Goal: Task Accomplishment & Management: Manage account settings

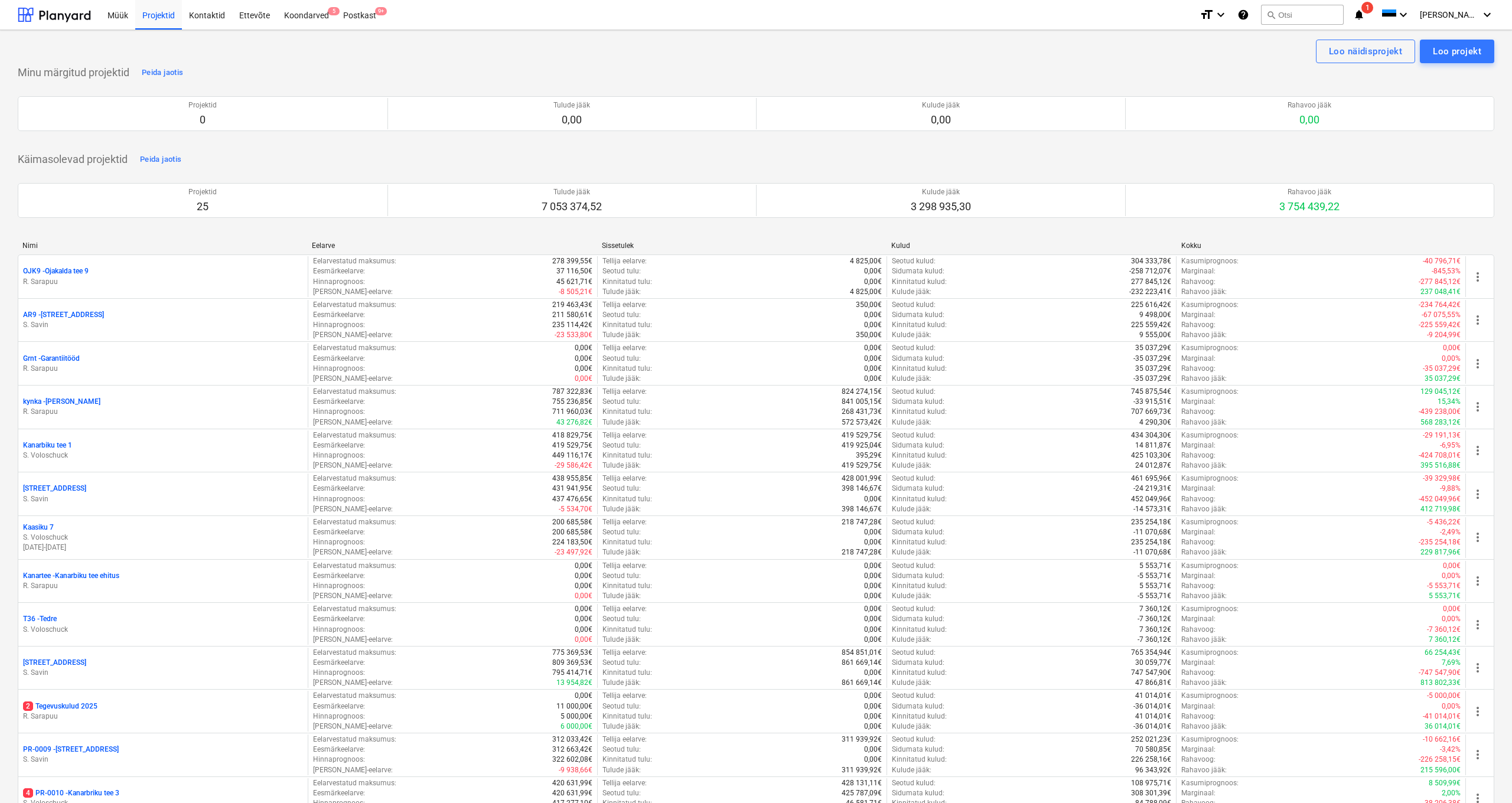
click at [355, 13] on div "Postkast 9+" at bounding box center [359, 14] width 47 height 30
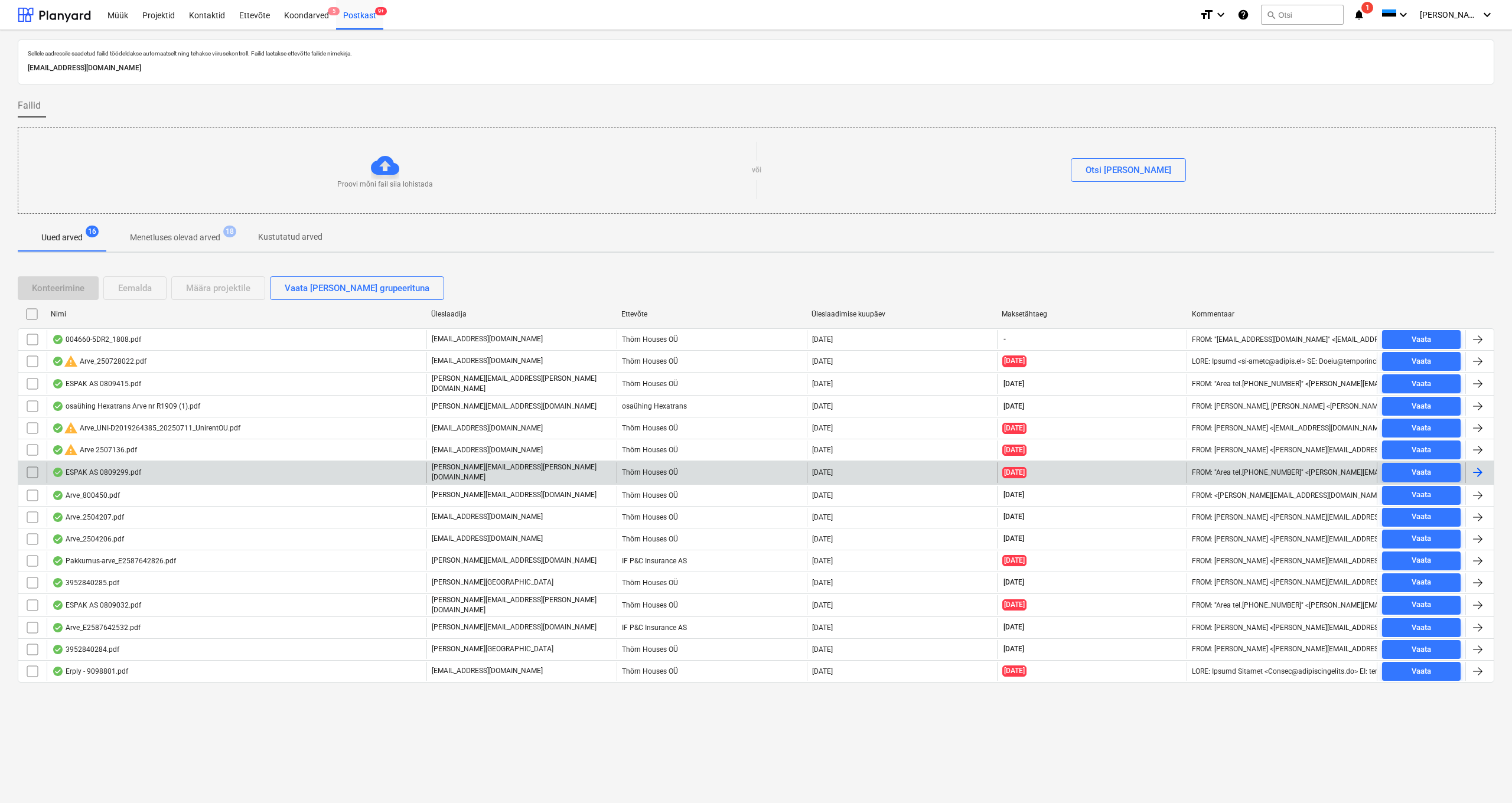
click at [118, 471] on div "ESPAK AS 0809299.pdf" at bounding box center [96, 472] width 89 height 9
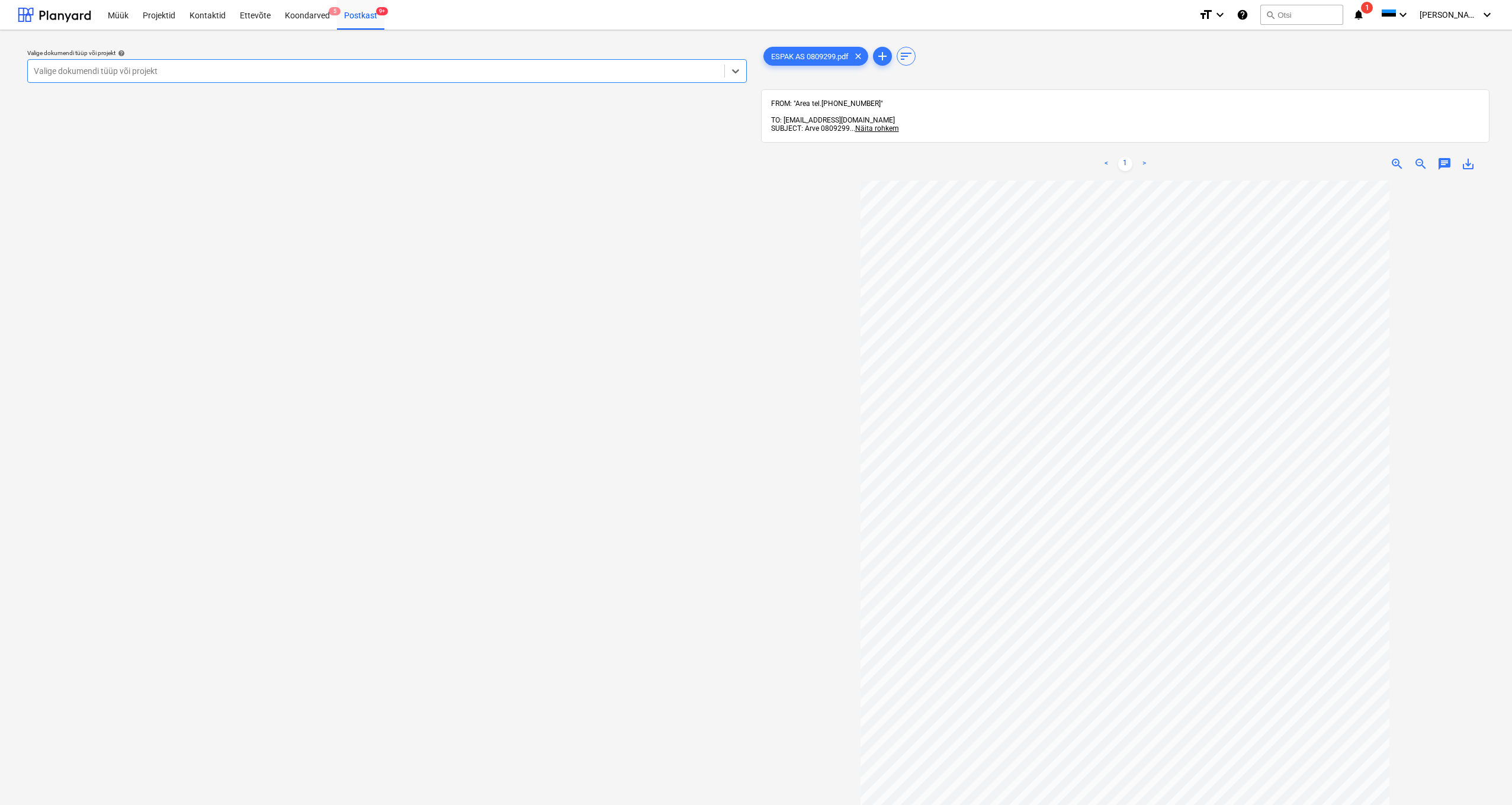
drag, startPoint x: 38, startPoint y: 71, endPoint x: 161, endPoint y: 71, distance: 123.0
click at [38, 71] on div "Valige dokumendi tüüp või projekt" at bounding box center [376, 71] width 685 height 9
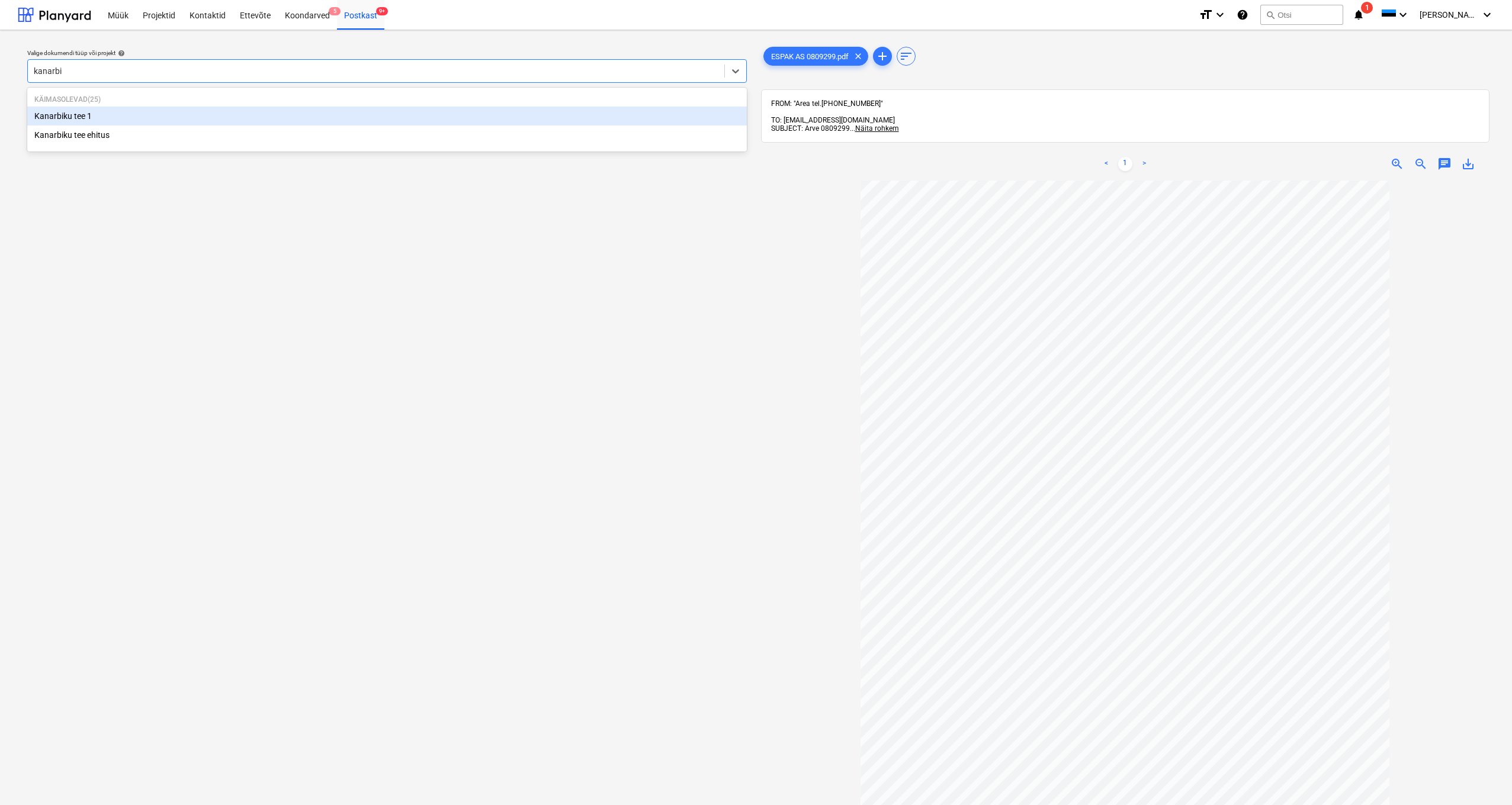
type input "kanarb"
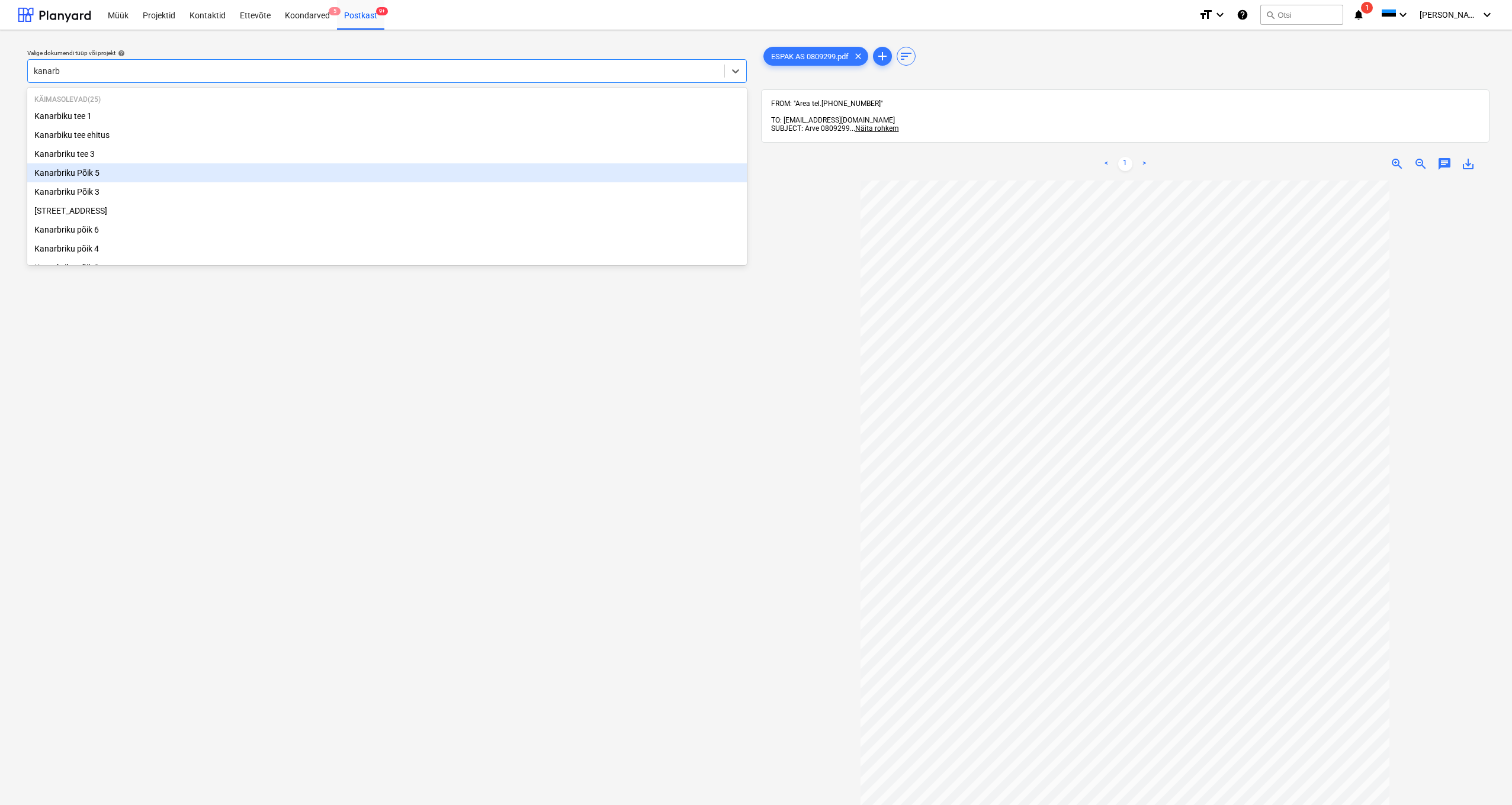
click at [90, 175] on div "Kanarbriku Põik 5" at bounding box center [387, 172] width 720 height 19
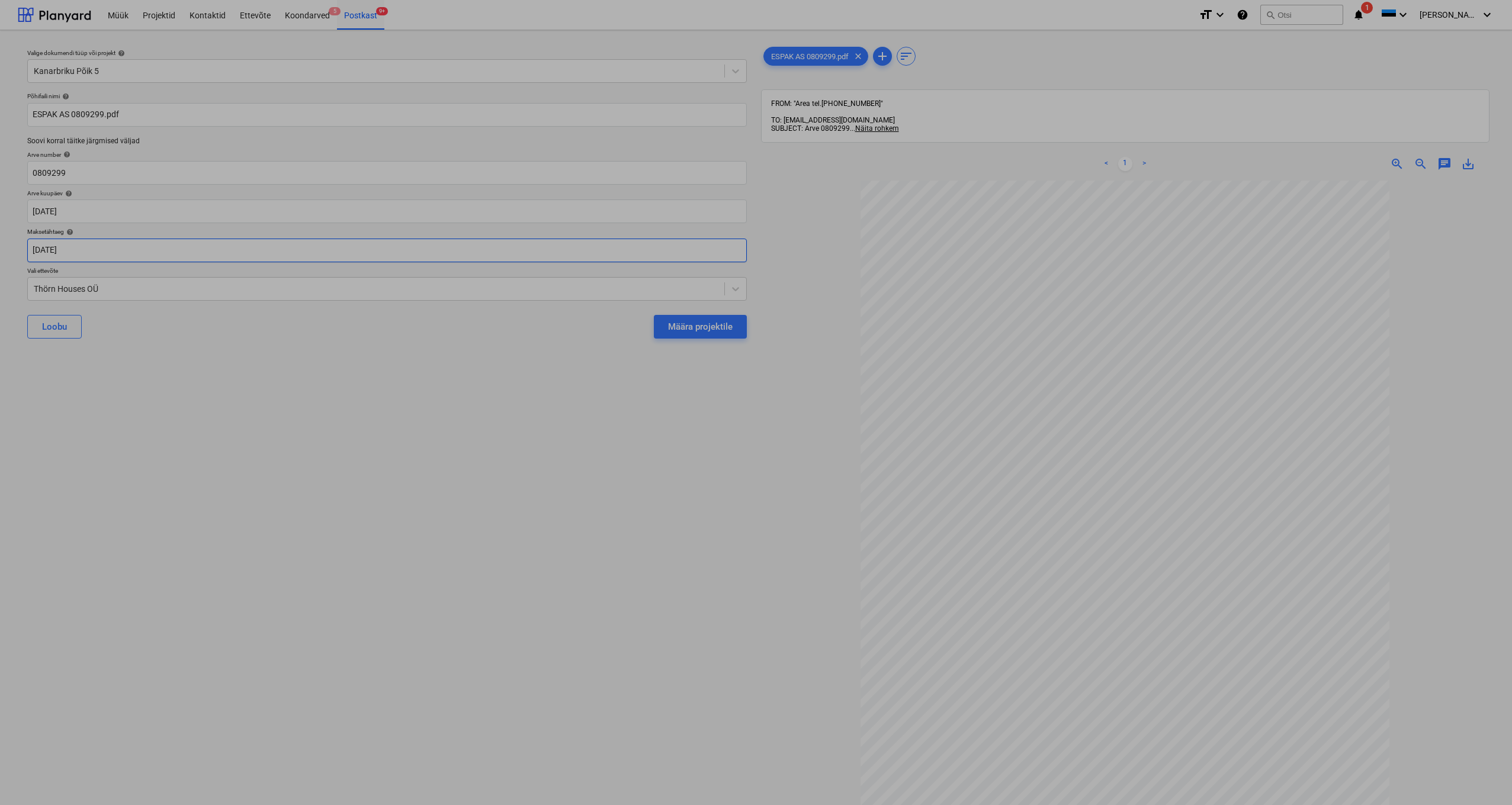
click at [56, 248] on body "Müük Projektid Kontaktid Ettevõte Koondarved 5 Postkast 9+ format_size keyboard…" at bounding box center [756, 402] width 1512 height 805
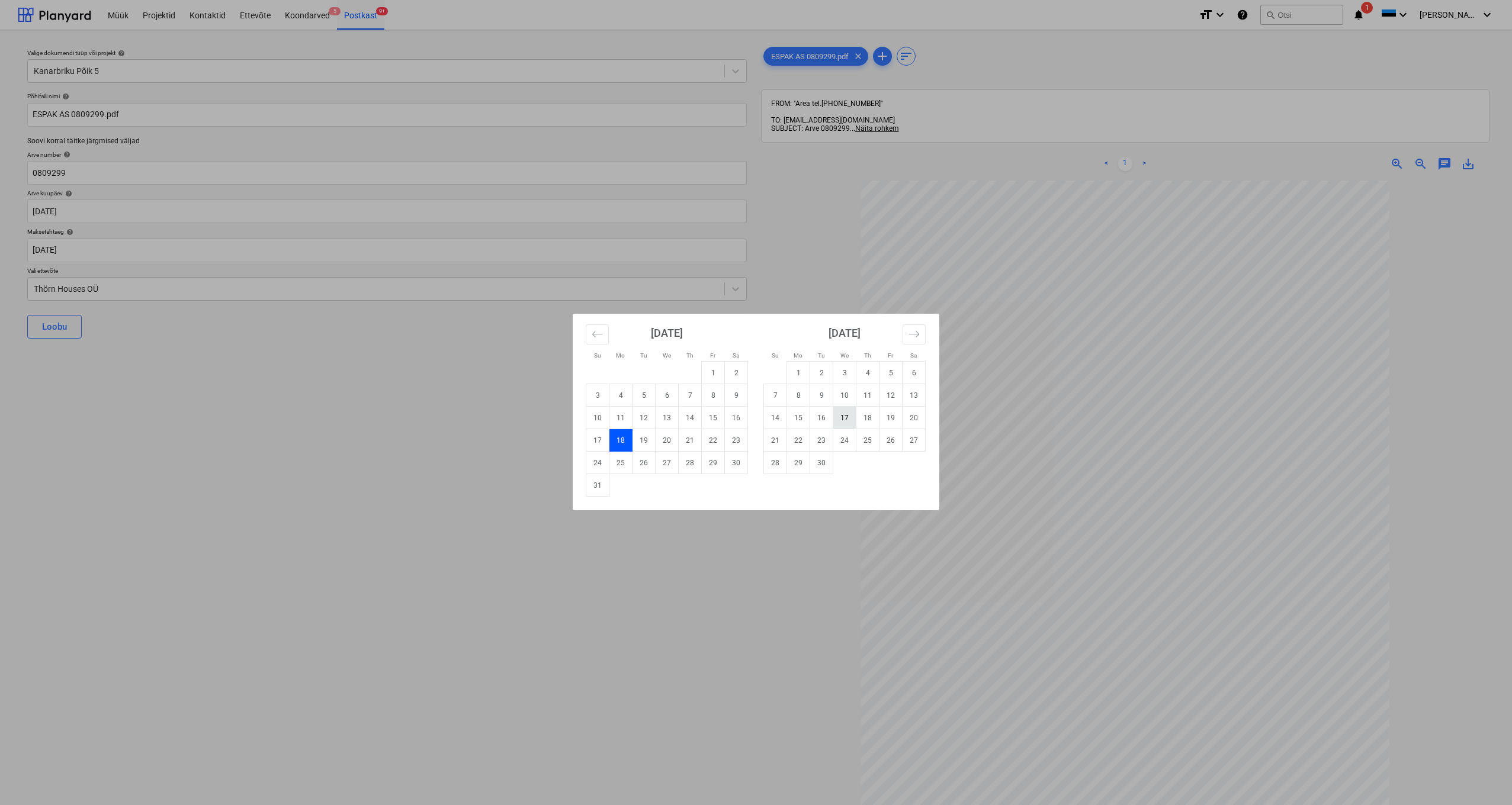
click at [844, 419] on td "17" at bounding box center [845, 418] width 23 height 22
type input "[DATE]"
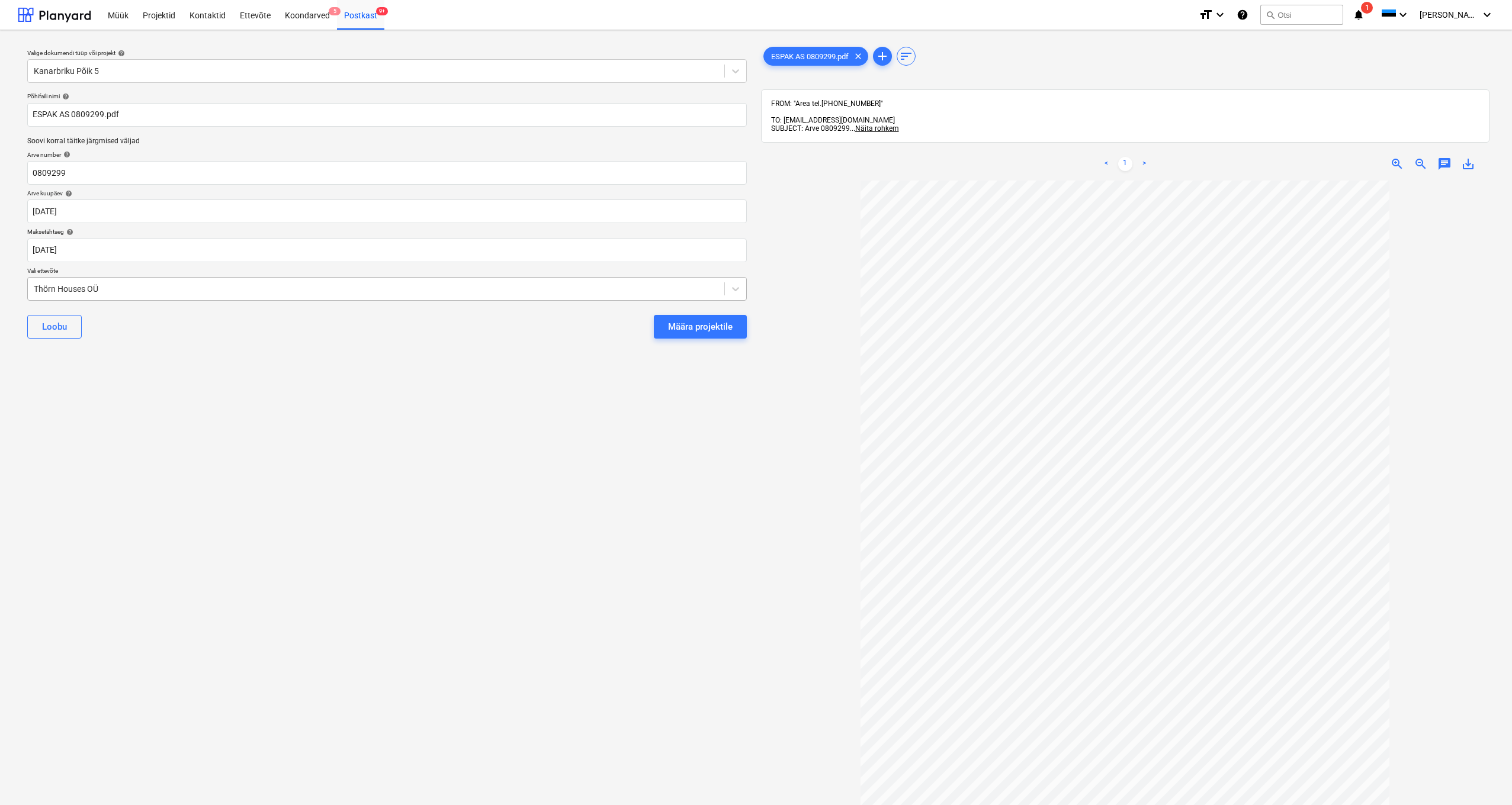
click at [32, 287] on div "Thörn Houses OÜ" at bounding box center [376, 289] width 697 height 17
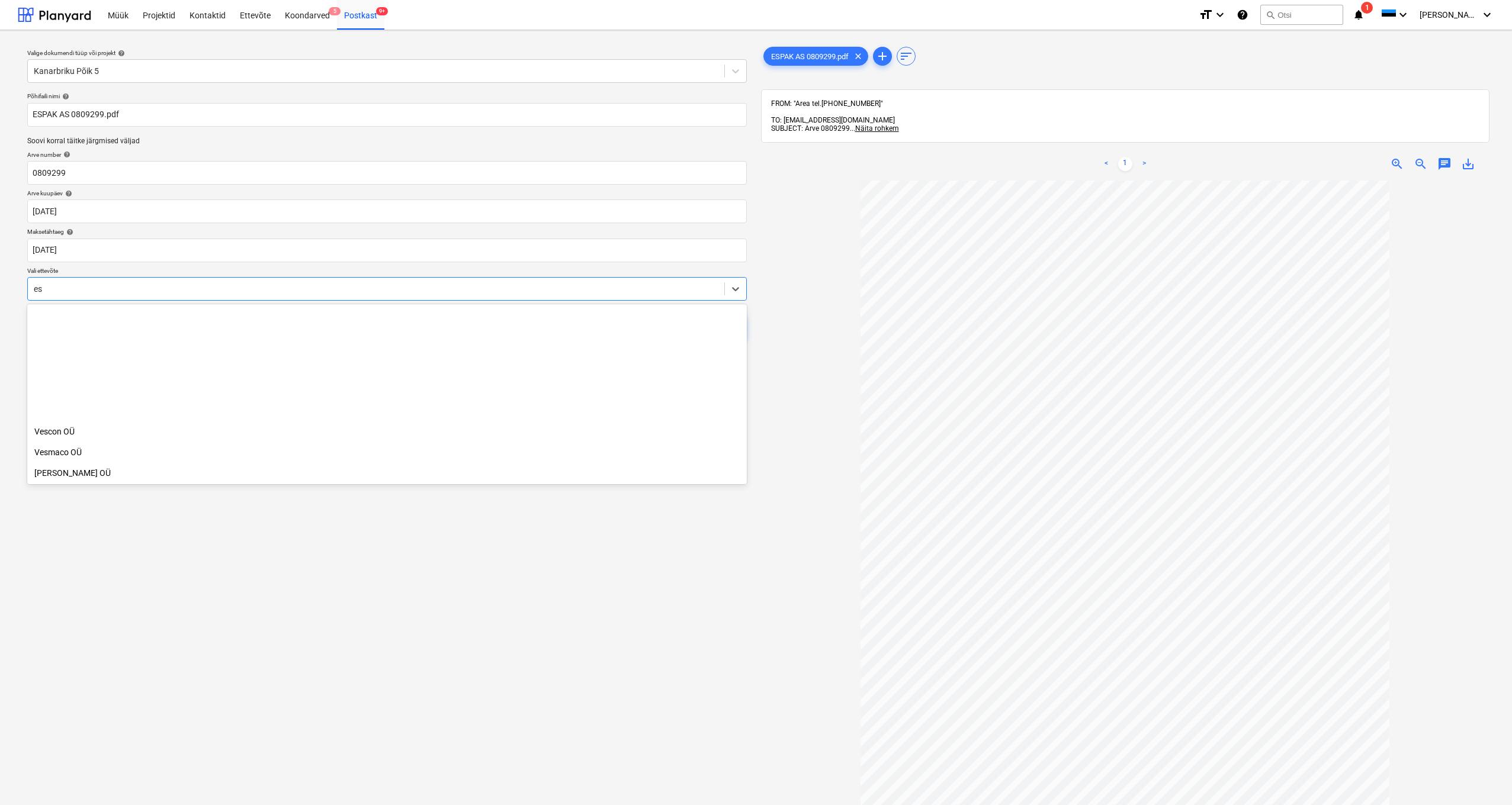
scroll to position [817, 0]
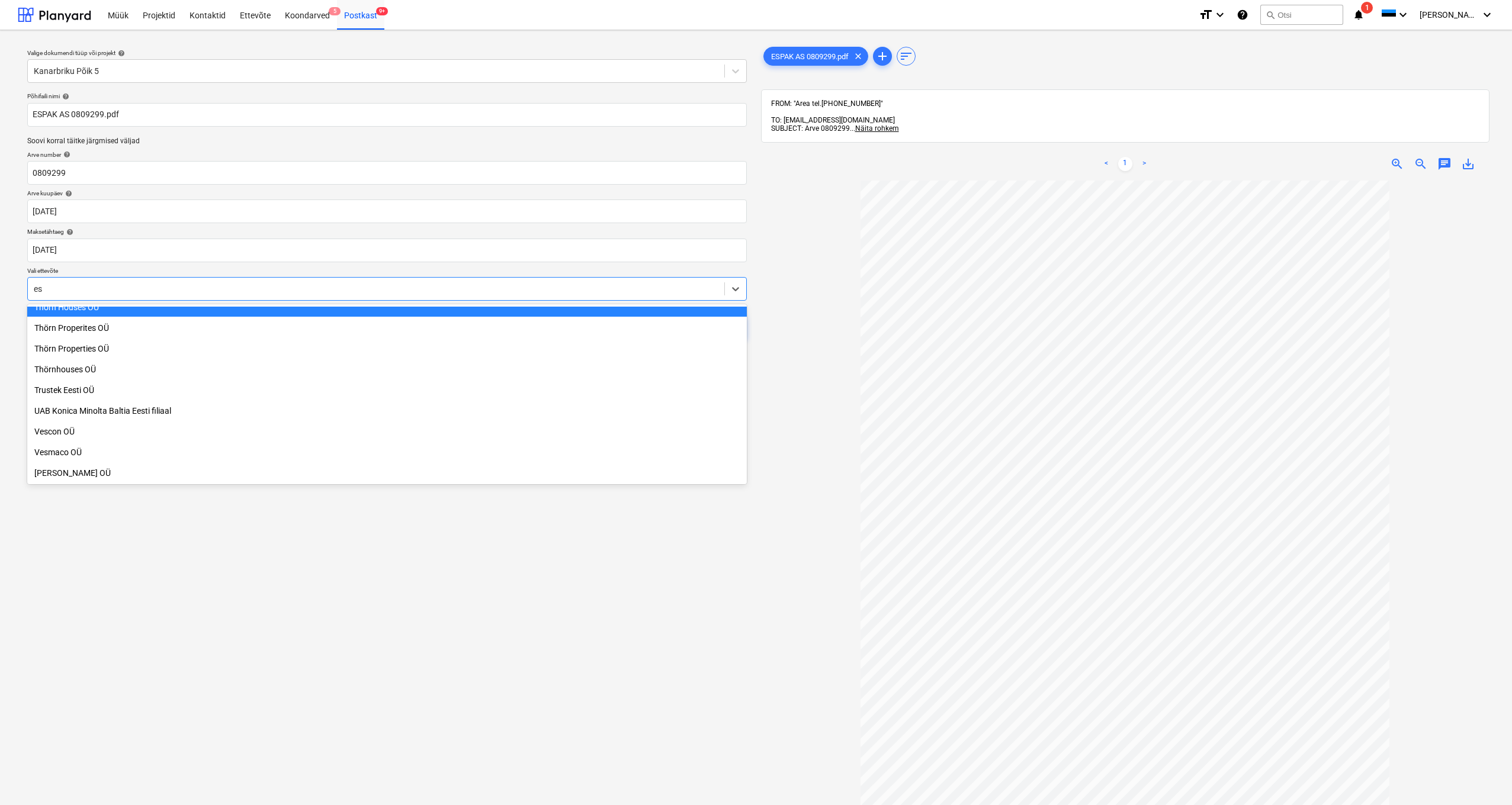
type input "esp"
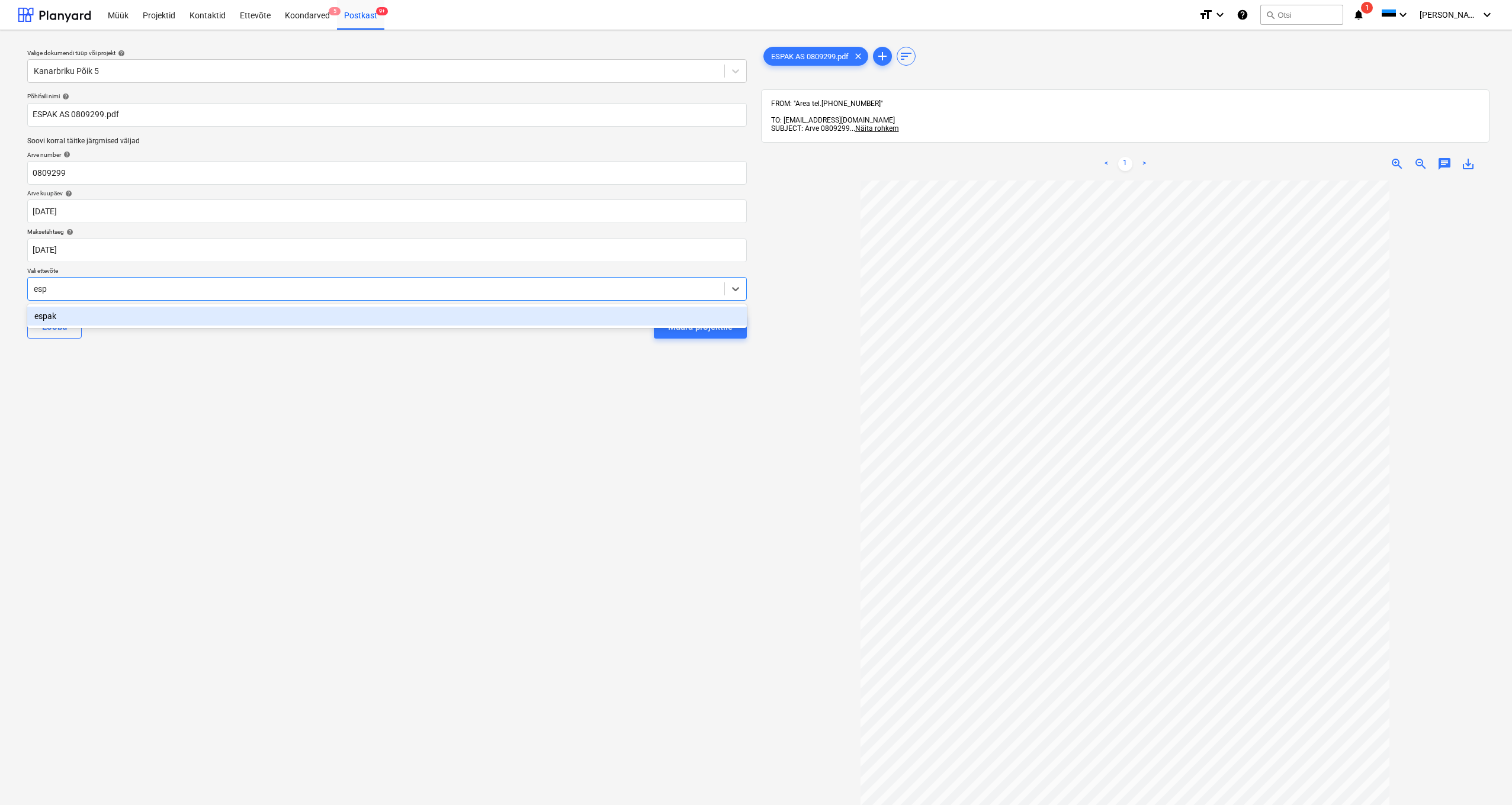
click at [44, 317] on div "espak" at bounding box center [387, 316] width 720 height 19
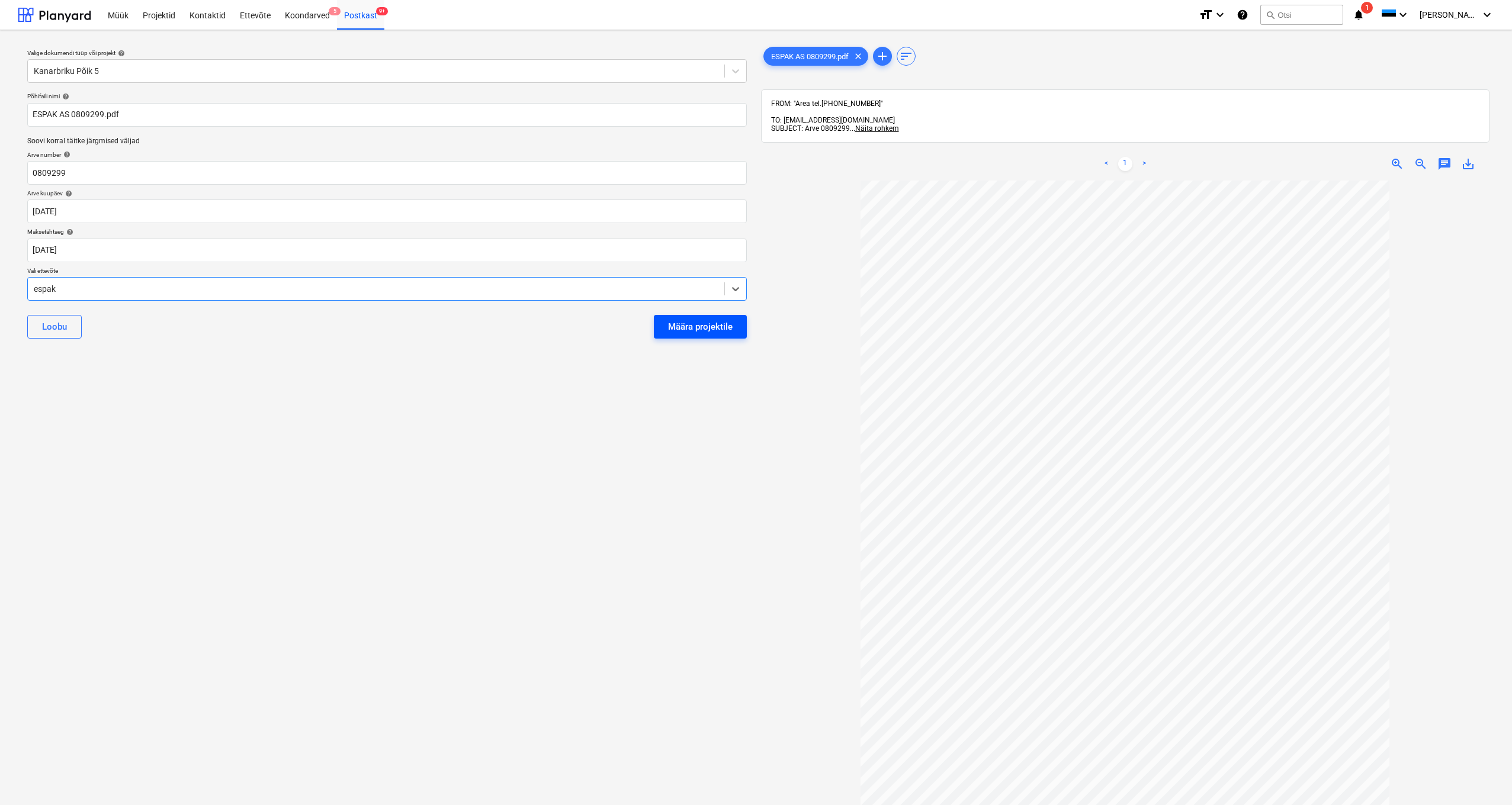
click at [697, 326] on div "Määra projektile" at bounding box center [700, 327] width 64 height 16
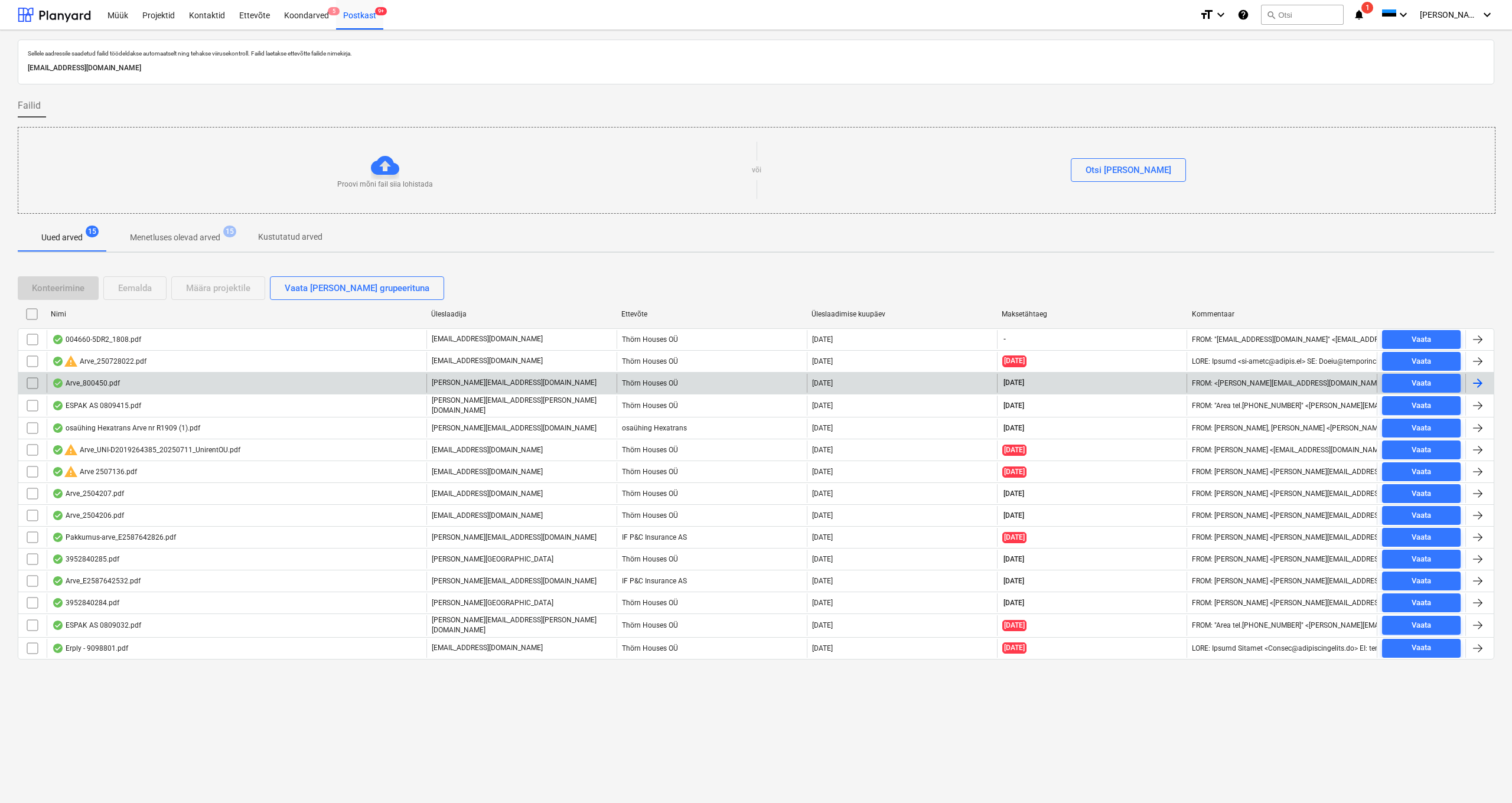
click at [94, 381] on div "Arve_800450.pdf" at bounding box center [86, 383] width 68 height 9
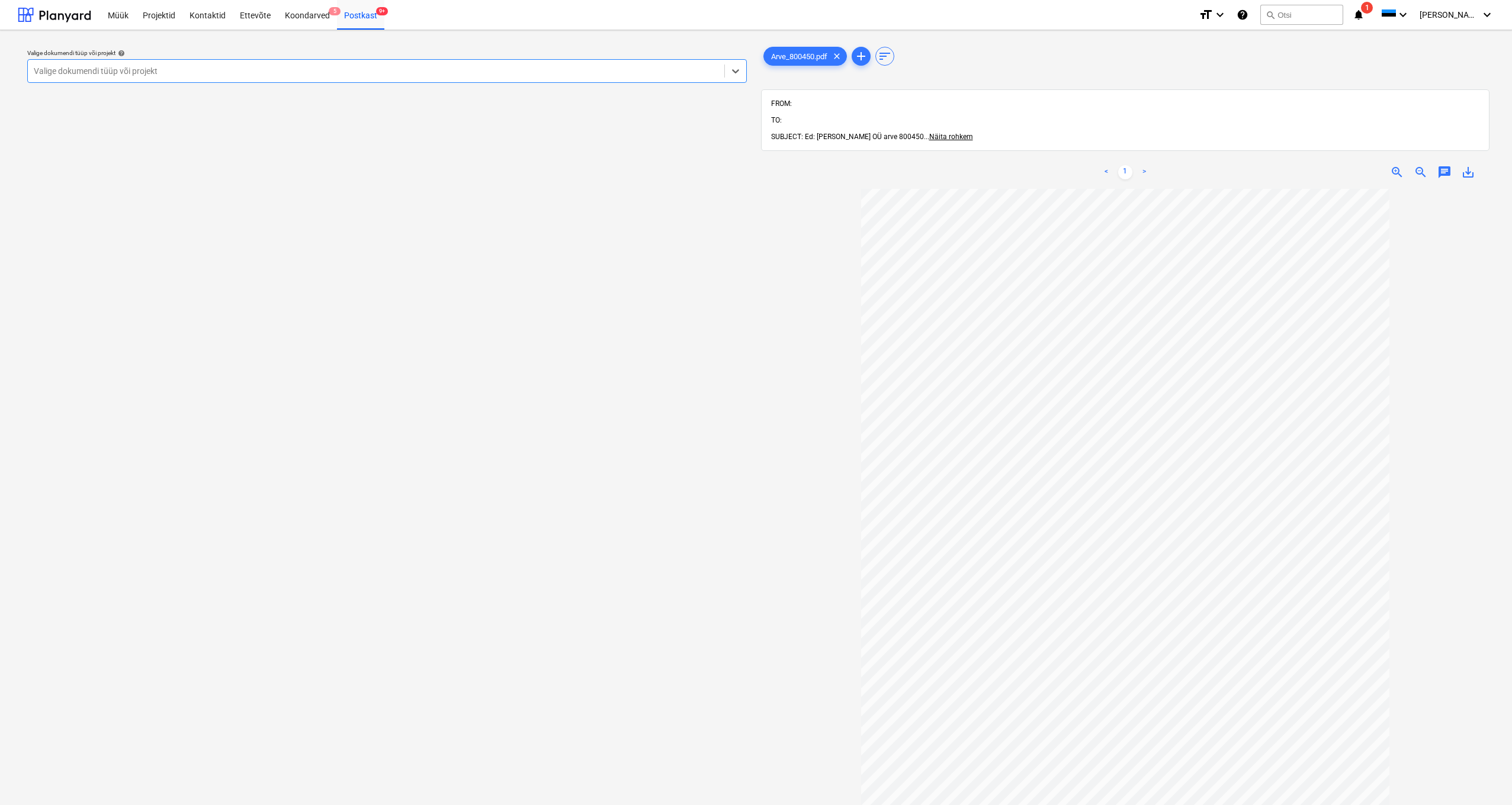
click at [41, 69] on div "Valige dokumendi tüüp või projekt" at bounding box center [376, 71] width 685 height 9
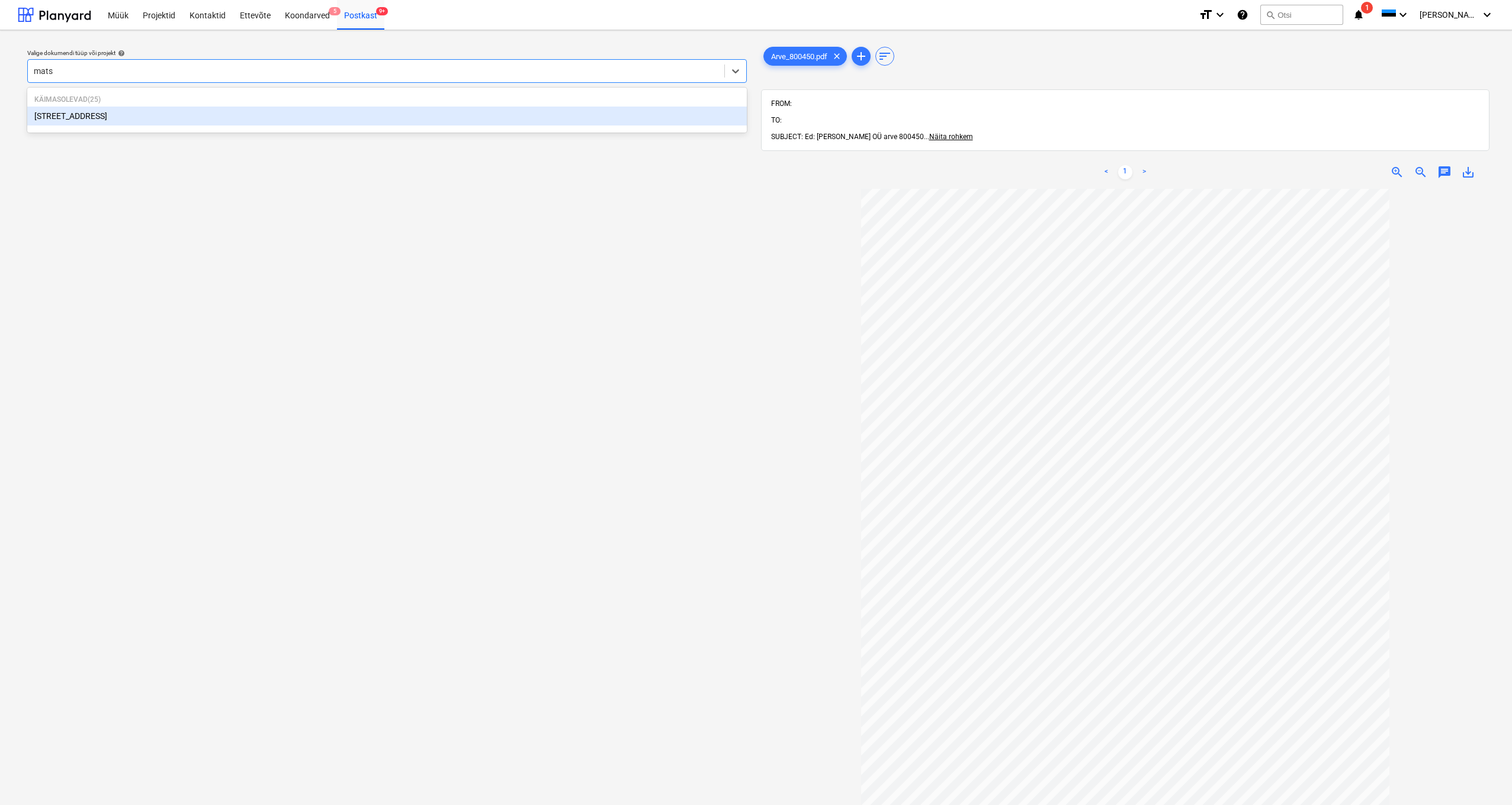
type input "matso"
click at [64, 122] on div "[STREET_ADDRESS]" at bounding box center [387, 116] width 720 height 19
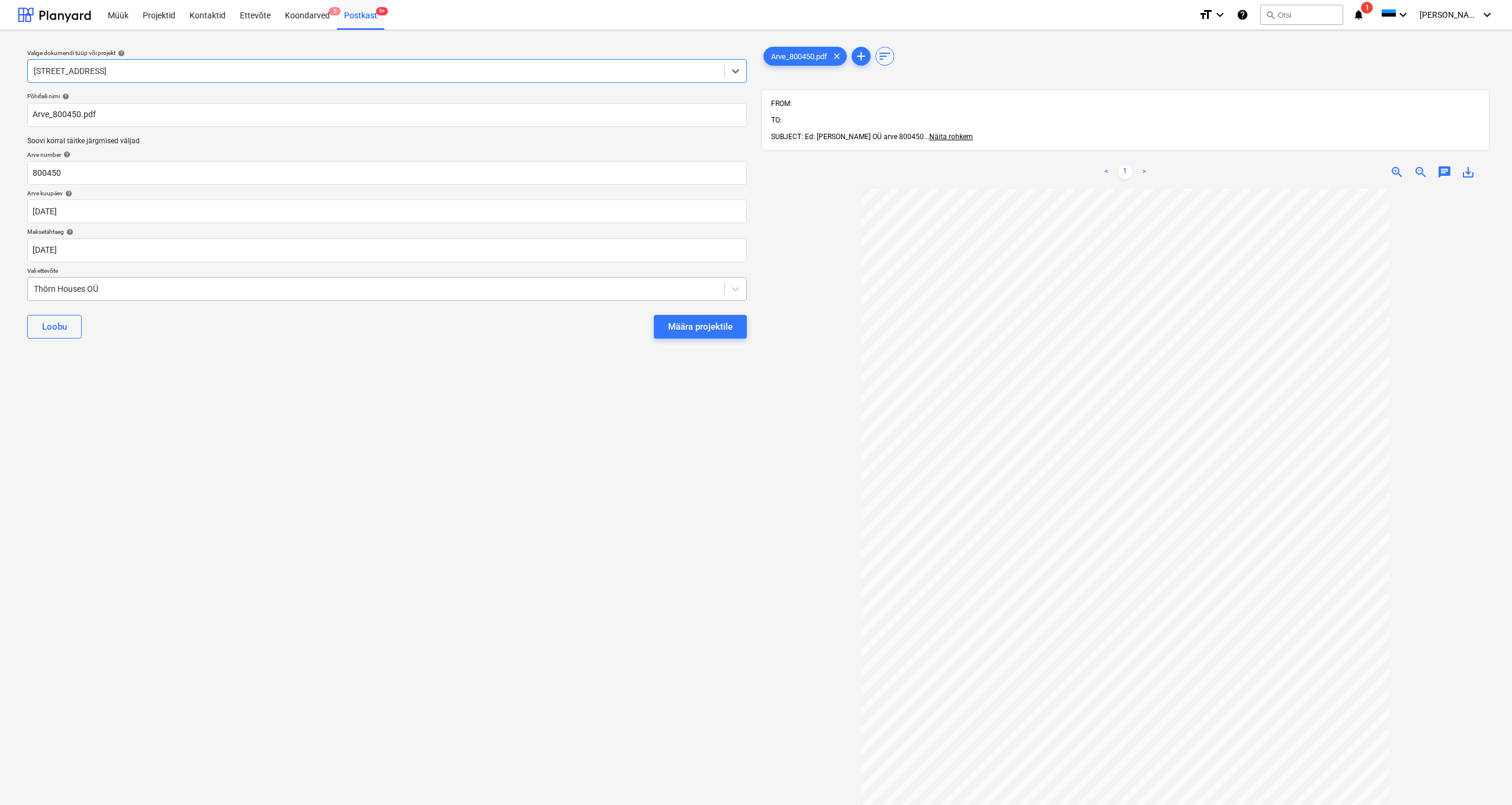
click at [32, 290] on div "Thörn Houses OÜ" at bounding box center [376, 289] width 697 height 17
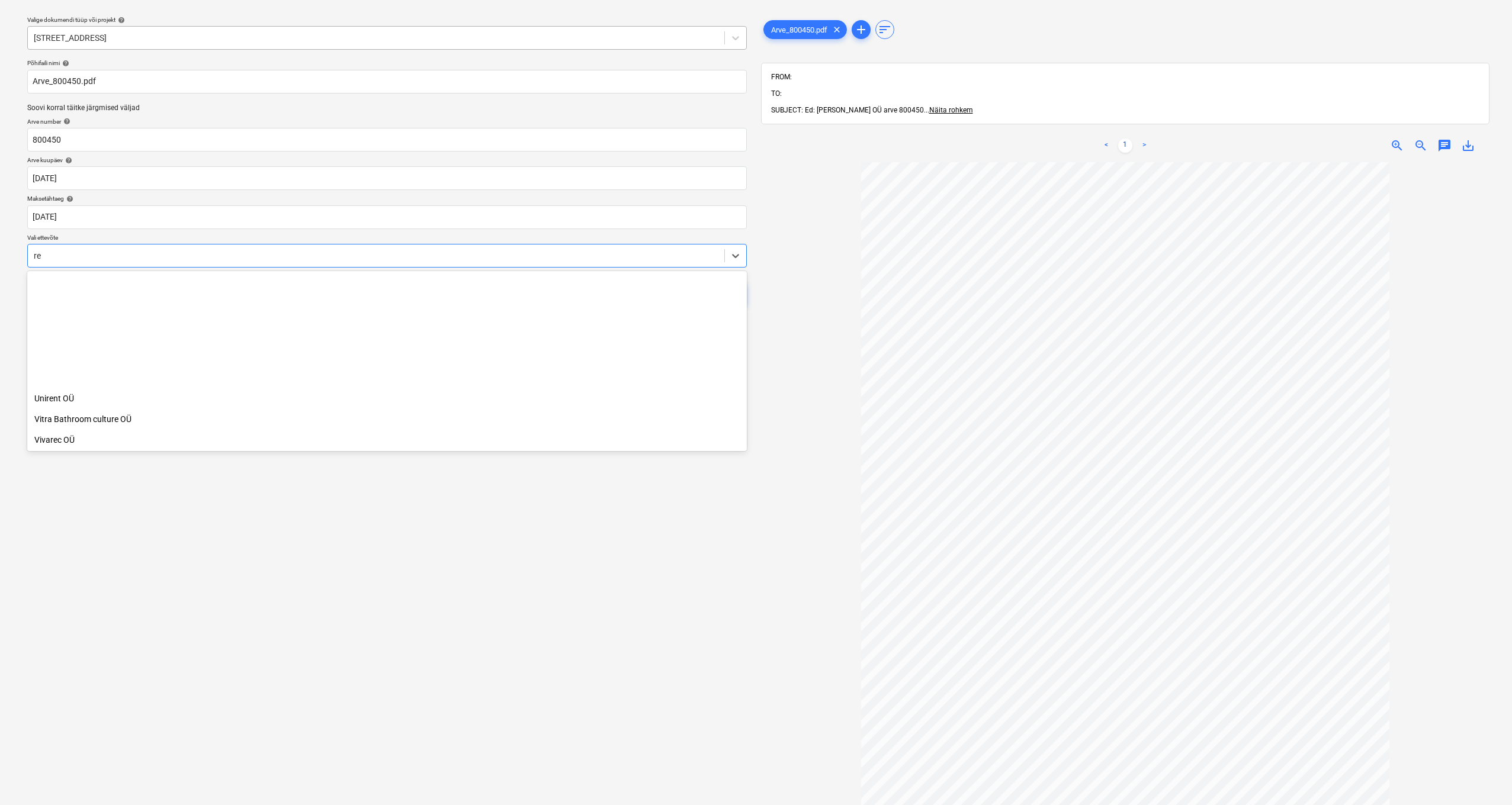
scroll to position [299, 0]
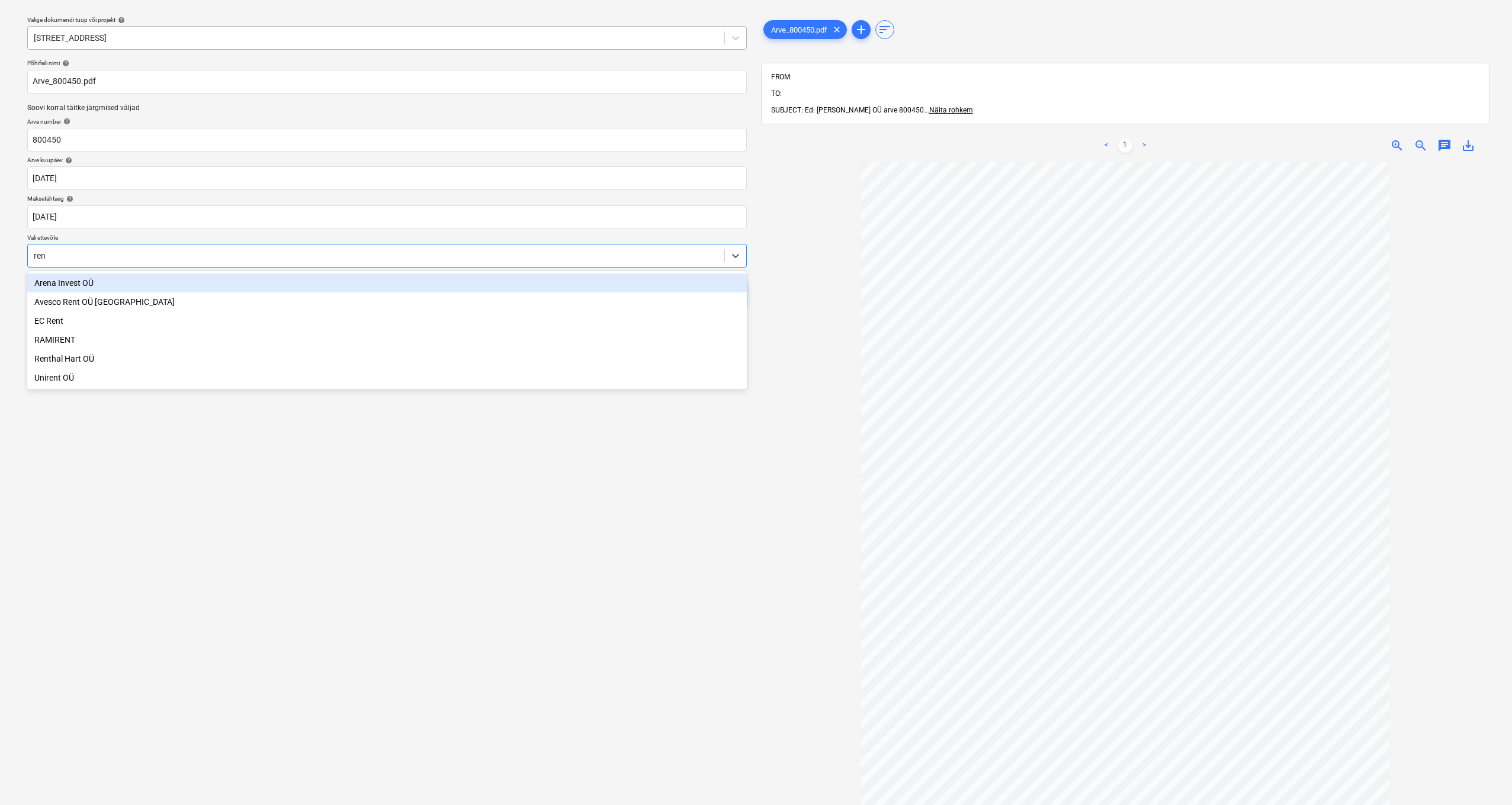
type input "rent"
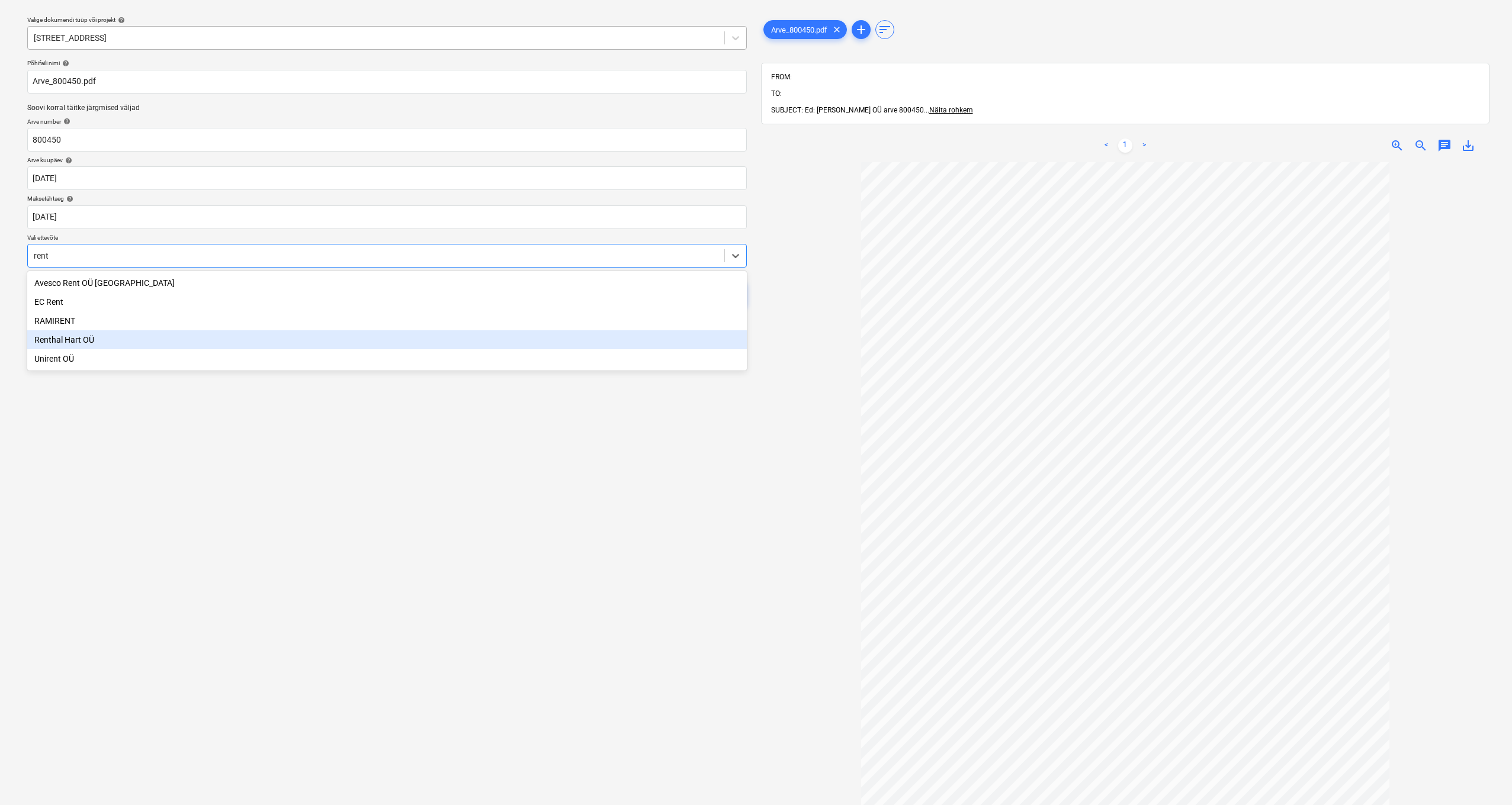
click at [73, 340] on div "Renthal Hart OÜ" at bounding box center [387, 340] width 720 height 19
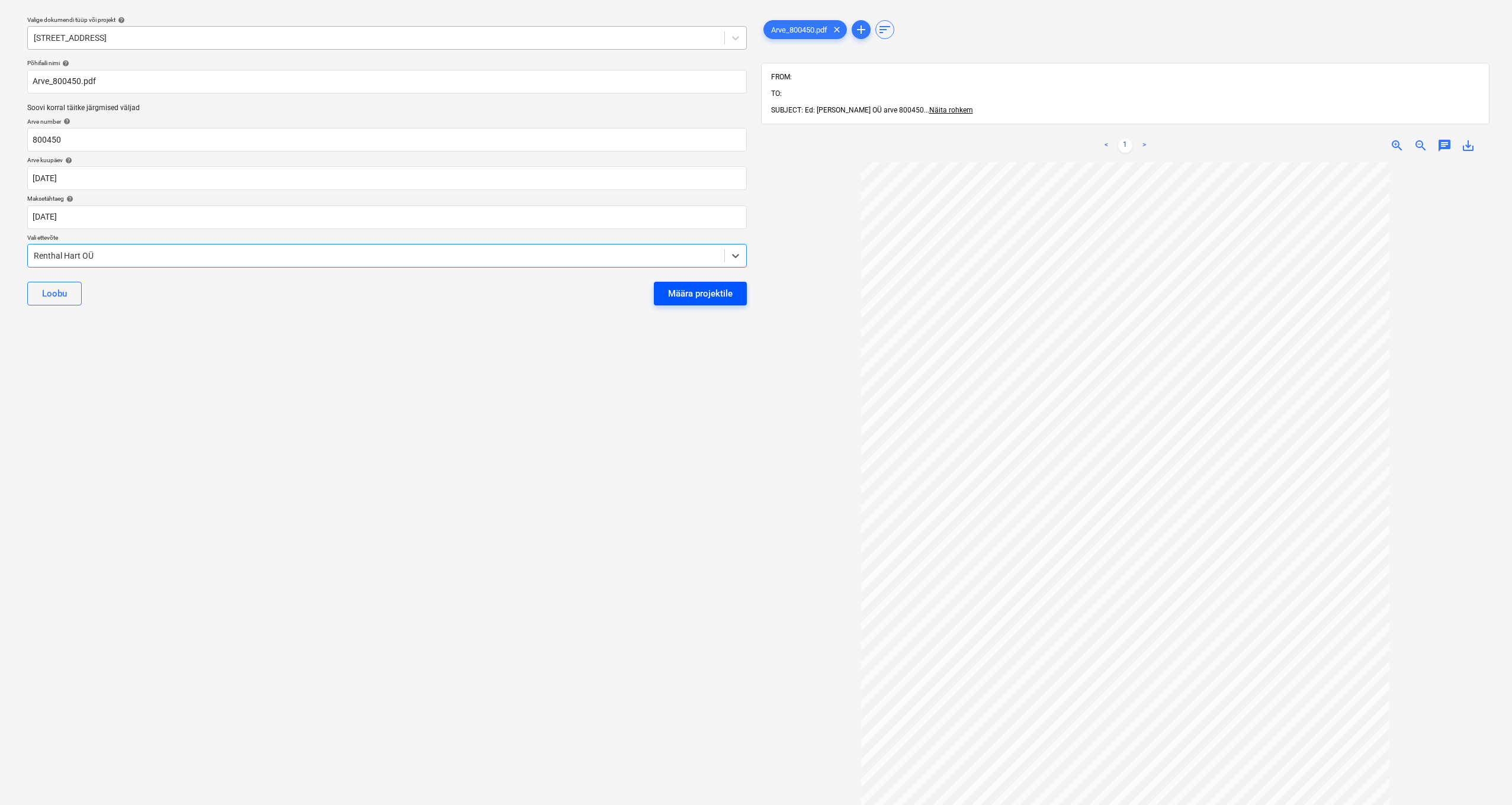
click at [695, 294] on div "Määra projektile" at bounding box center [700, 294] width 64 height 16
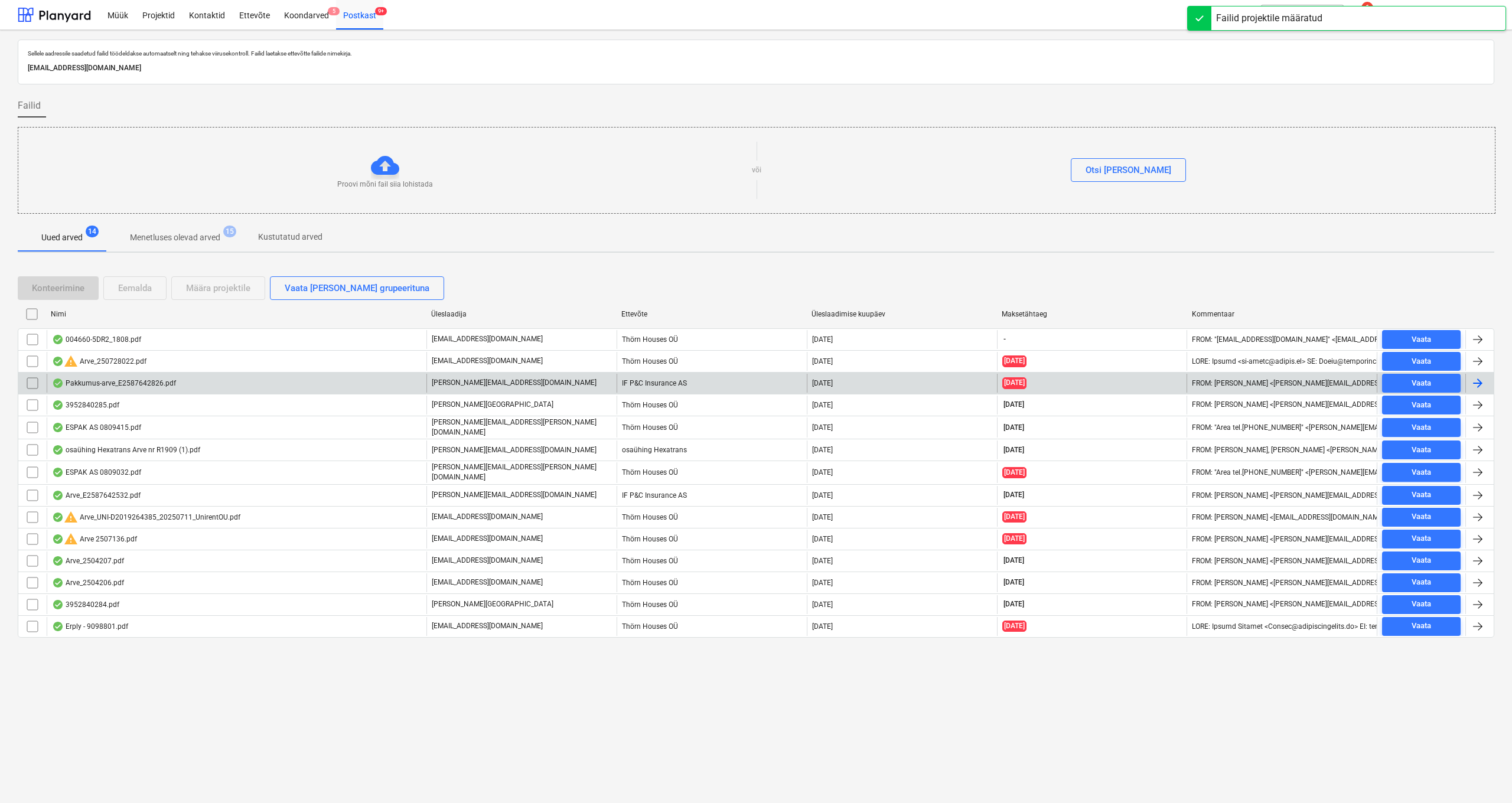
click at [113, 386] on div "Pakkumus-arve_E2587642826.pdf" at bounding box center [114, 383] width 124 height 9
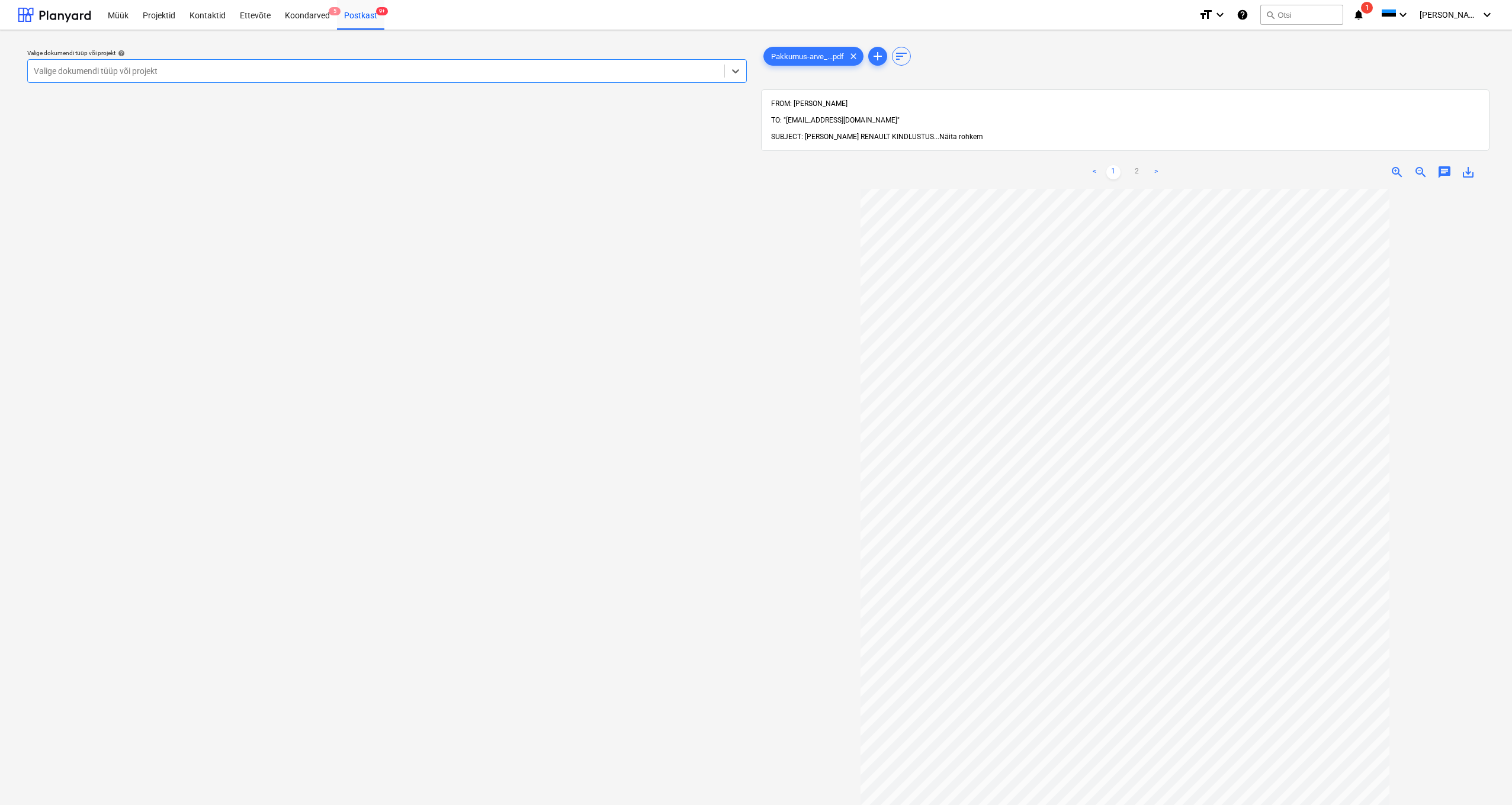
click at [940, 133] on span "Näita rohkem" at bounding box center [962, 136] width 44 height 8
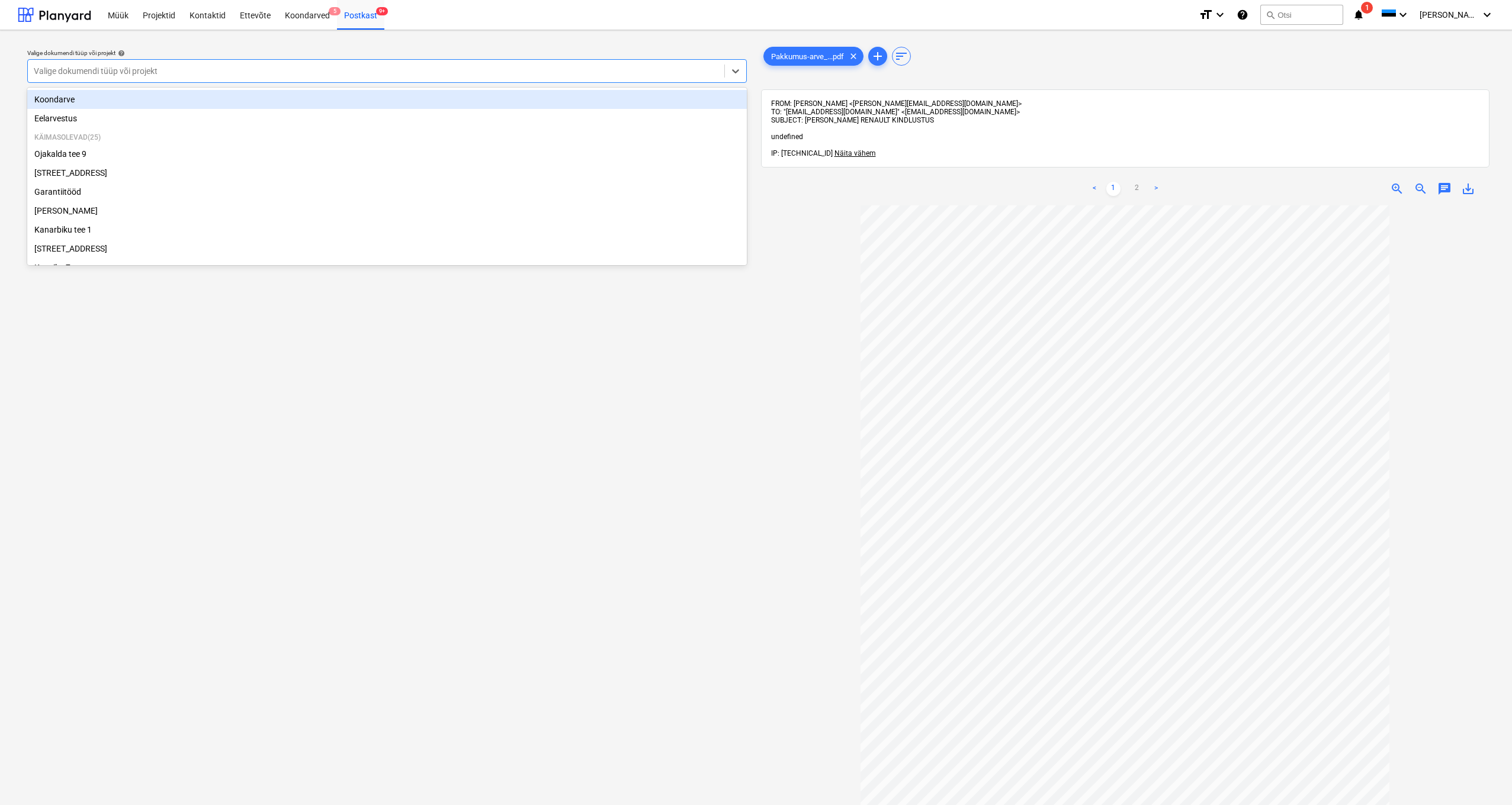
click at [88, 74] on div "Valige dokumendi tüüp või projekt" at bounding box center [376, 71] width 685 height 9
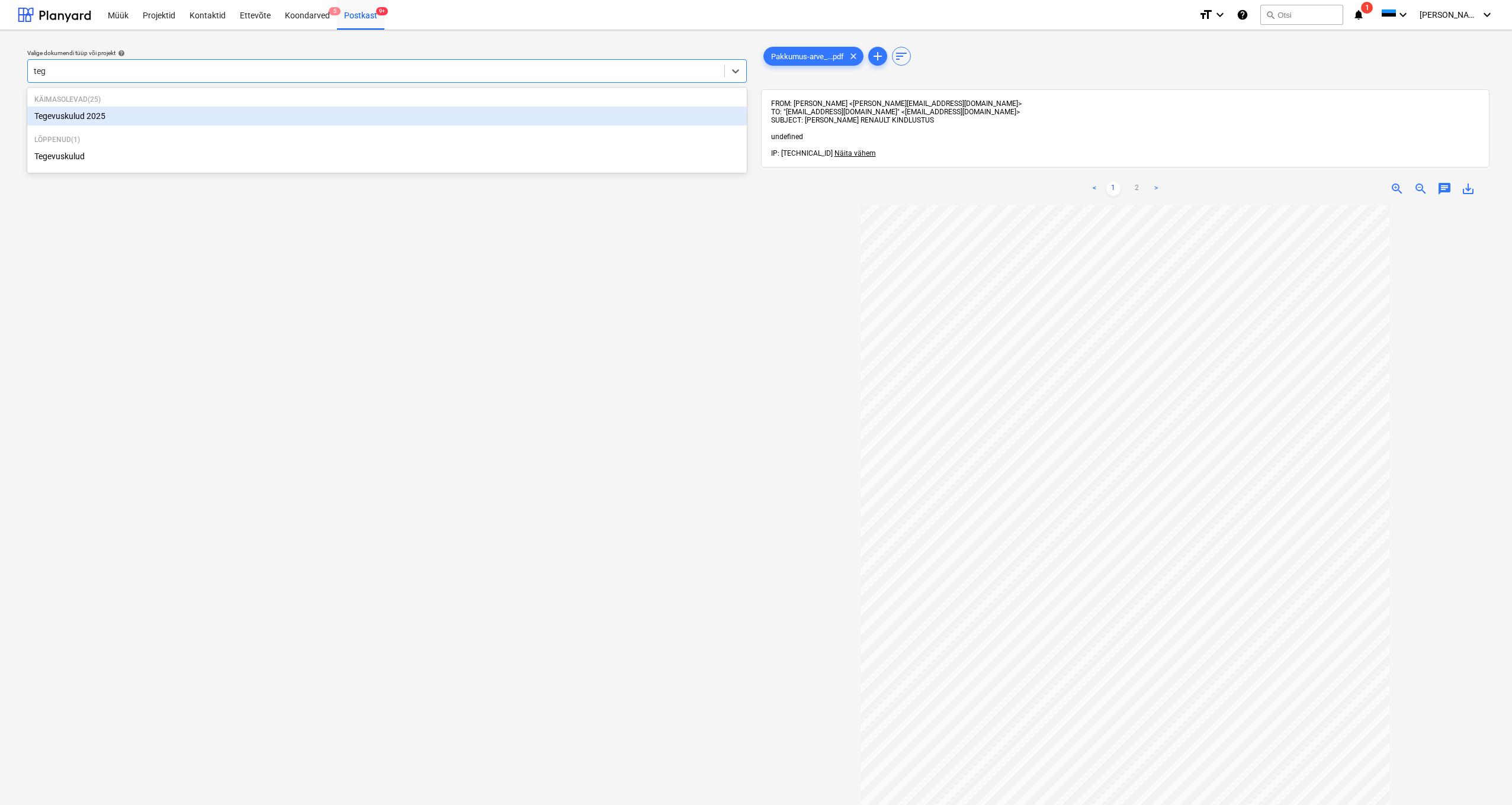
type input "tege"
click at [100, 118] on div "Tegevuskulud 2025" at bounding box center [387, 116] width 720 height 19
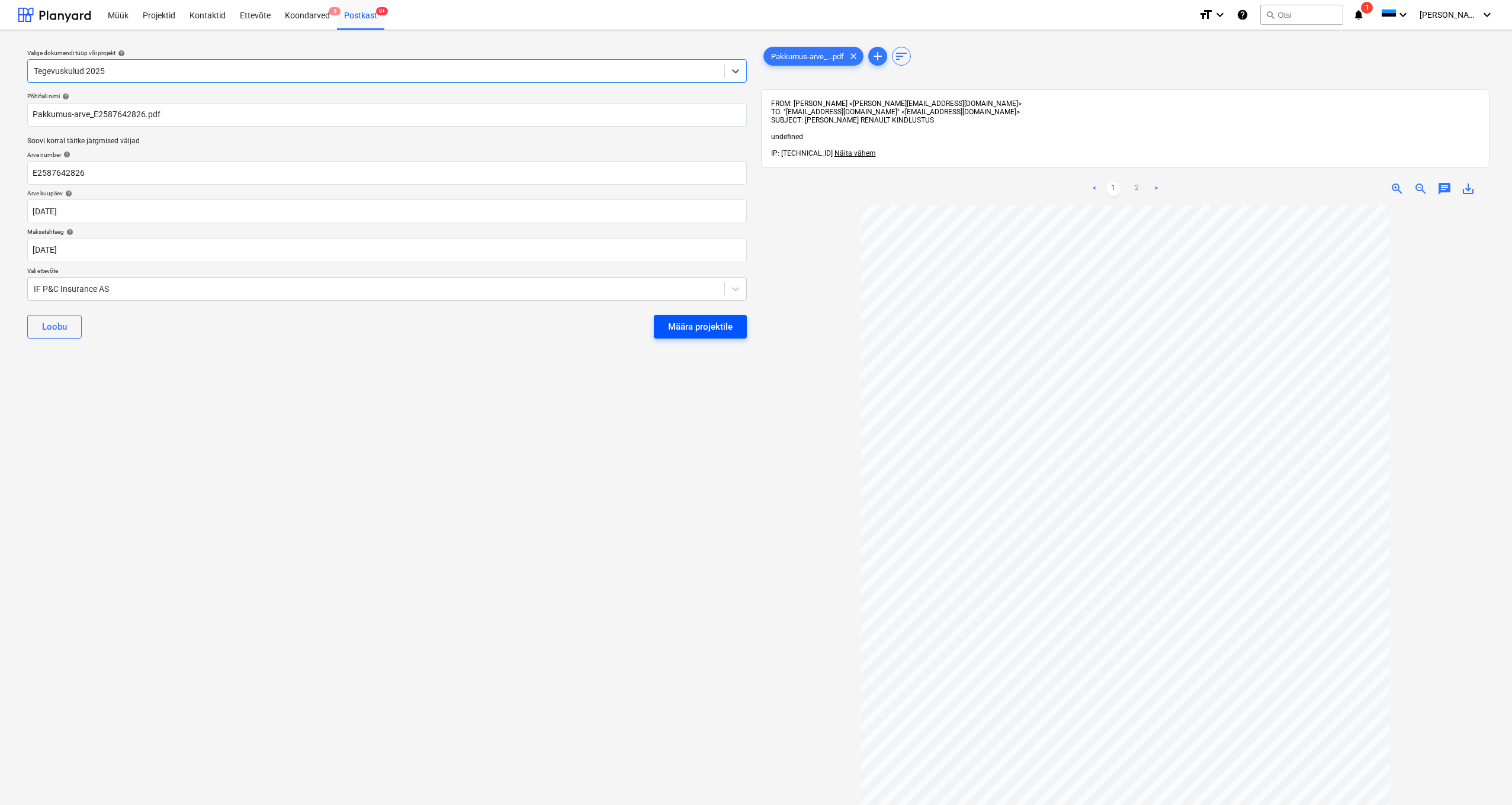
click at [702, 328] on div "Määra projektile" at bounding box center [700, 327] width 64 height 16
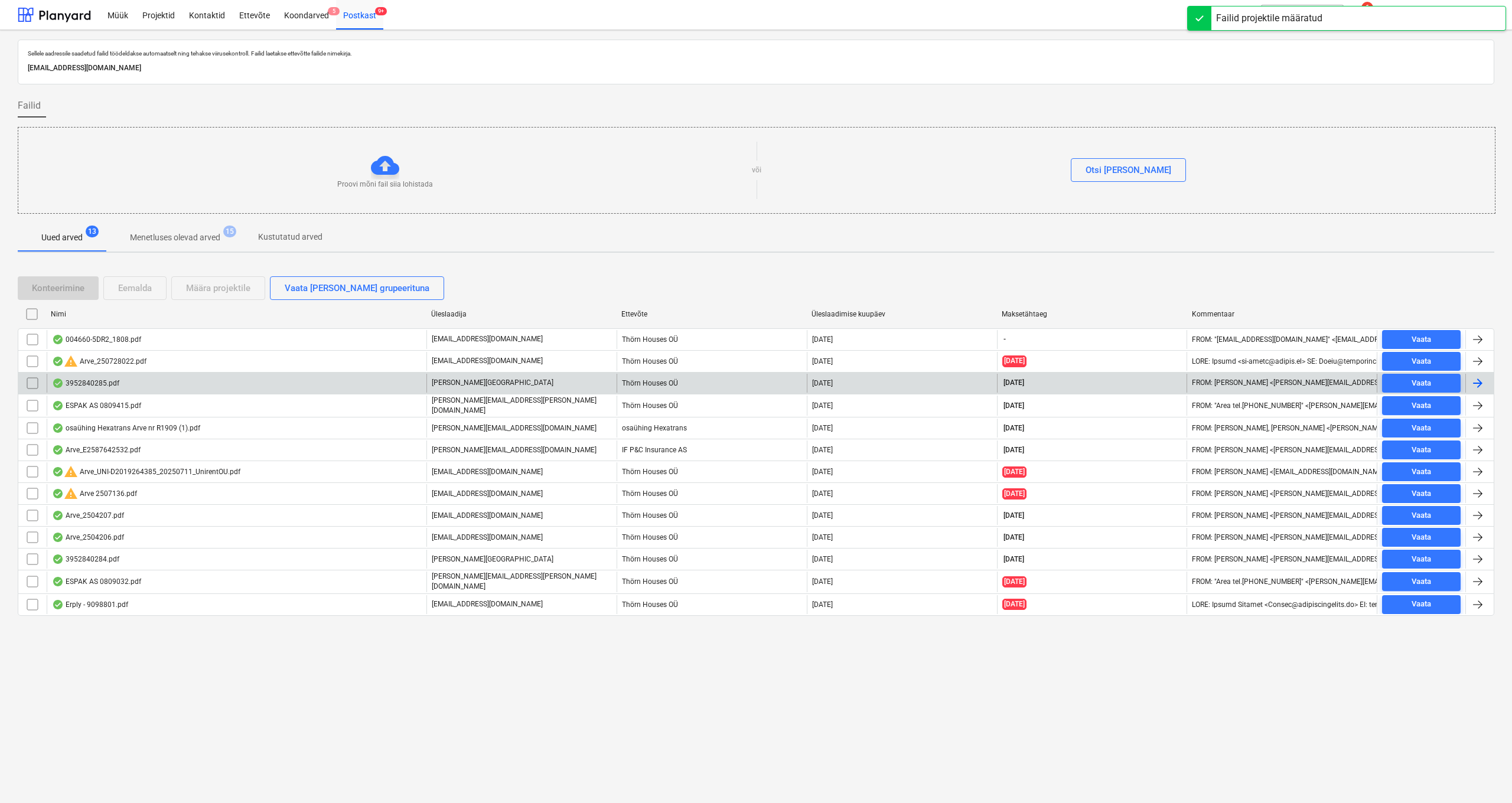
click at [110, 381] on div "3952840285.pdf" at bounding box center [85, 383] width 67 height 9
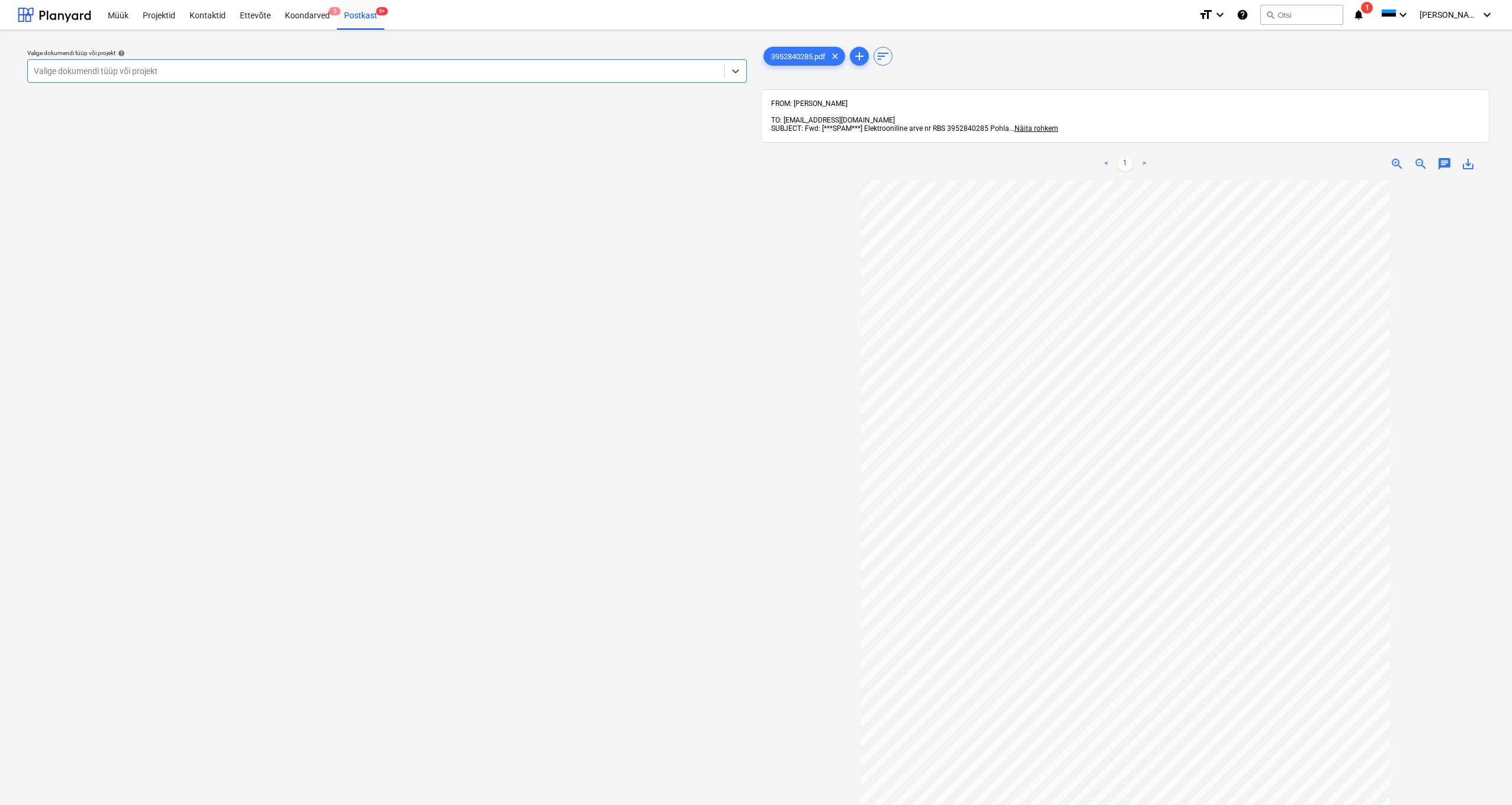
click at [41, 69] on div "Valige dokumendi tüüp või projekt" at bounding box center [376, 71] width 685 height 9
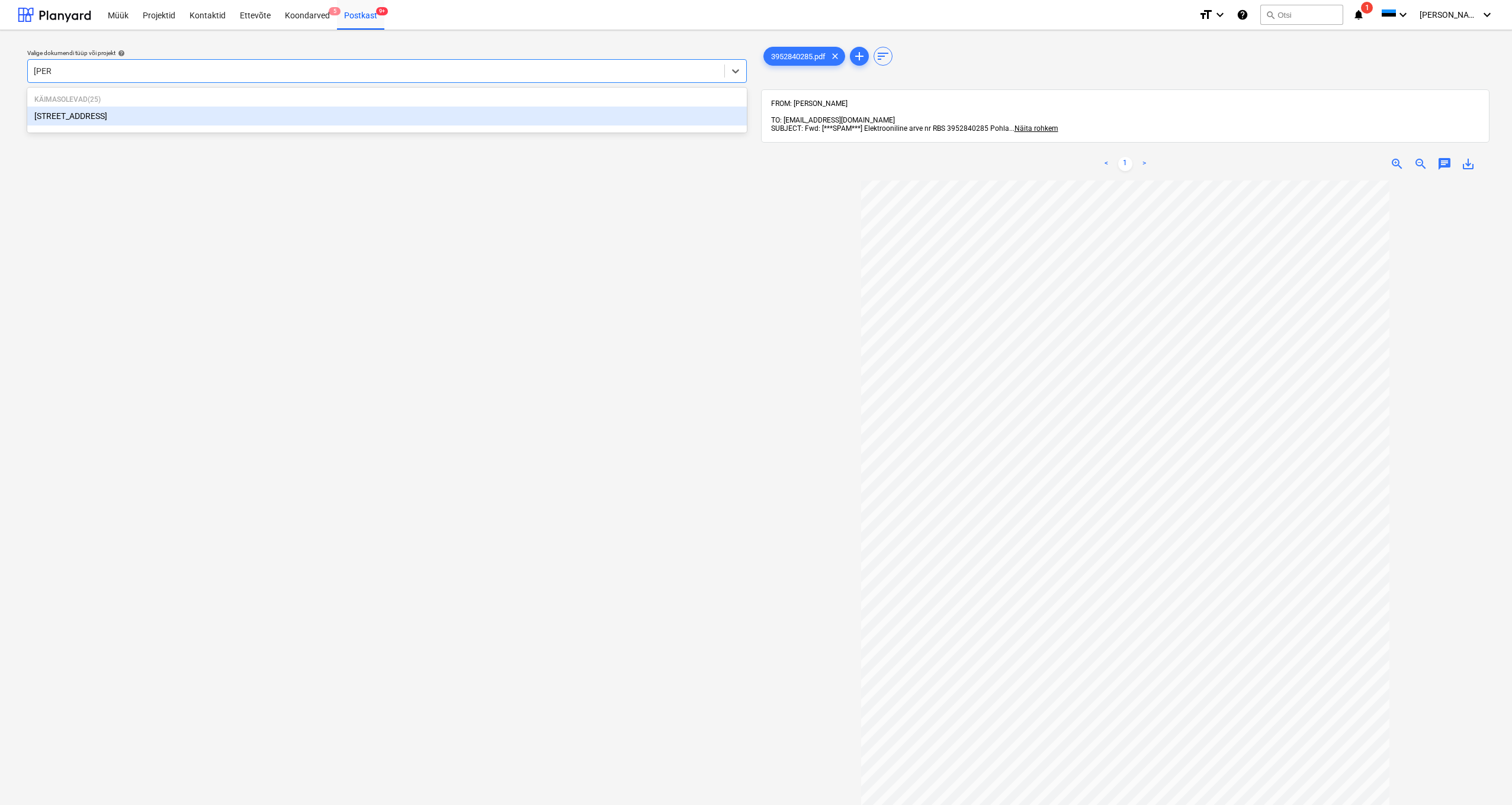
type input "pohla"
click at [62, 116] on div "[STREET_ADDRESS]" at bounding box center [387, 116] width 720 height 19
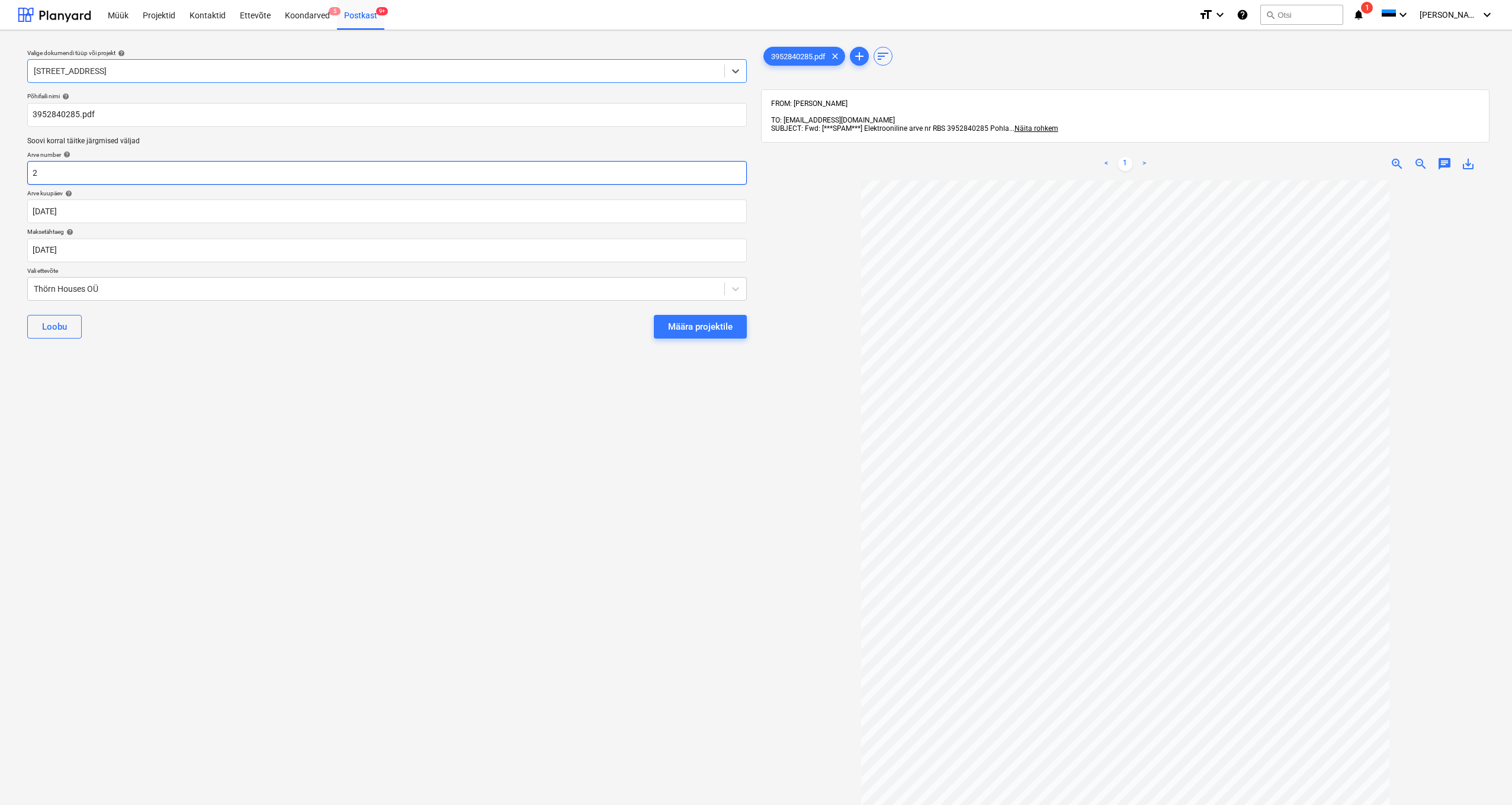
click at [63, 171] on input "2" at bounding box center [387, 173] width 720 height 24
type input "RBS3952840285"
click at [30, 287] on div "Thörn Houses OÜ" at bounding box center [376, 289] width 697 height 17
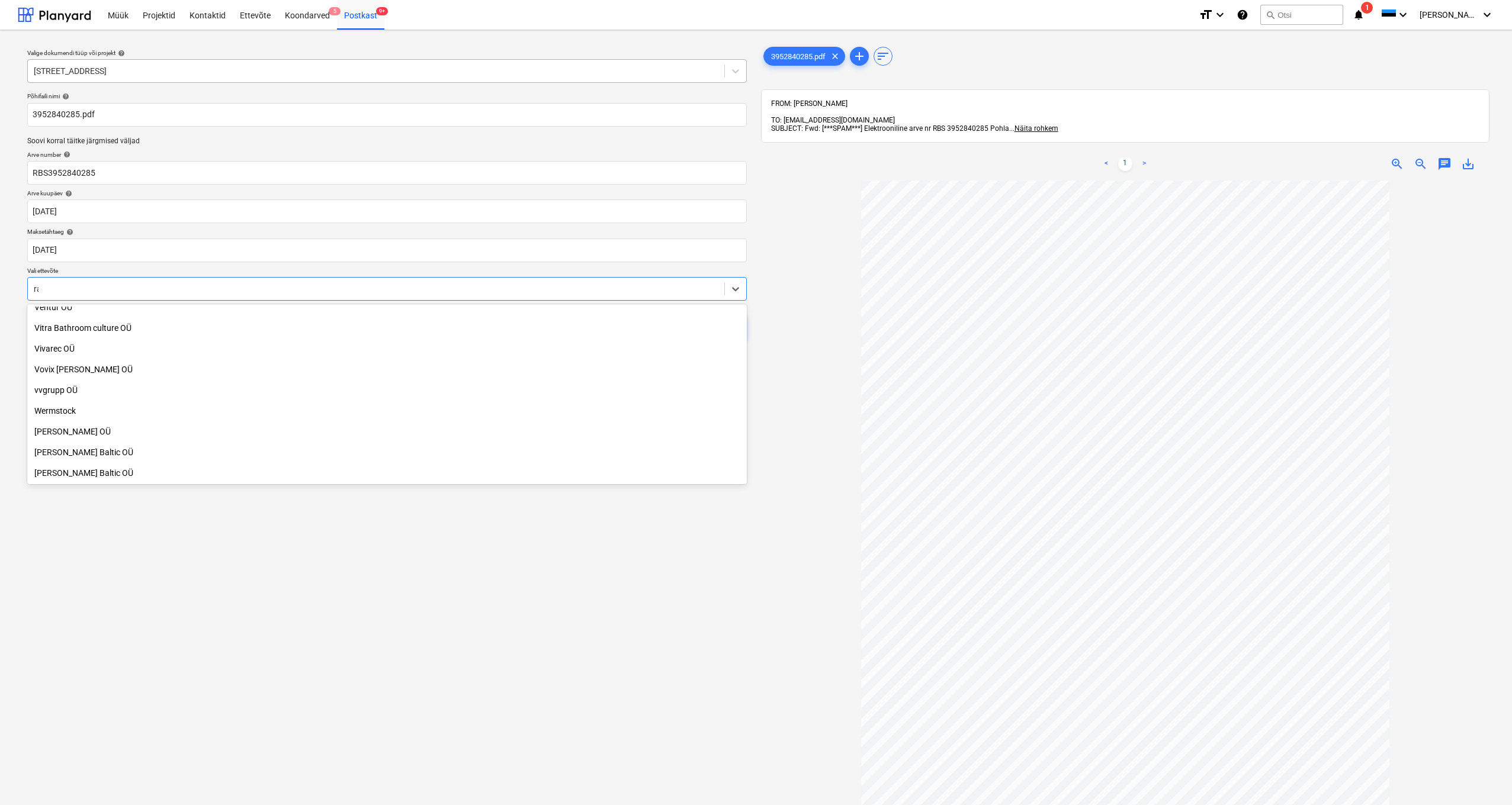
scroll to position [755, 0]
type input "rab"
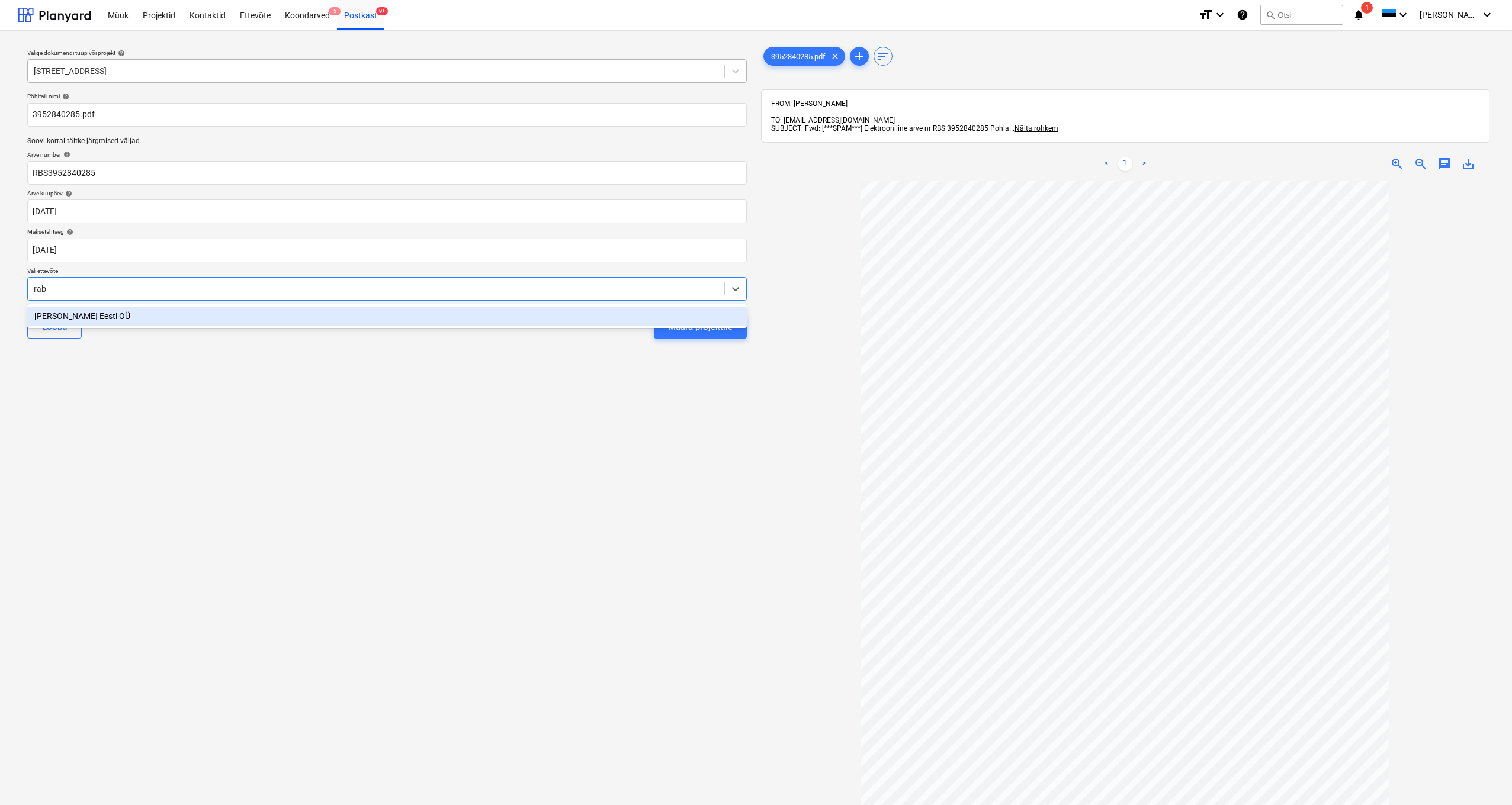
drag, startPoint x: 64, startPoint y: 319, endPoint x: 488, endPoint y: 273, distance: 426.5
click at [64, 318] on div "[PERSON_NAME] Eesti OÜ" at bounding box center [387, 316] width 720 height 19
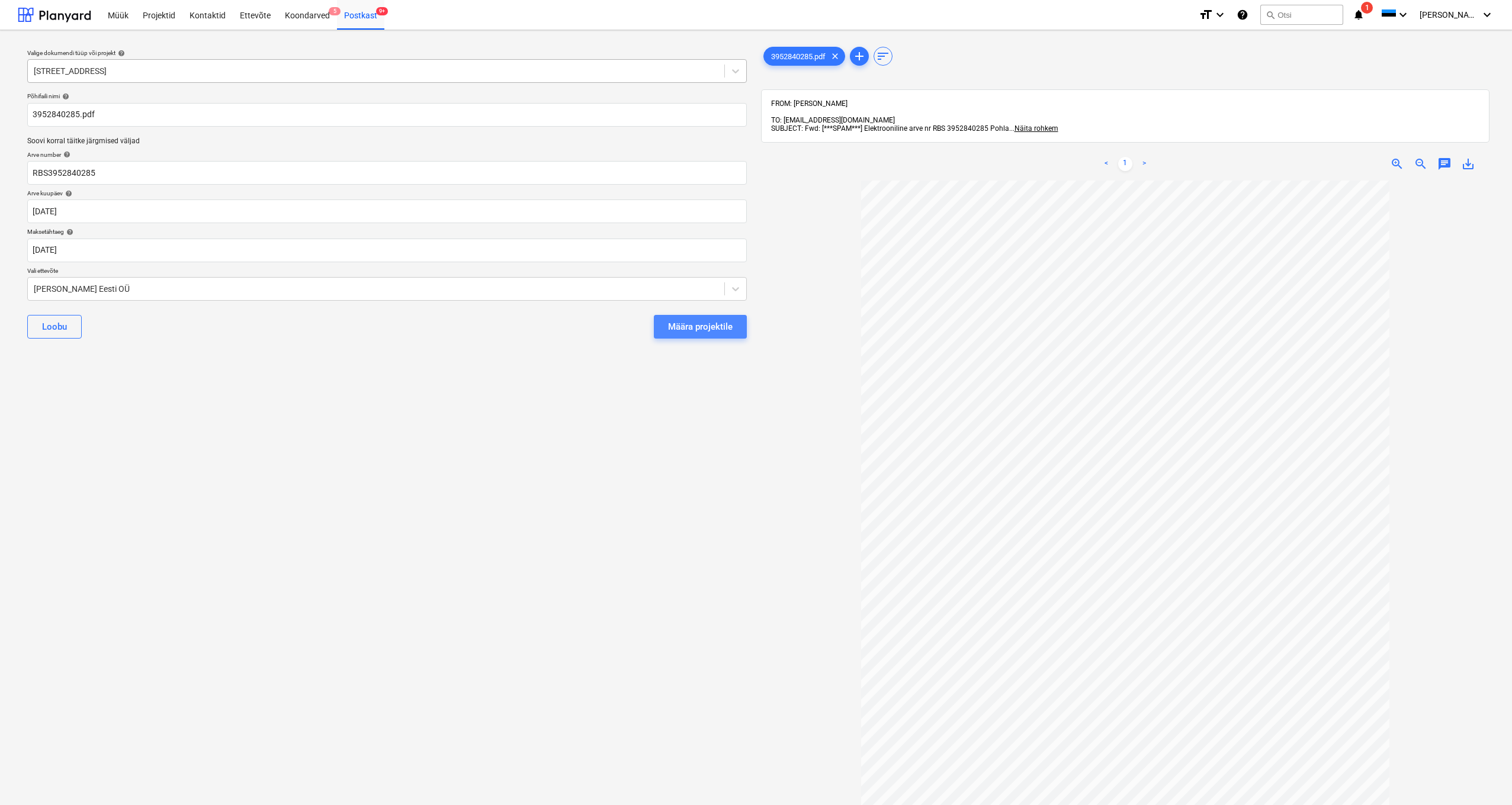
click at [699, 326] on div "Määra projektile" at bounding box center [700, 327] width 64 height 16
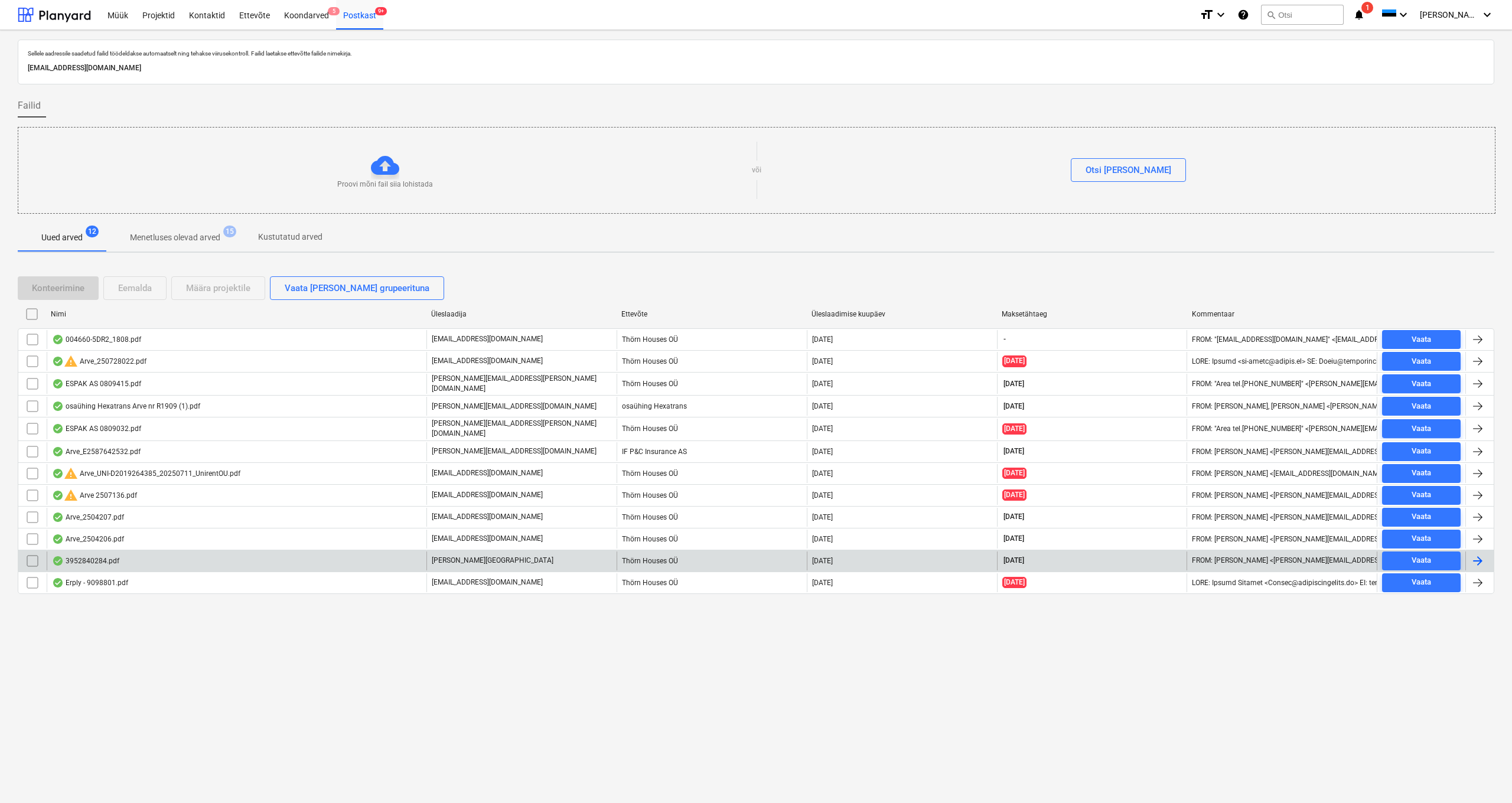
click at [96, 557] on div "3952840284.pdf" at bounding box center [85, 561] width 67 height 9
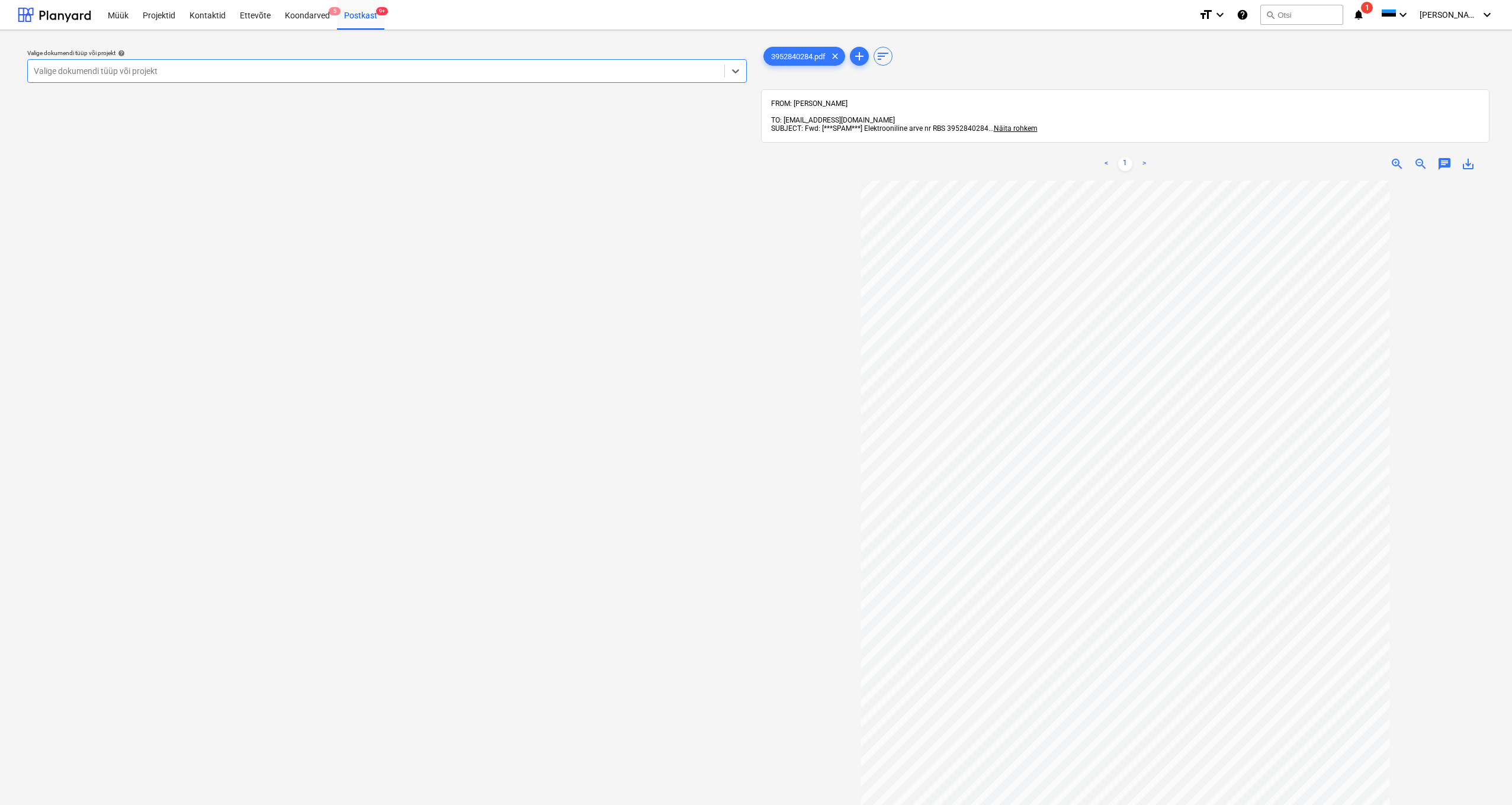
click at [61, 68] on div "Valige dokumendi tüüp või projekt" at bounding box center [376, 71] width 685 height 9
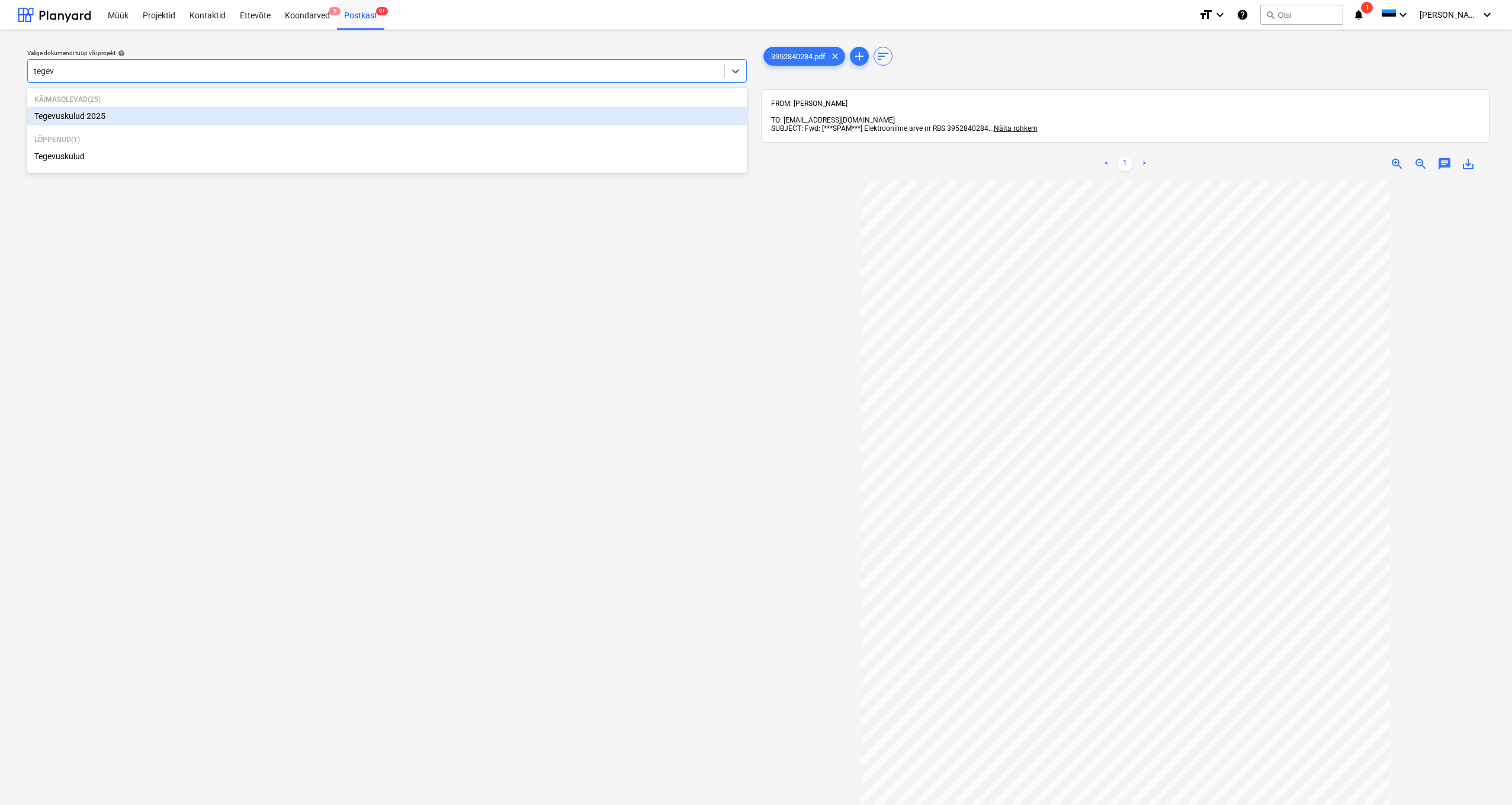
type input "tegevu"
click at [109, 115] on div "Tegevuskulud 2025" at bounding box center [387, 116] width 720 height 19
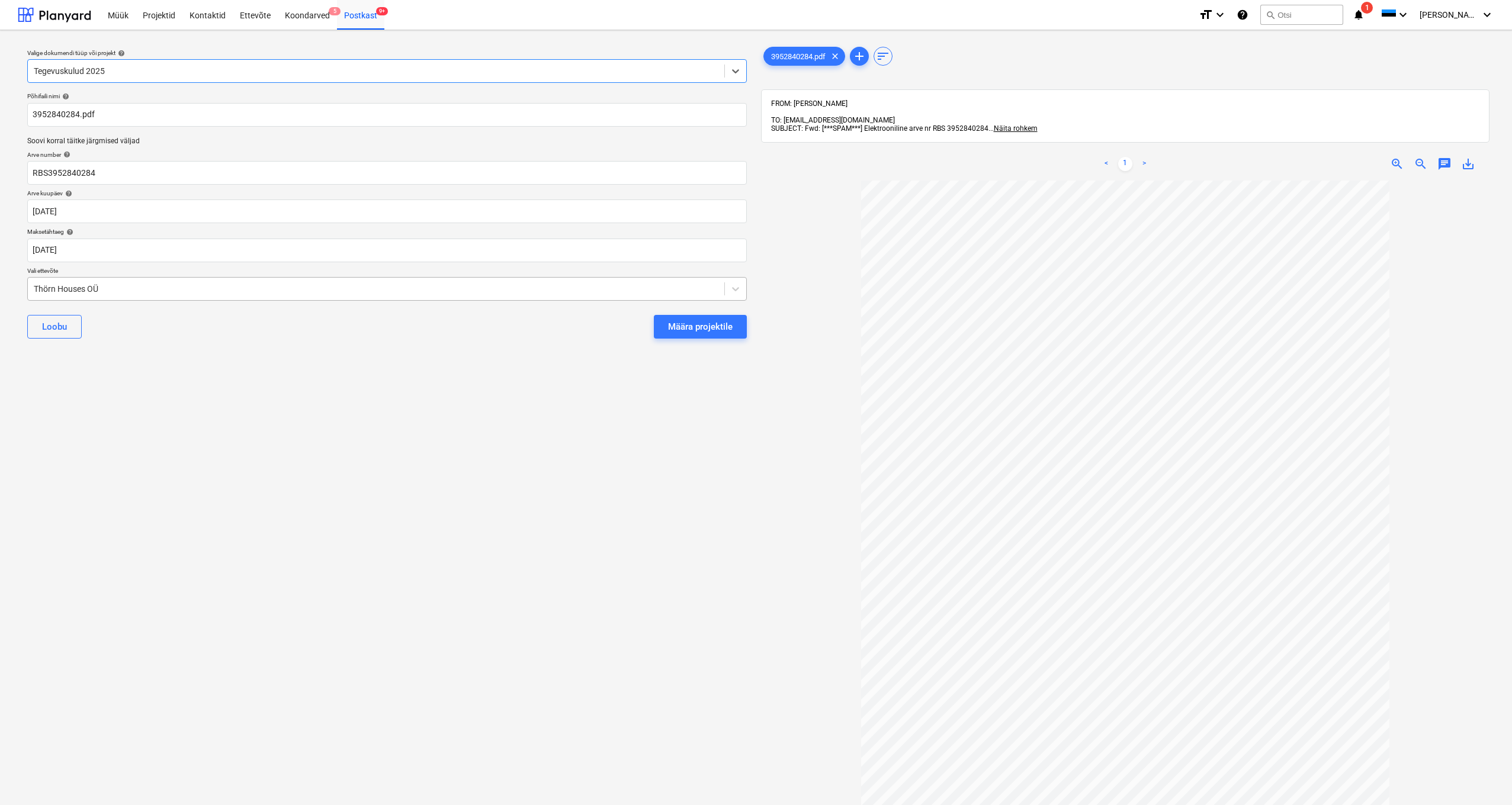
click at [34, 288] on div "Thörn Houses OÜ" at bounding box center [376, 289] width 685 height 9
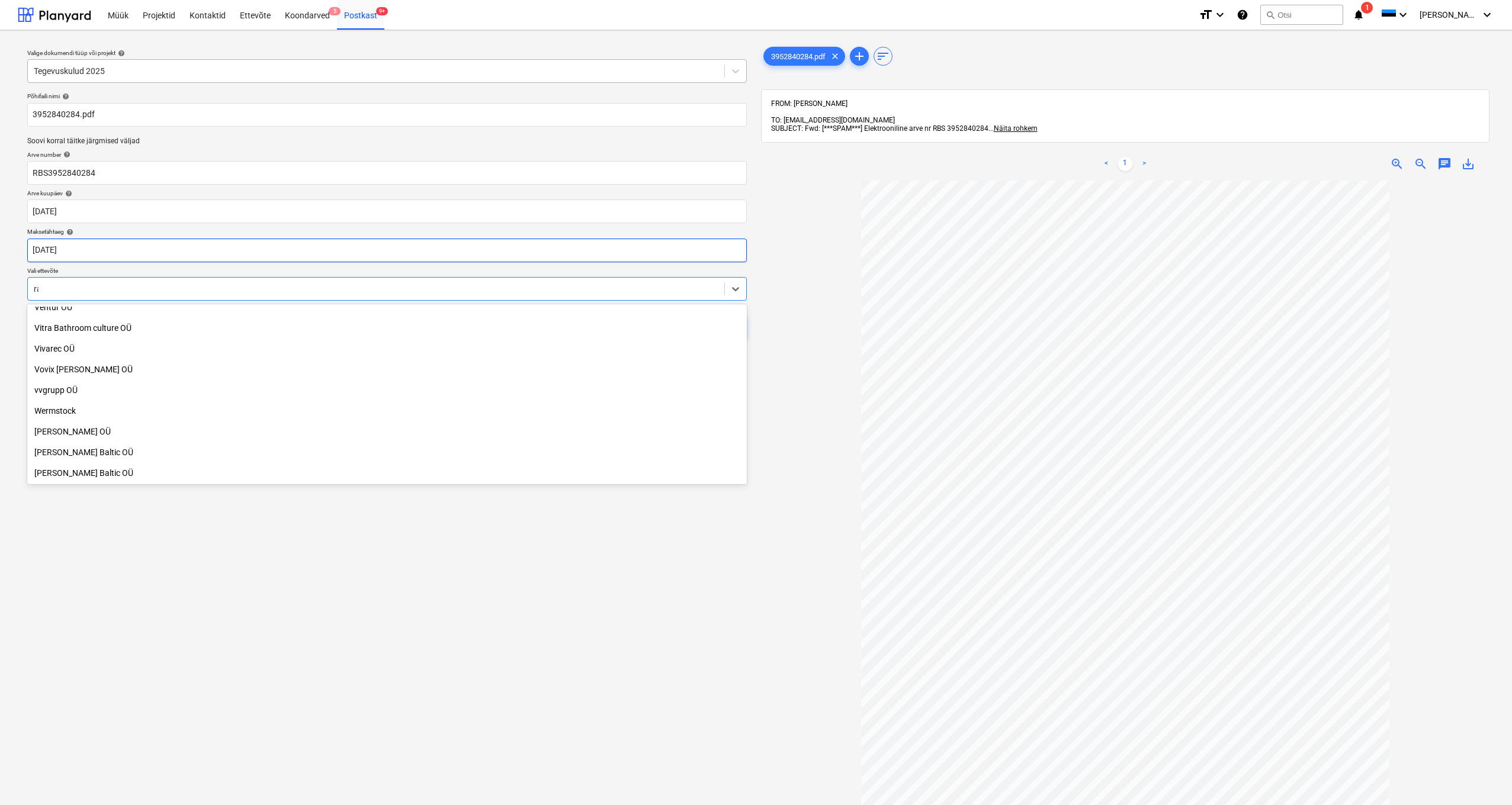
scroll to position [755, 0]
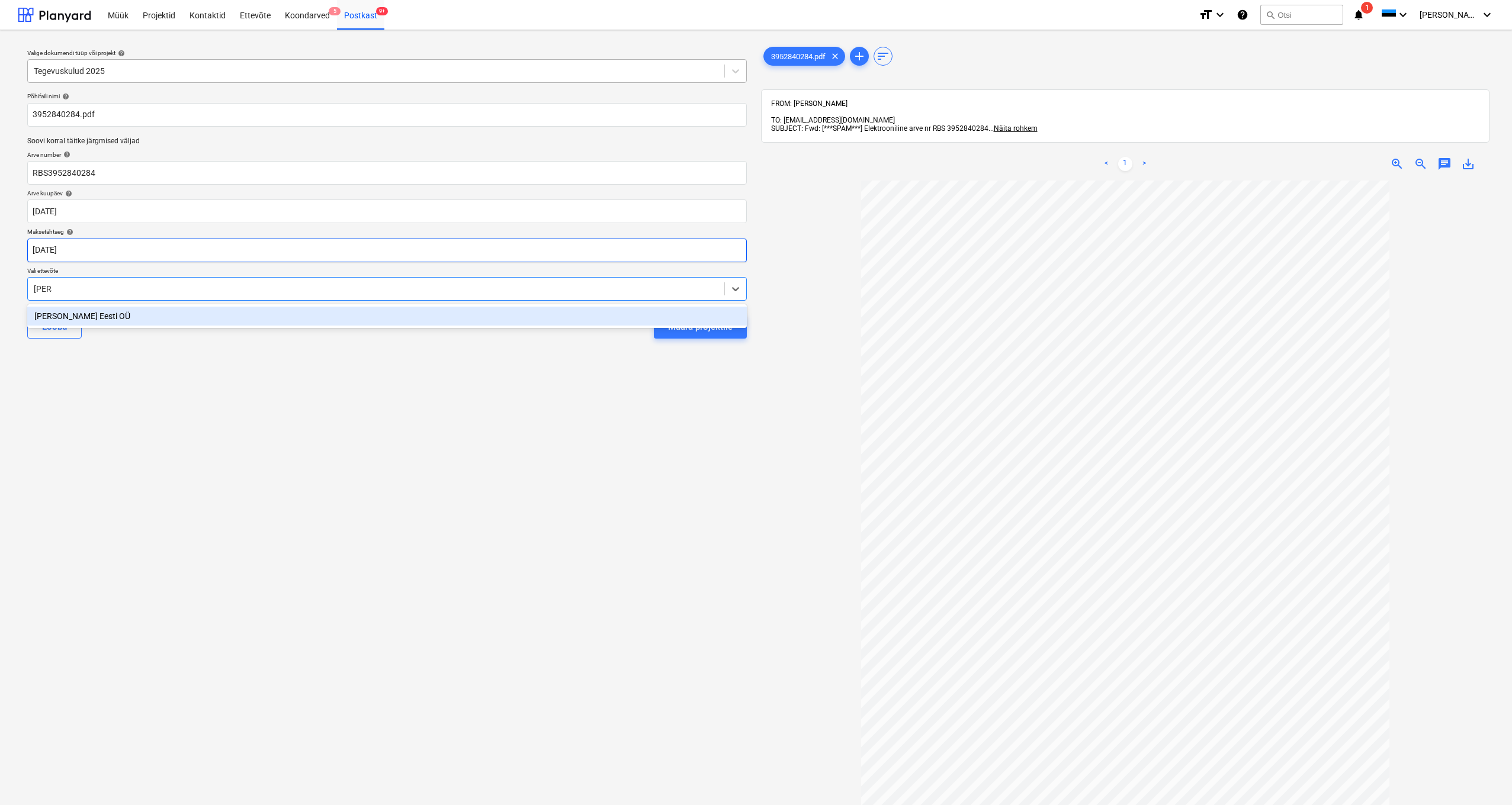
type input "[PERSON_NAME]"
click at [62, 316] on div "[PERSON_NAME] Eesti OÜ" at bounding box center [387, 316] width 720 height 19
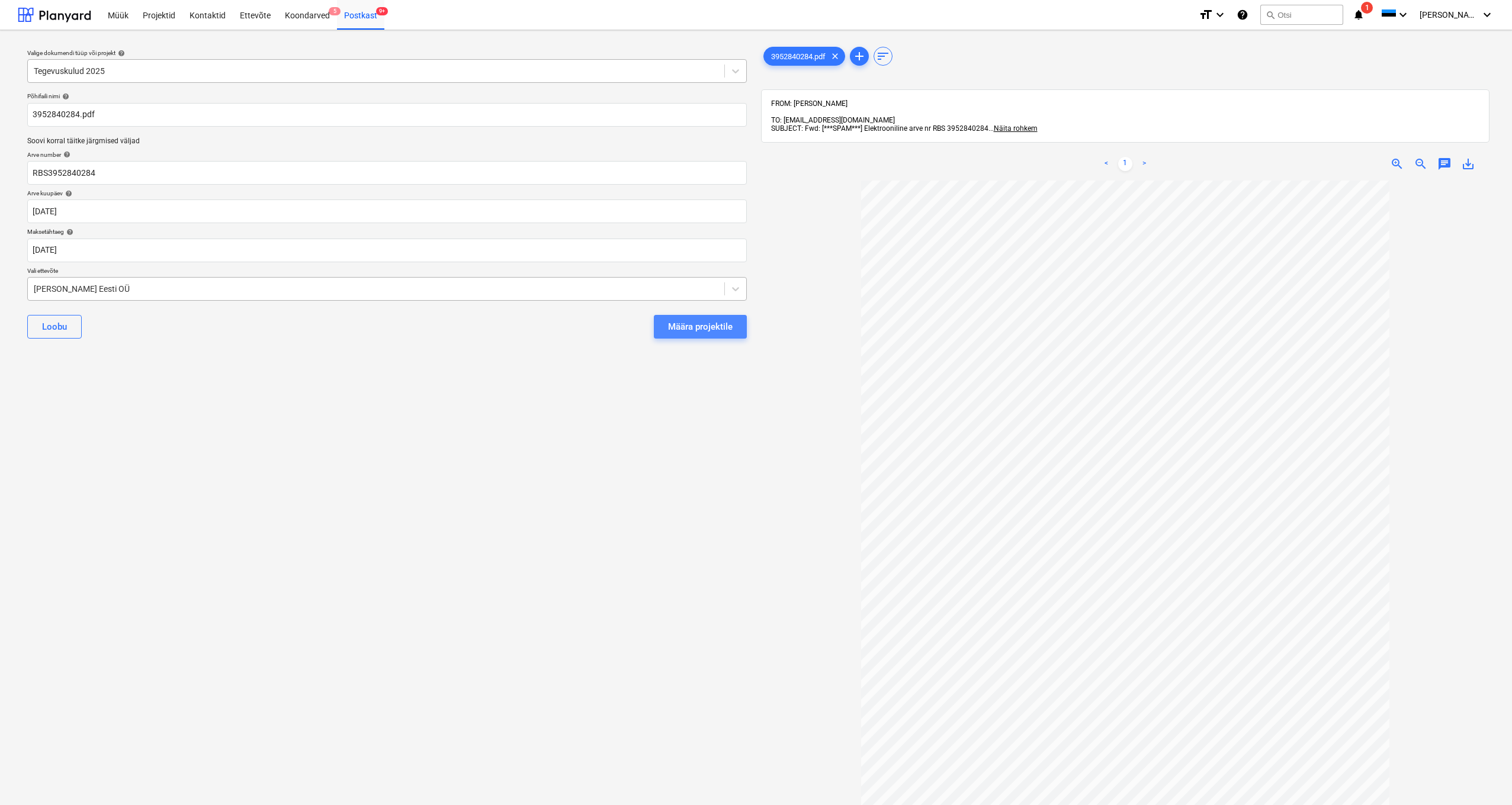
click at [679, 317] on button "Määra projektile" at bounding box center [700, 327] width 93 height 24
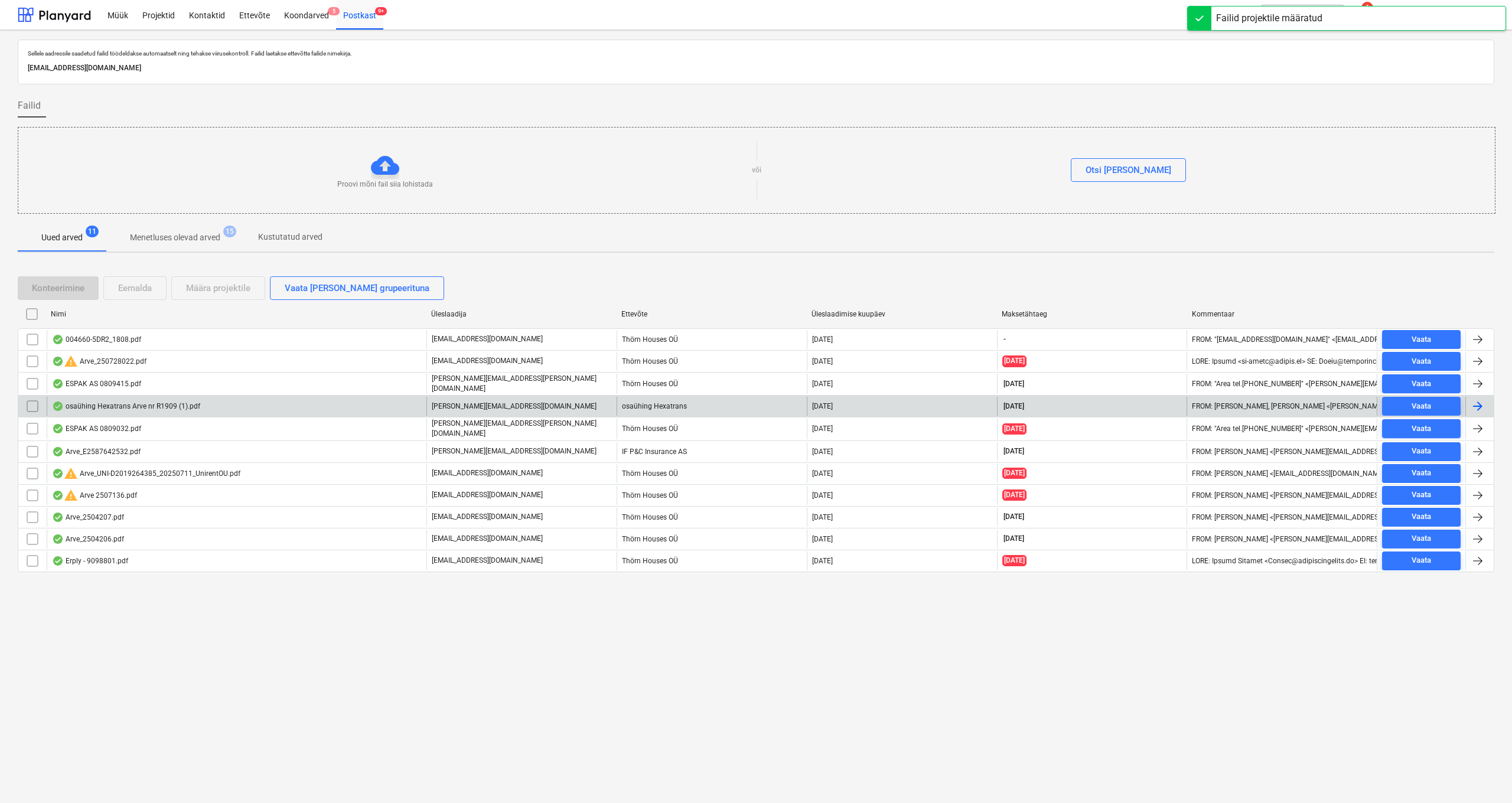
click at [107, 409] on div "osaühing Hexatrans Arve nr R1909 (1).pdf" at bounding box center [126, 406] width 148 height 9
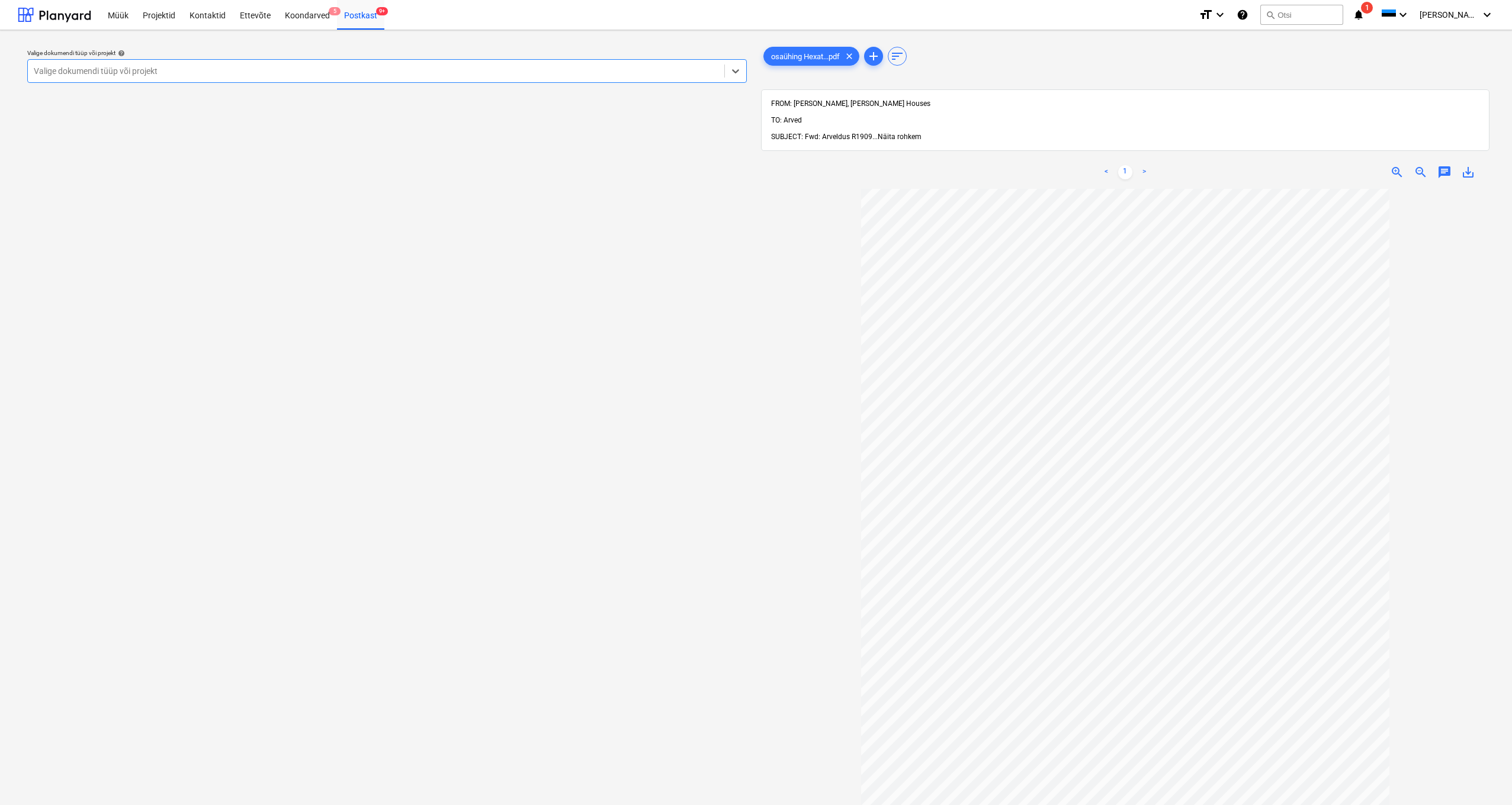
click at [895, 133] on span "Näita rohkem" at bounding box center [900, 136] width 44 height 8
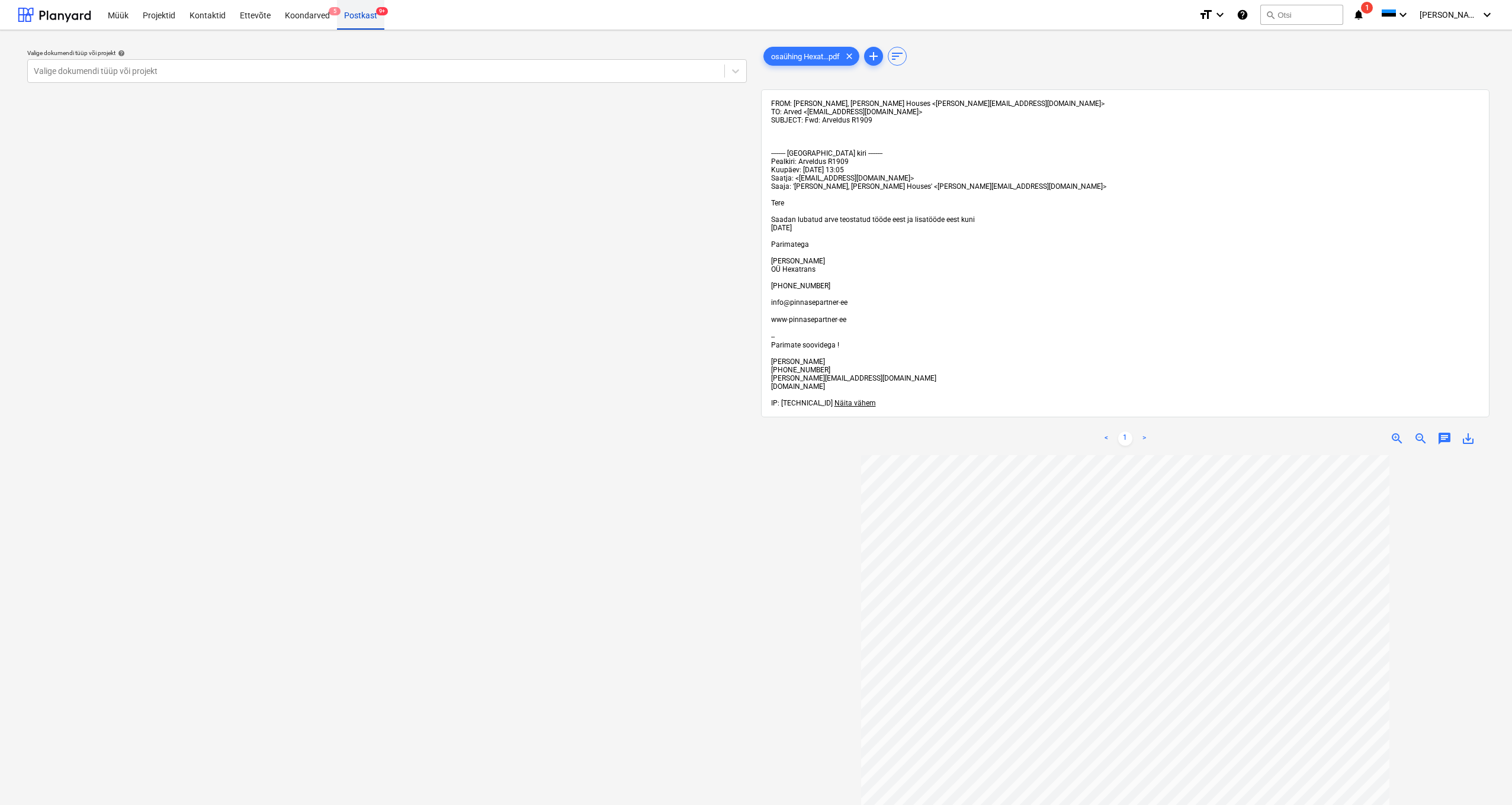
click at [358, 18] on div "Postkast 9+" at bounding box center [360, 14] width 47 height 30
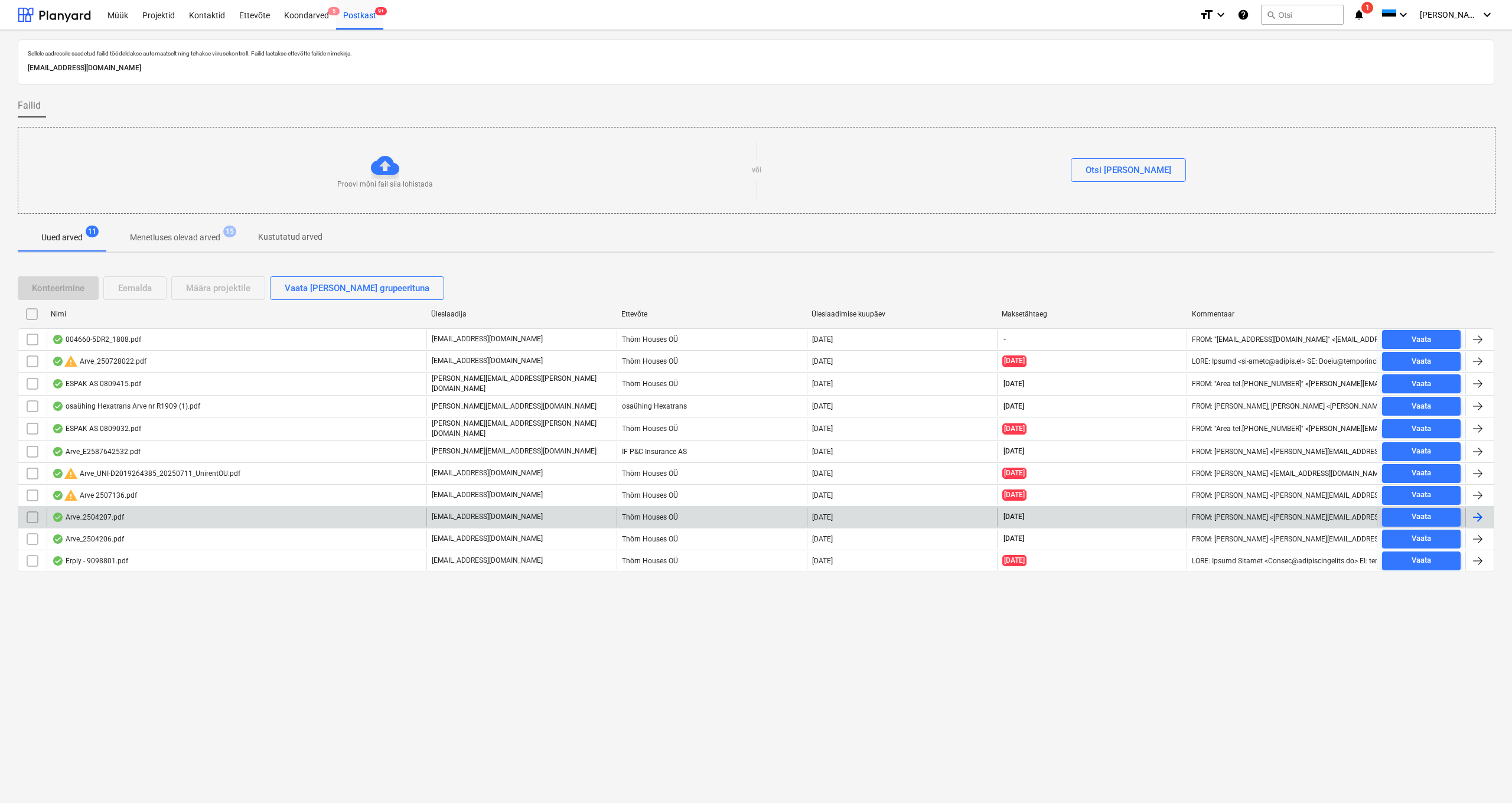
click at [99, 513] on div "Arve_2504207.pdf" at bounding box center [88, 517] width 72 height 9
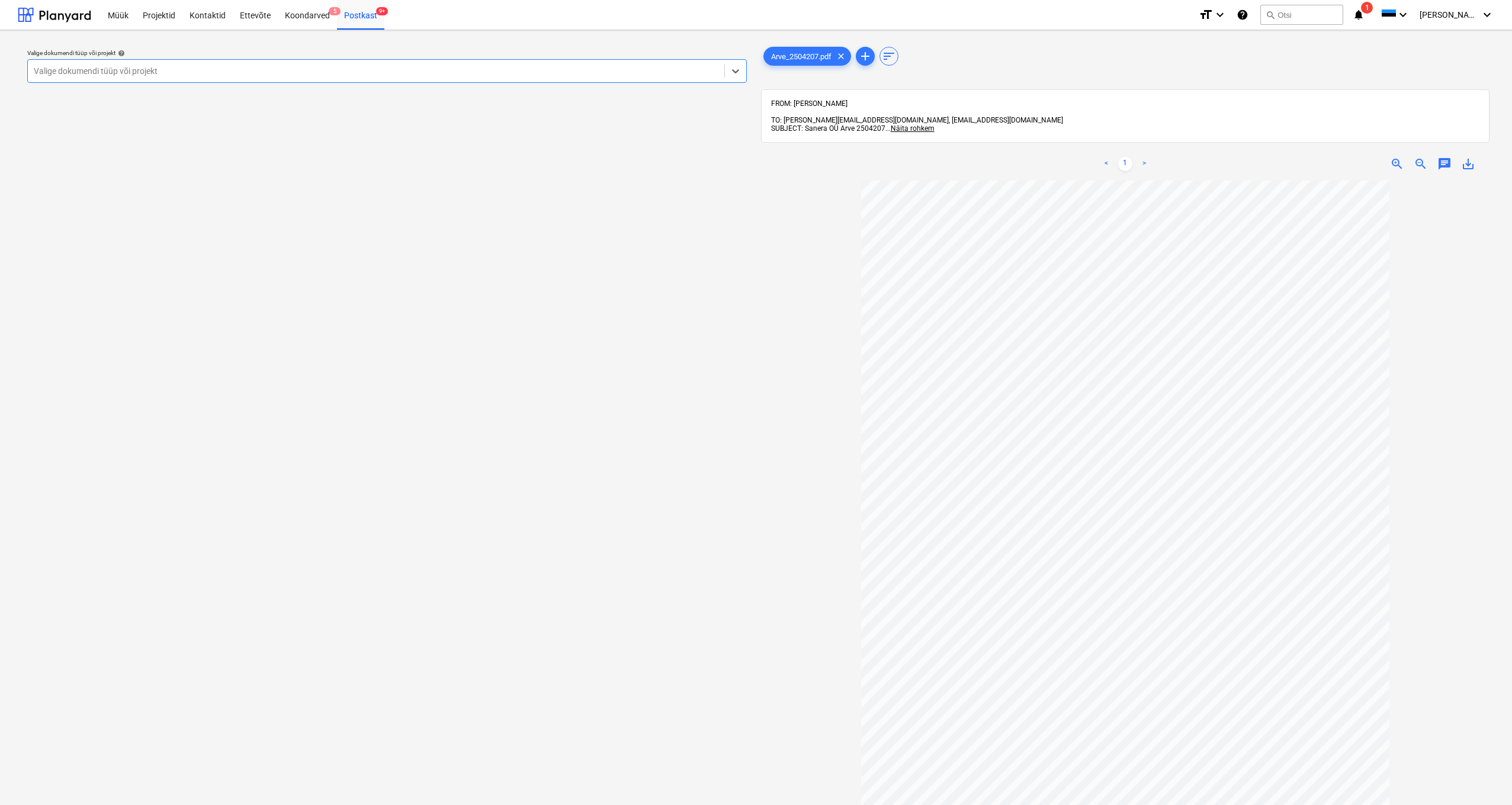
click at [64, 76] on div "Valige dokumendi tüüp või projekt" at bounding box center [376, 71] width 685 height 9
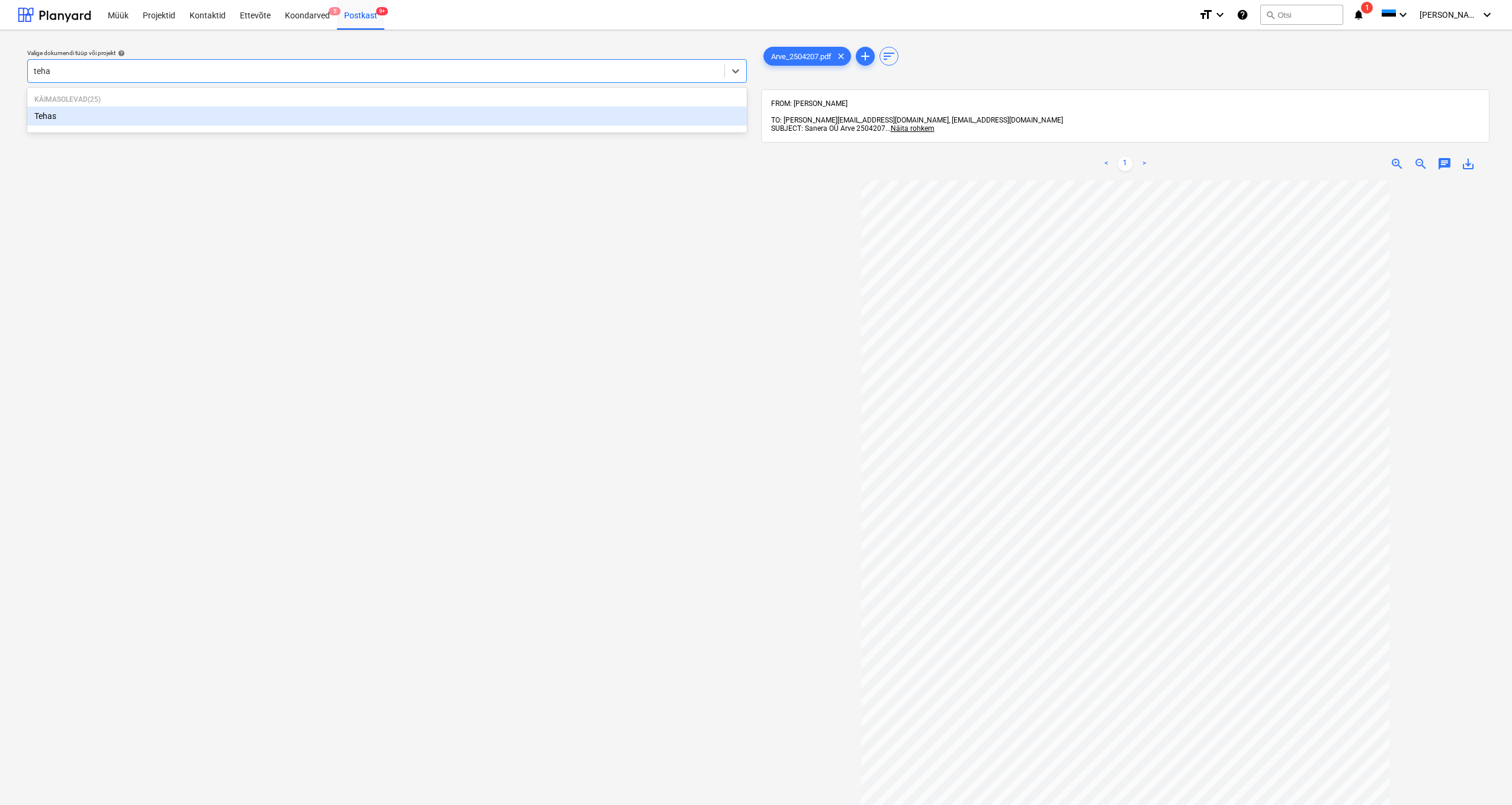
type input "tehas"
click at [50, 116] on div "Tehas" at bounding box center [387, 116] width 720 height 19
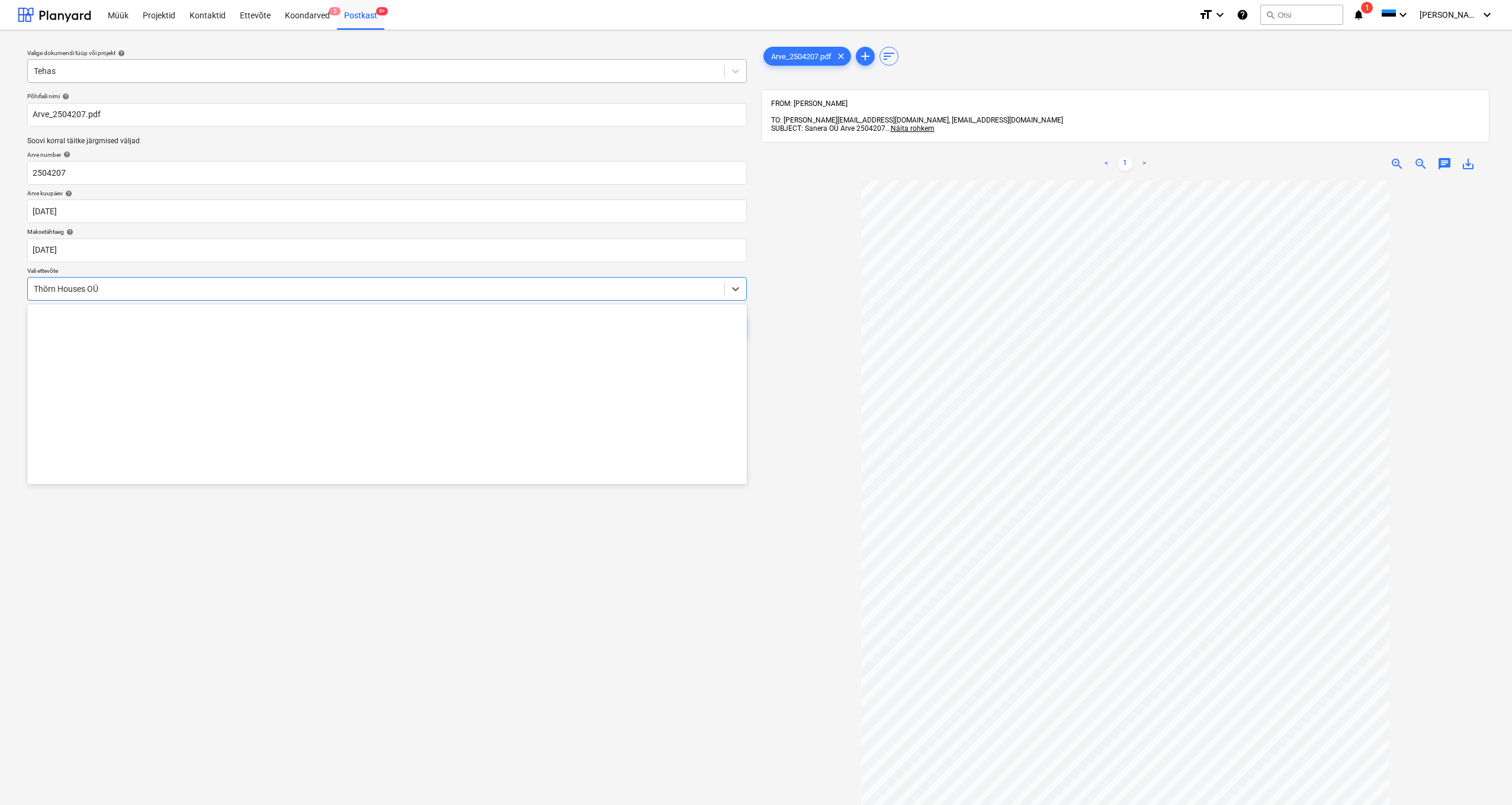
click at [31, 287] on div "Thörn Houses OÜ" at bounding box center [376, 289] width 697 height 17
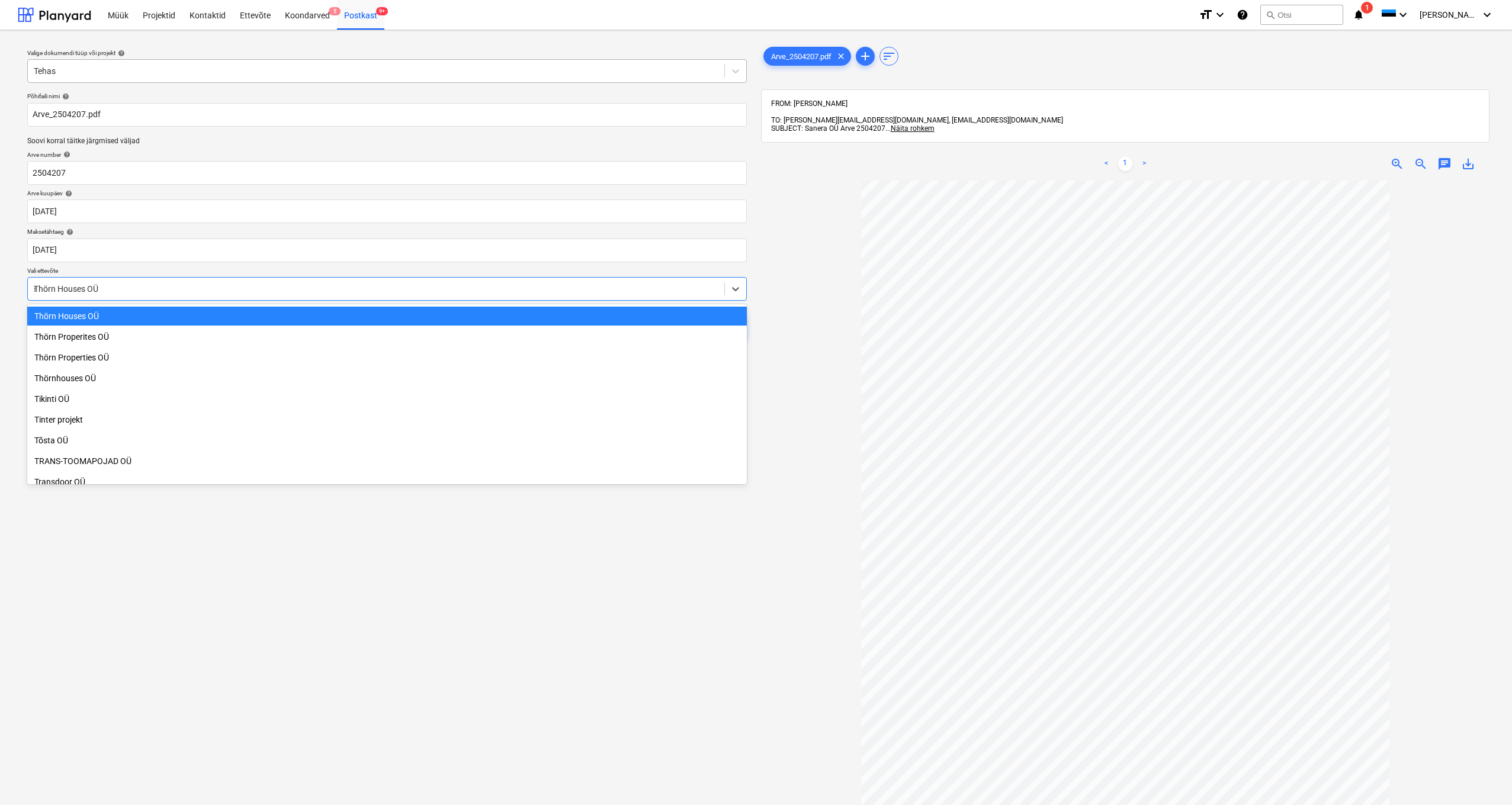
scroll to position [3449, 0]
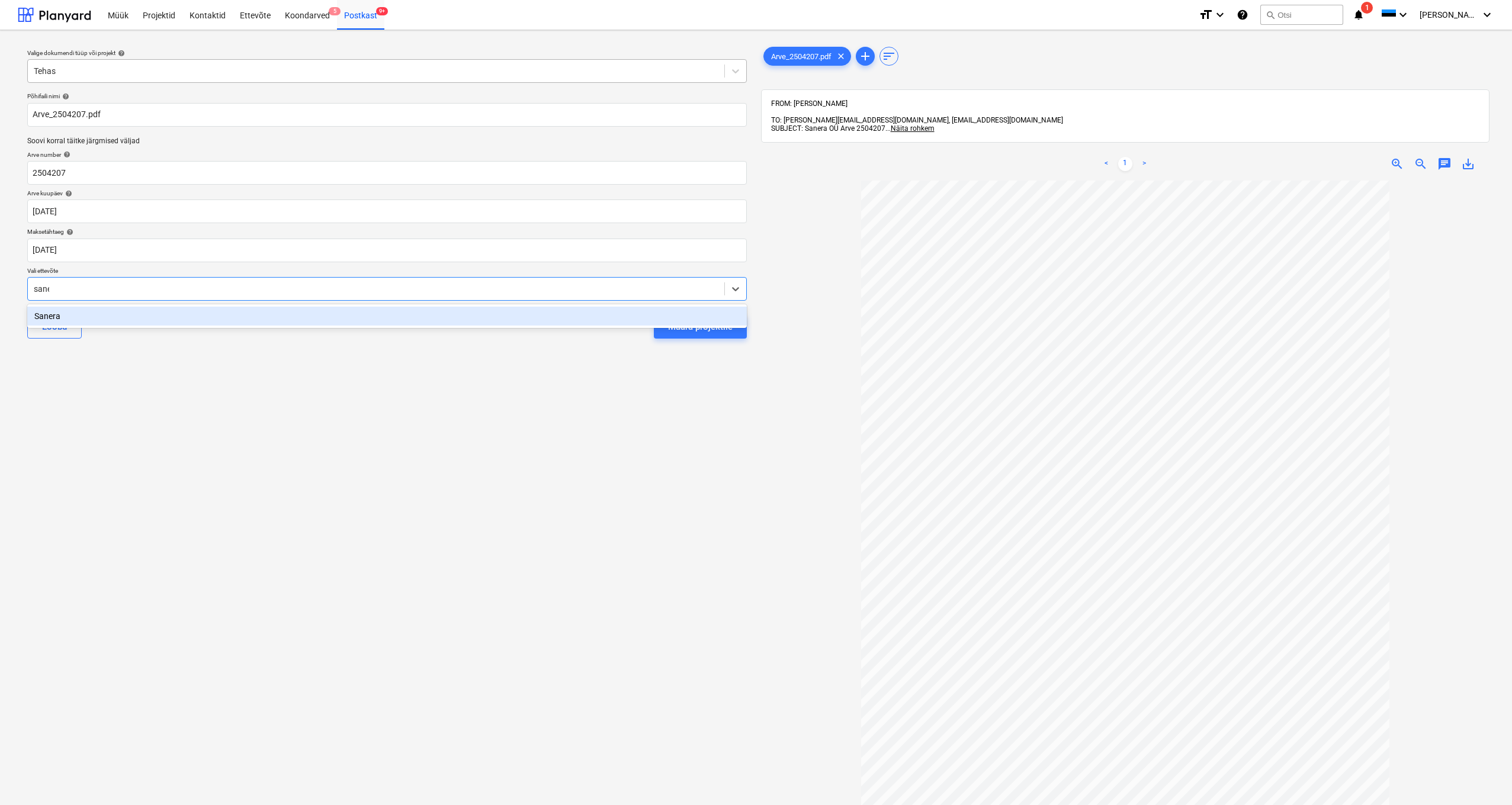
type input "[PERSON_NAME]"
click at [46, 321] on div "Sanera" at bounding box center [387, 316] width 720 height 19
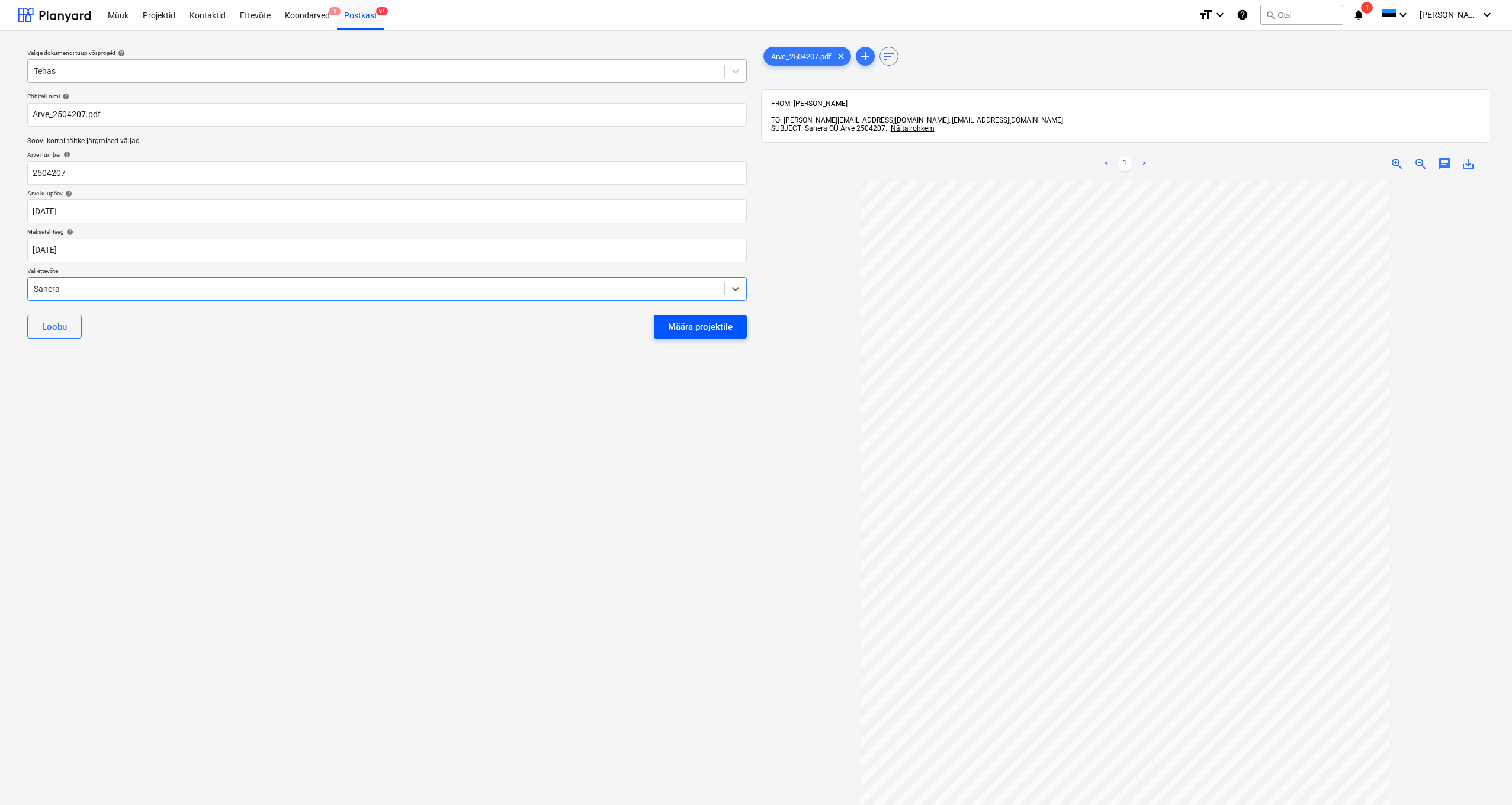
click at [705, 322] on div "Määra projektile" at bounding box center [700, 327] width 64 height 16
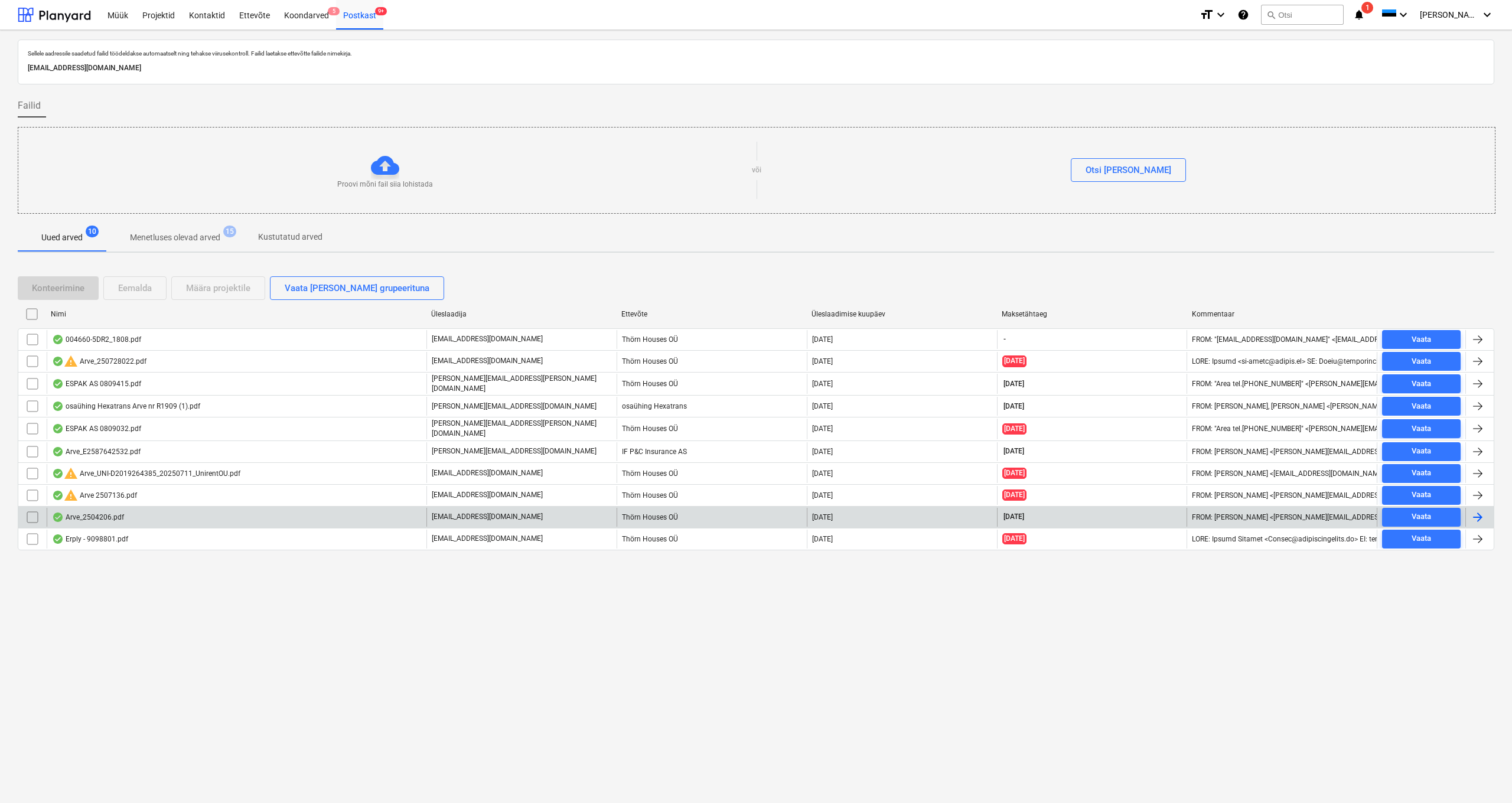
click at [113, 517] on div "Arve_2504206.pdf" at bounding box center [88, 517] width 72 height 9
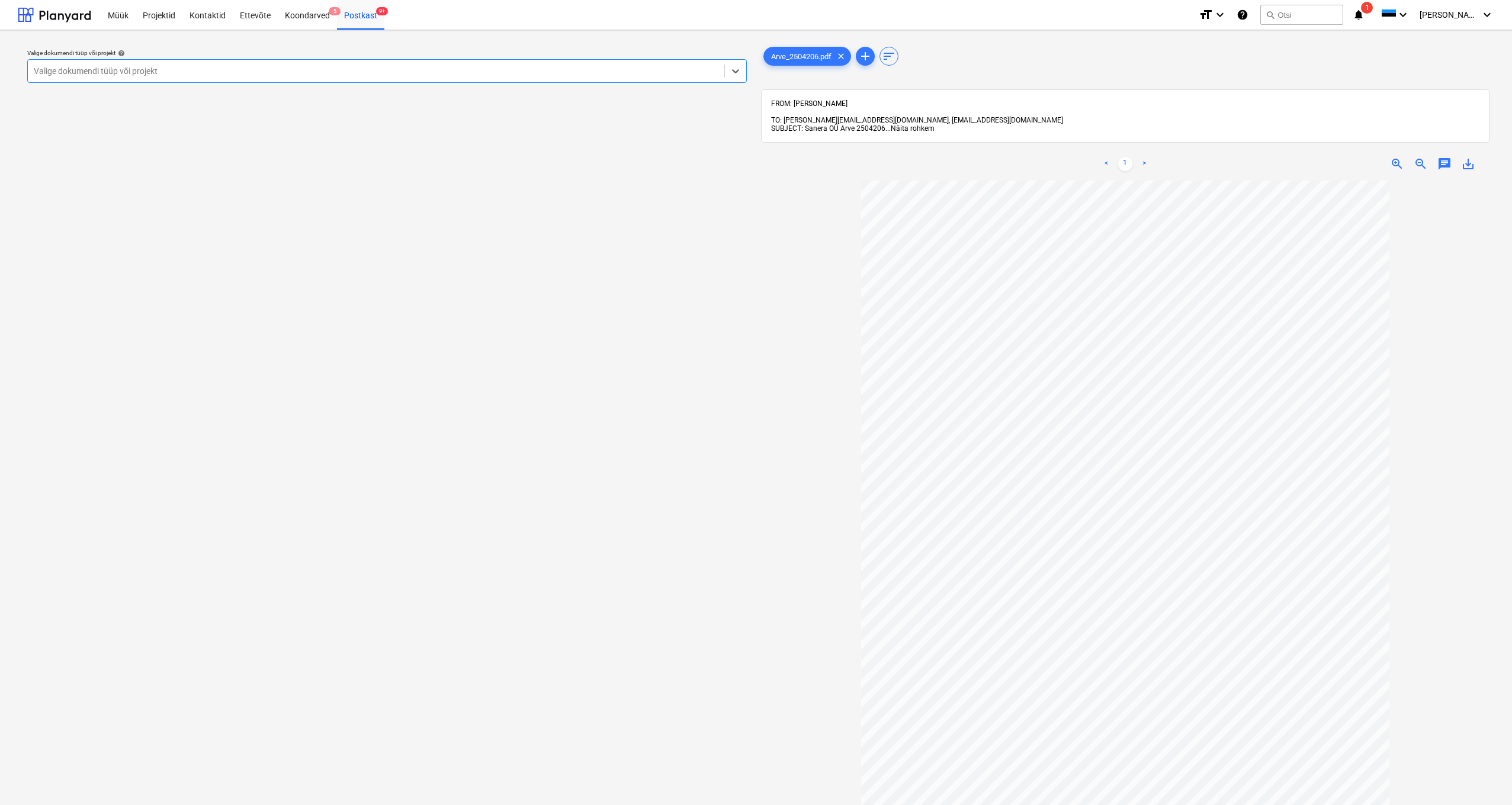
click at [915, 124] on span "Näita rohkem" at bounding box center [913, 128] width 44 height 8
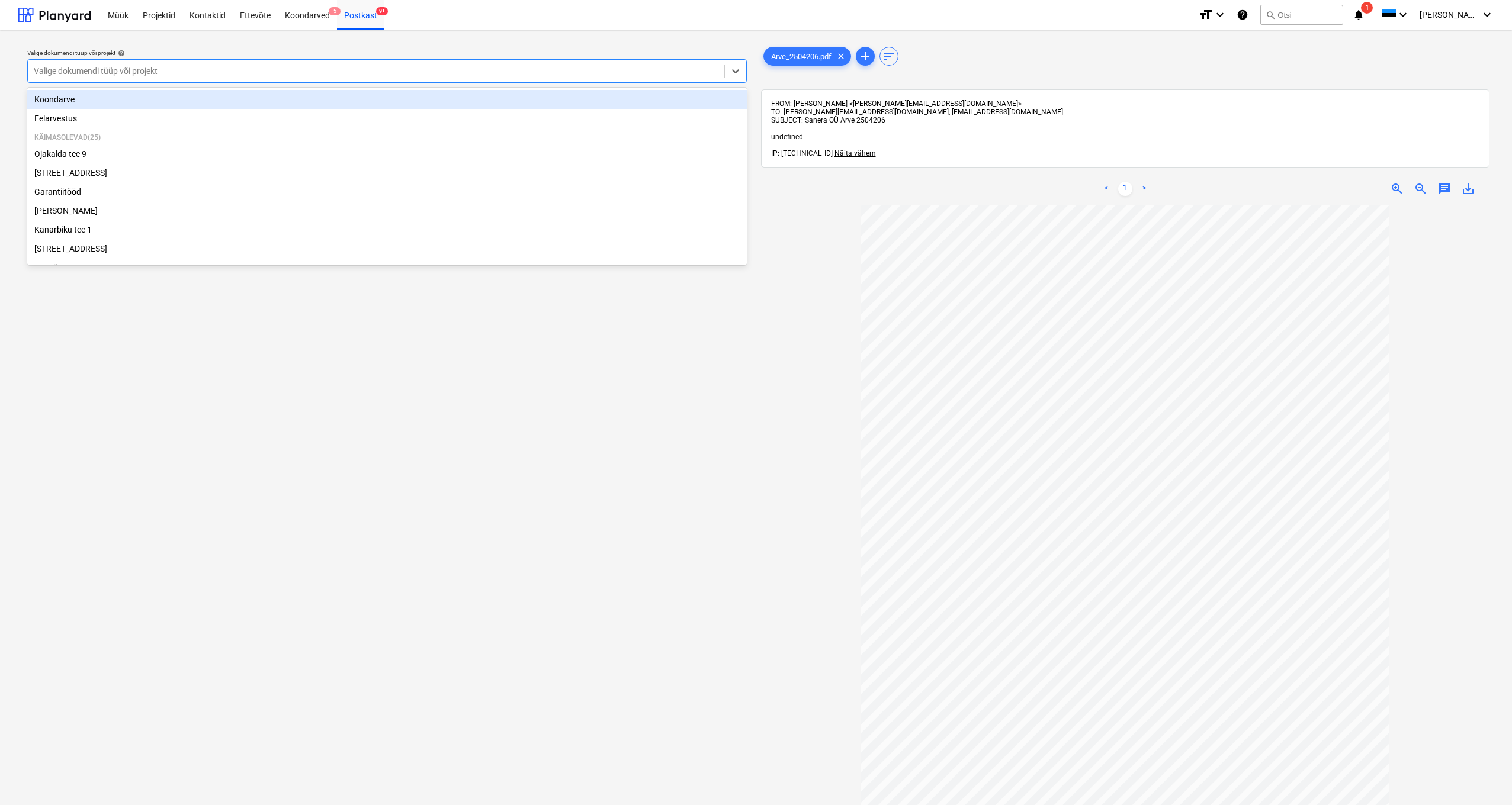
click at [60, 67] on div "Valige dokumendi tüüp või projekt" at bounding box center [376, 71] width 685 height 9
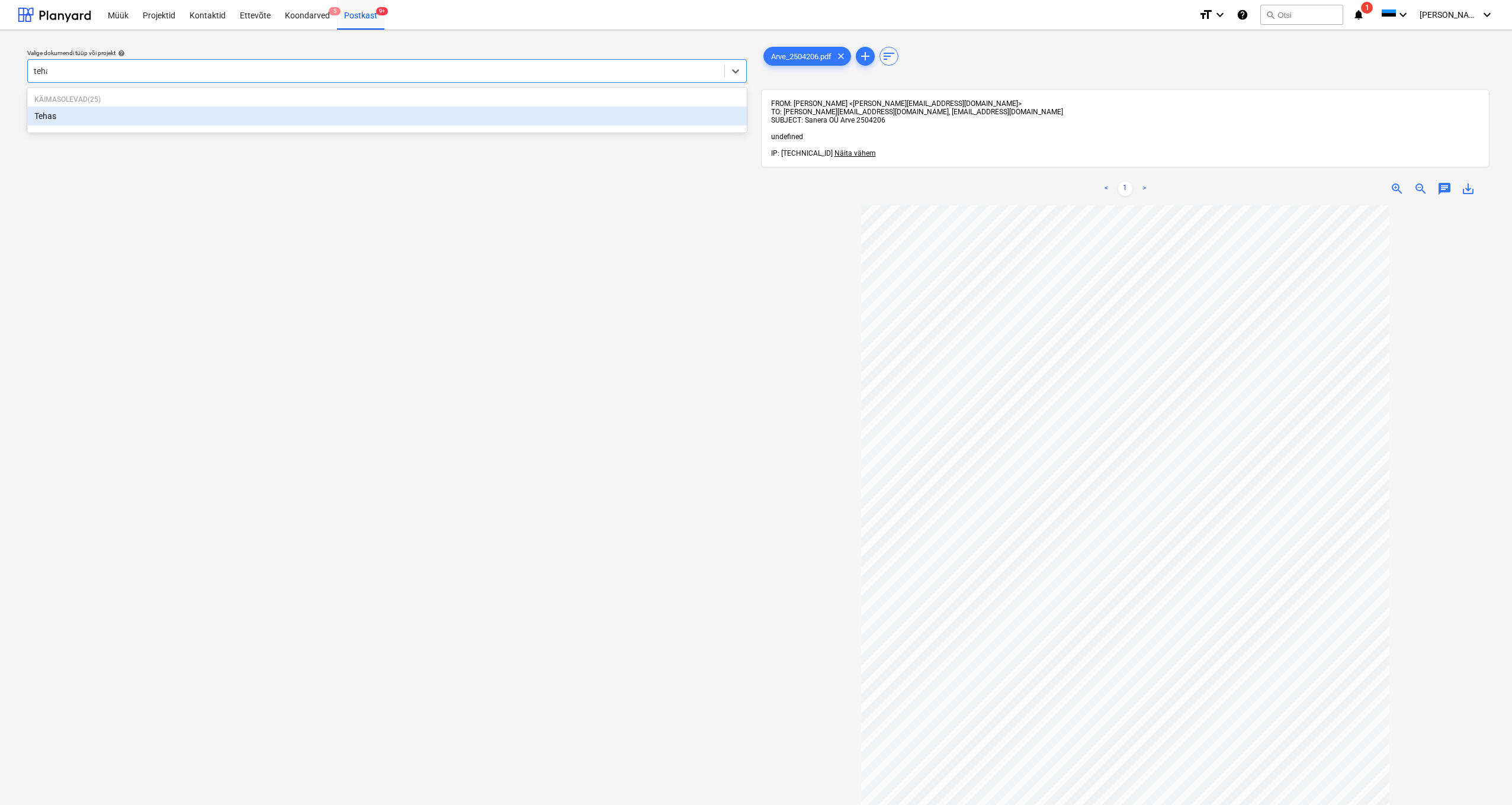
type input "tehas"
click at [41, 114] on div "Tehas" at bounding box center [387, 116] width 720 height 19
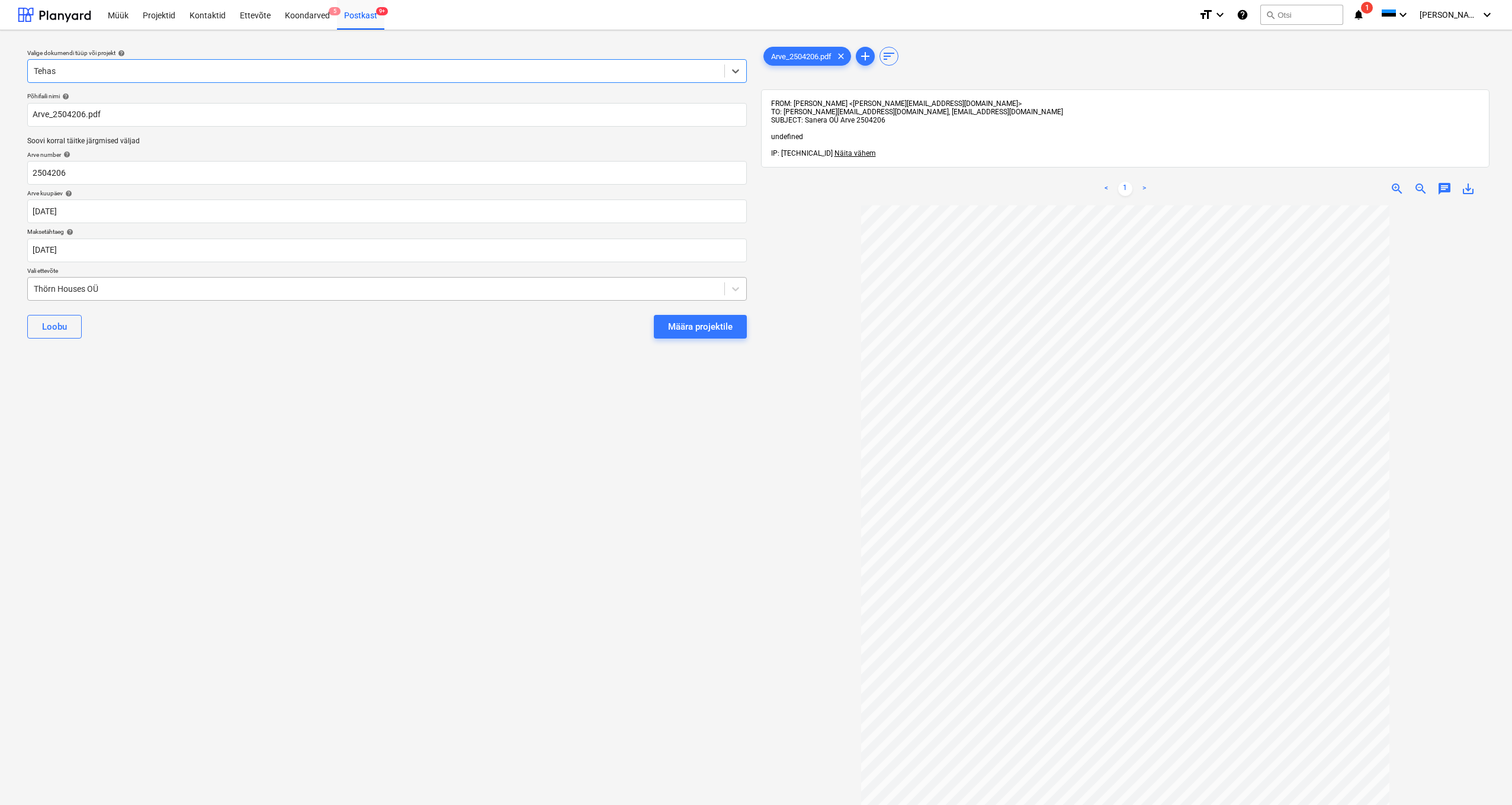
drag, startPoint x: 35, startPoint y: 287, endPoint x: 124, endPoint y: 289, distance: 89.0
click at [35, 287] on div "Thörn Houses OÜ" at bounding box center [376, 289] width 685 height 9
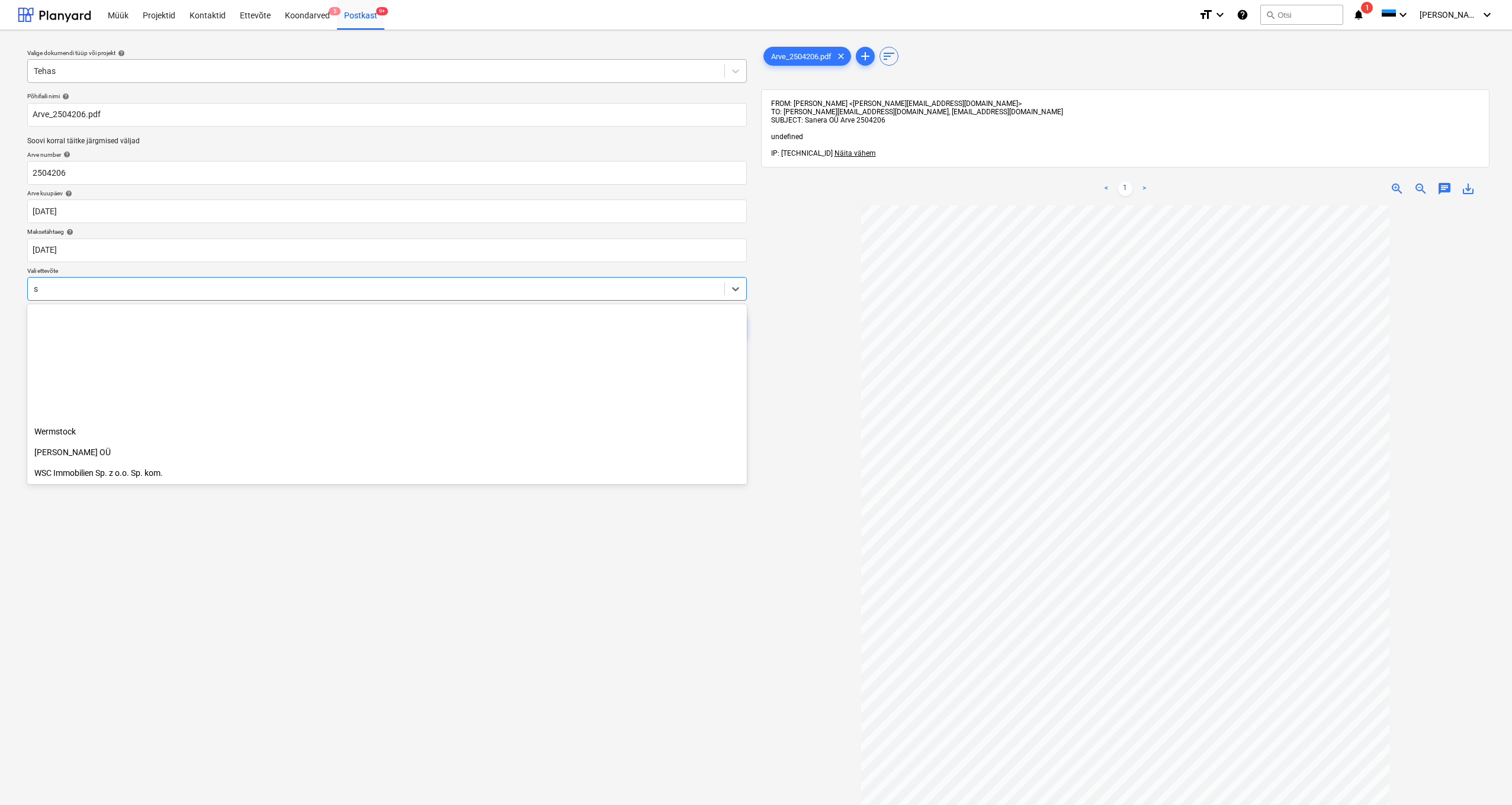
scroll to position [3449, 0]
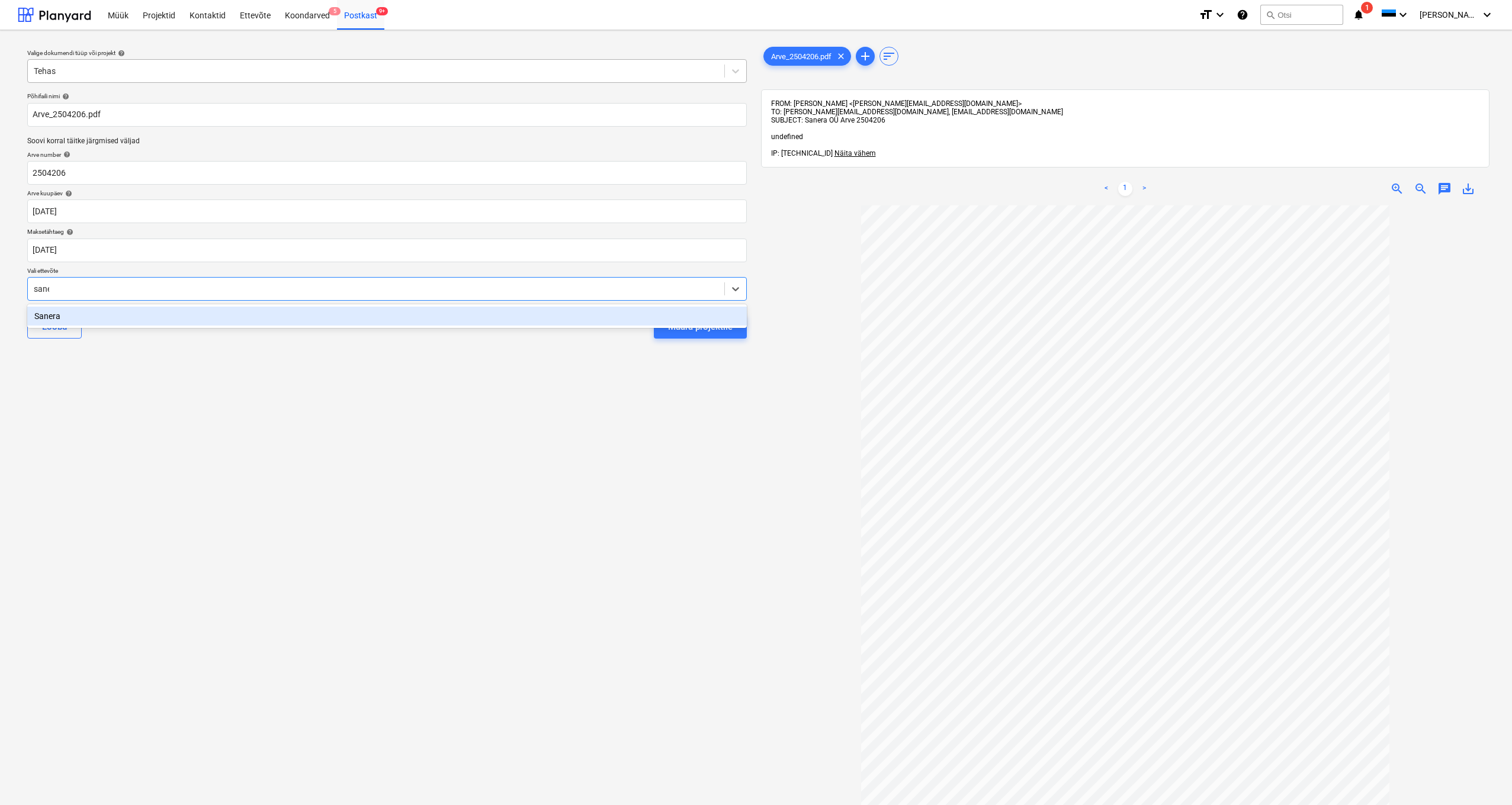
type input "[PERSON_NAME]"
click at [53, 313] on div "Sanera" at bounding box center [387, 316] width 720 height 19
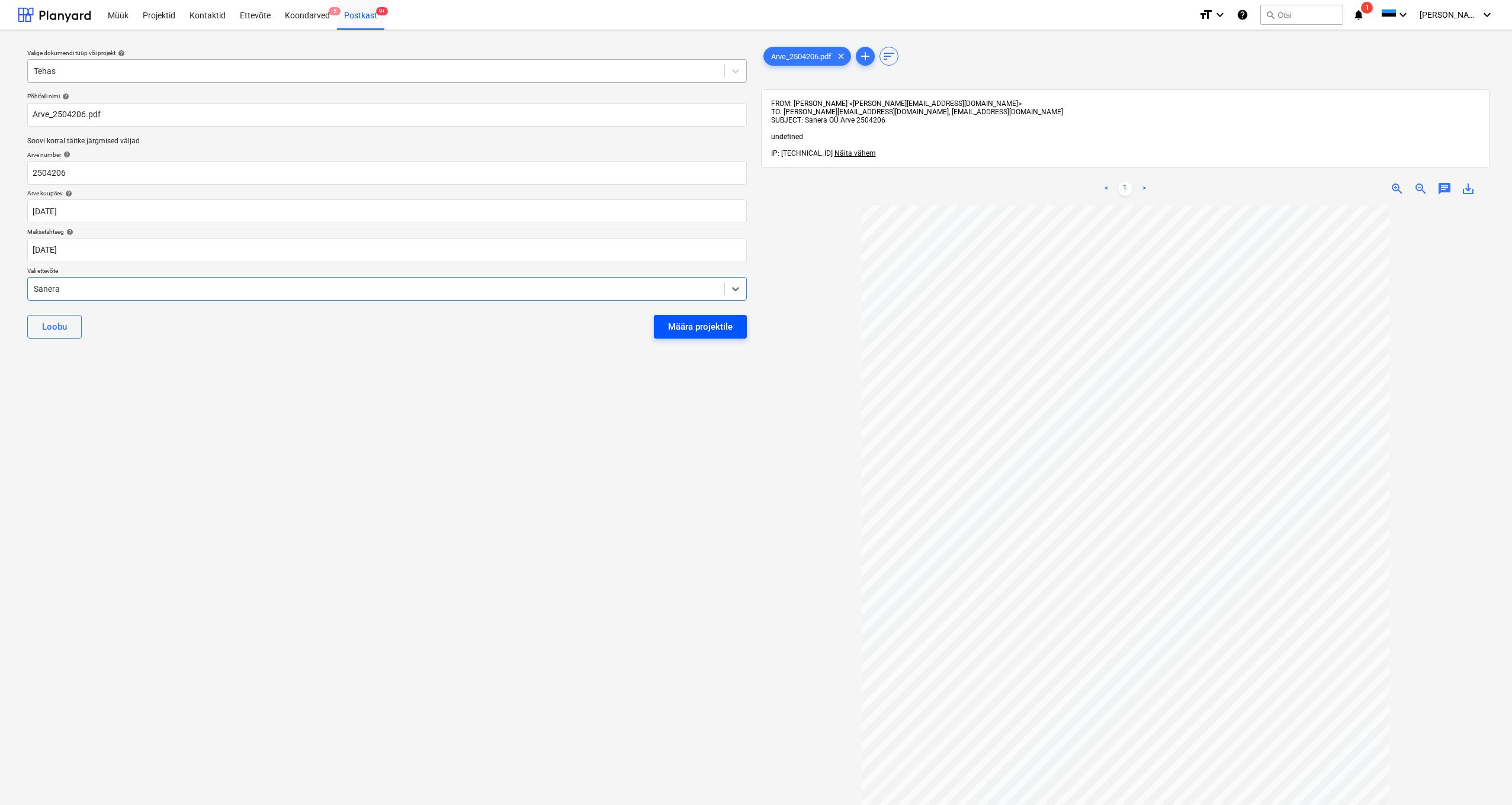
click at [739, 328] on button "Määra projektile" at bounding box center [700, 327] width 93 height 24
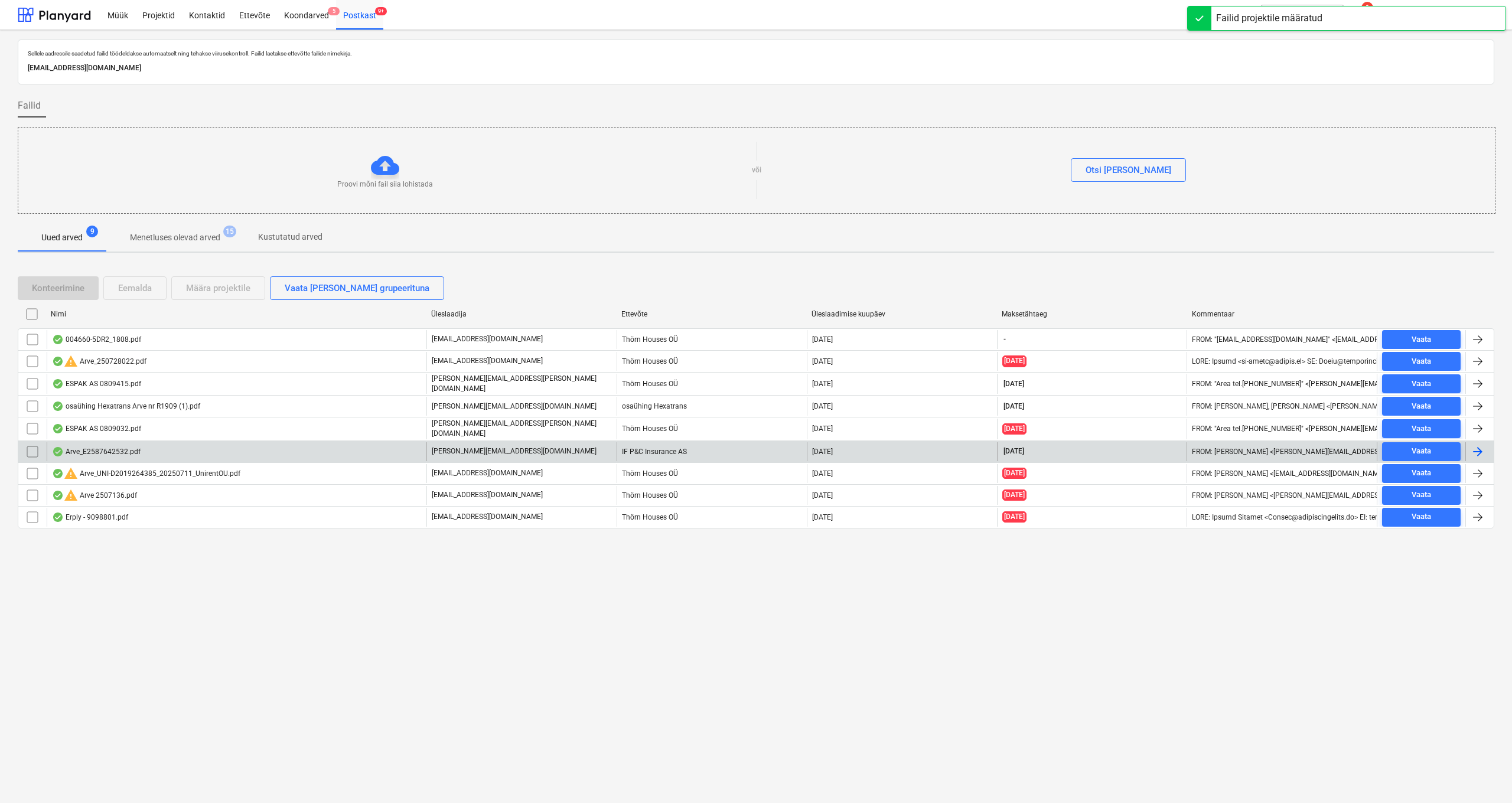
click at [110, 447] on div "Arve_E2587642532.pdf" at bounding box center [96, 452] width 88 height 9
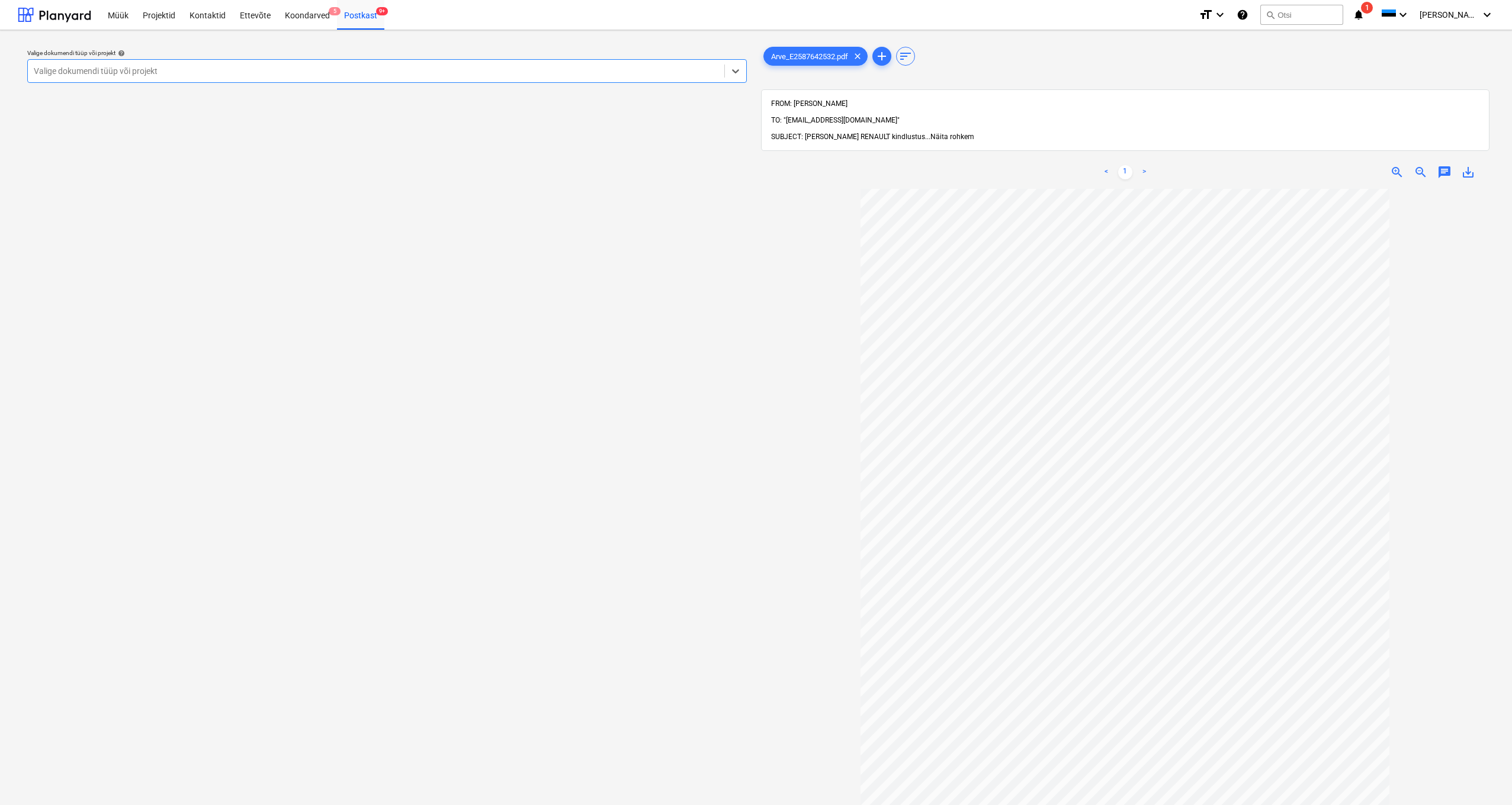
click at [931, 133] on span "Näita rohkem" at bounding box center [953, 136] width 44 height 8
click at [361, 14] on div "Postkast 9+" at bounding box center [360, 14] width 47 height 30
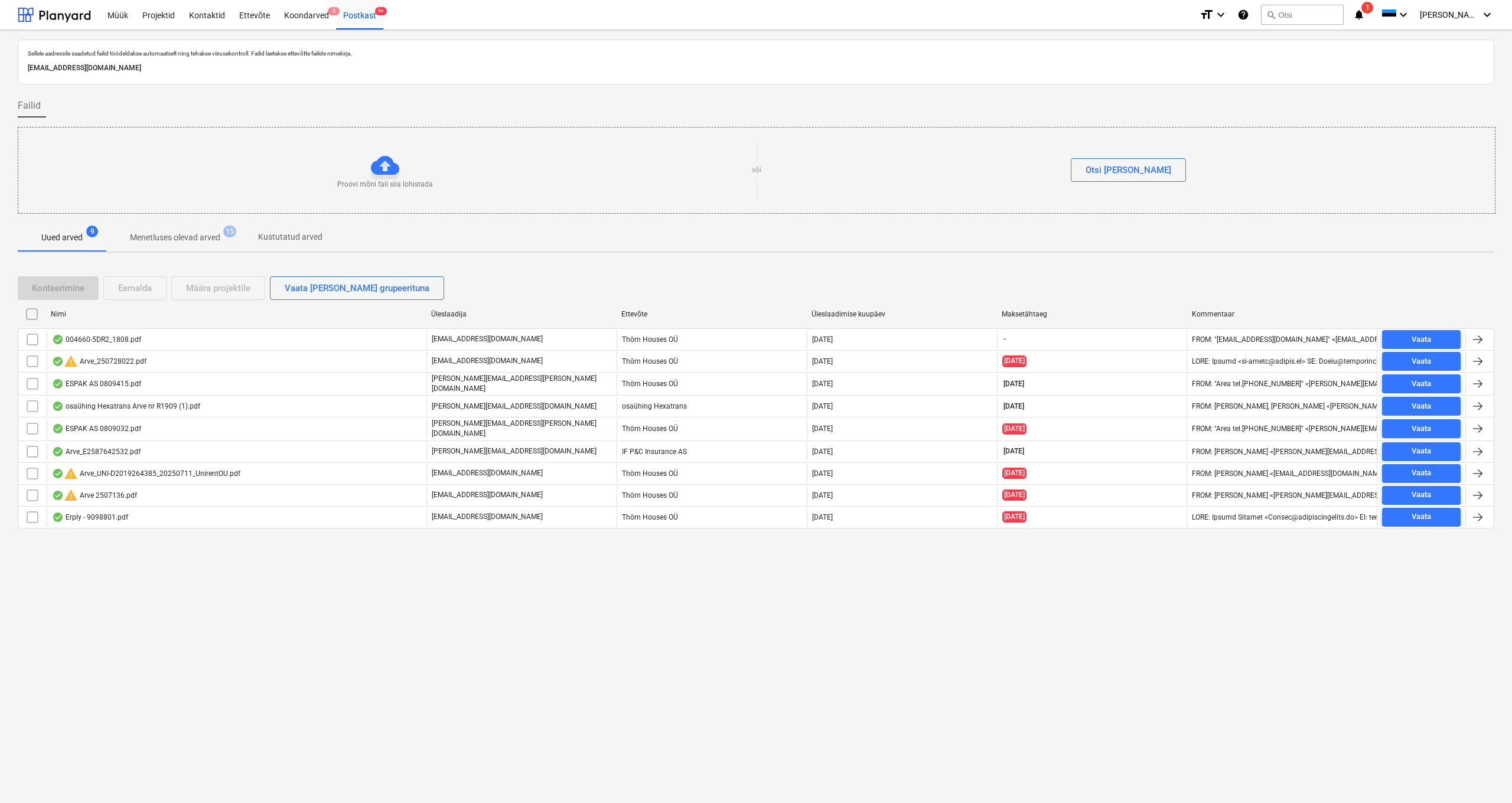
click at [194, 237] on p "Menetluses olevad arved" at bounding box center [175, 238] width 90 height 13
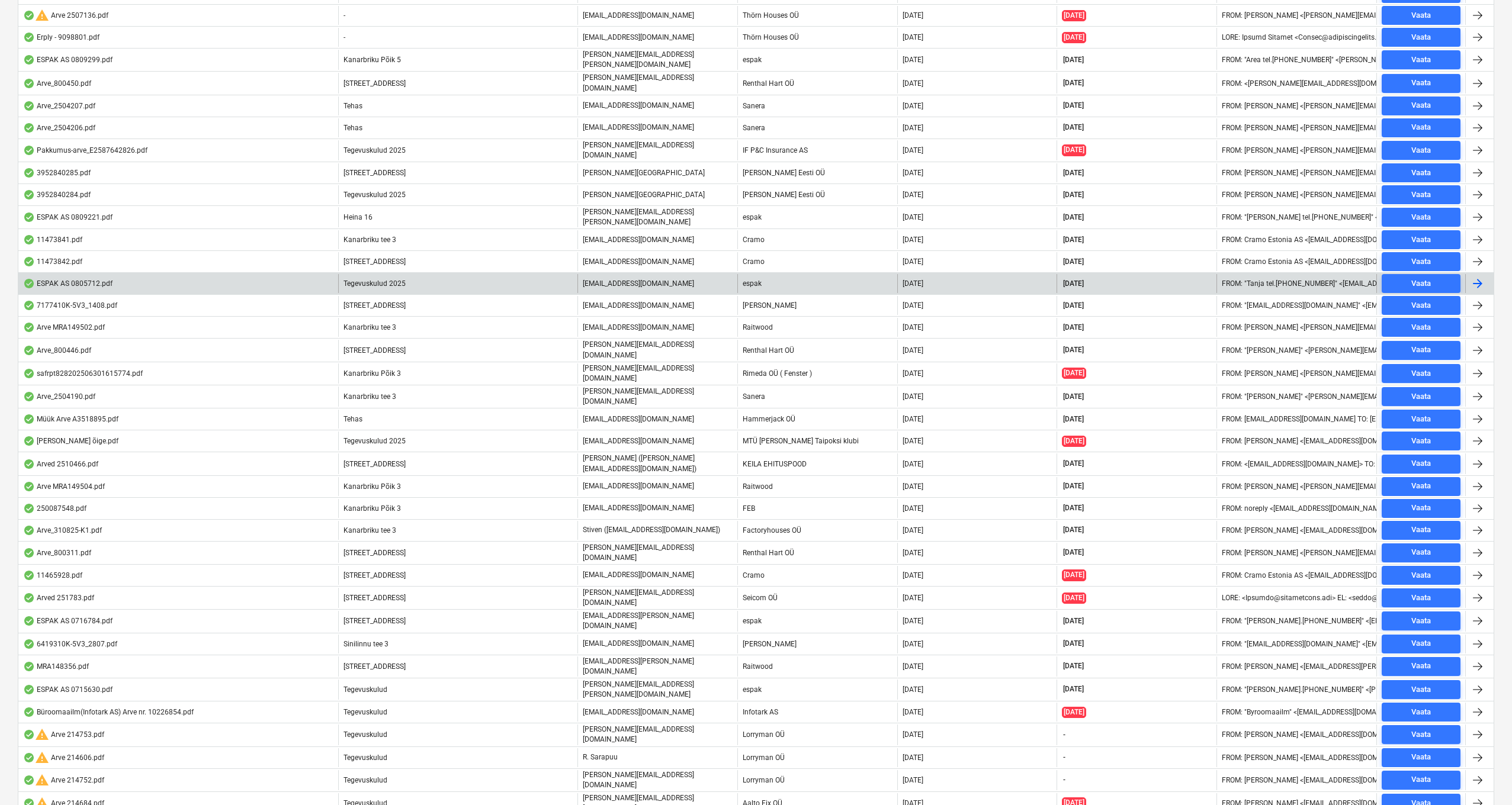
scroll to position [664, 0]
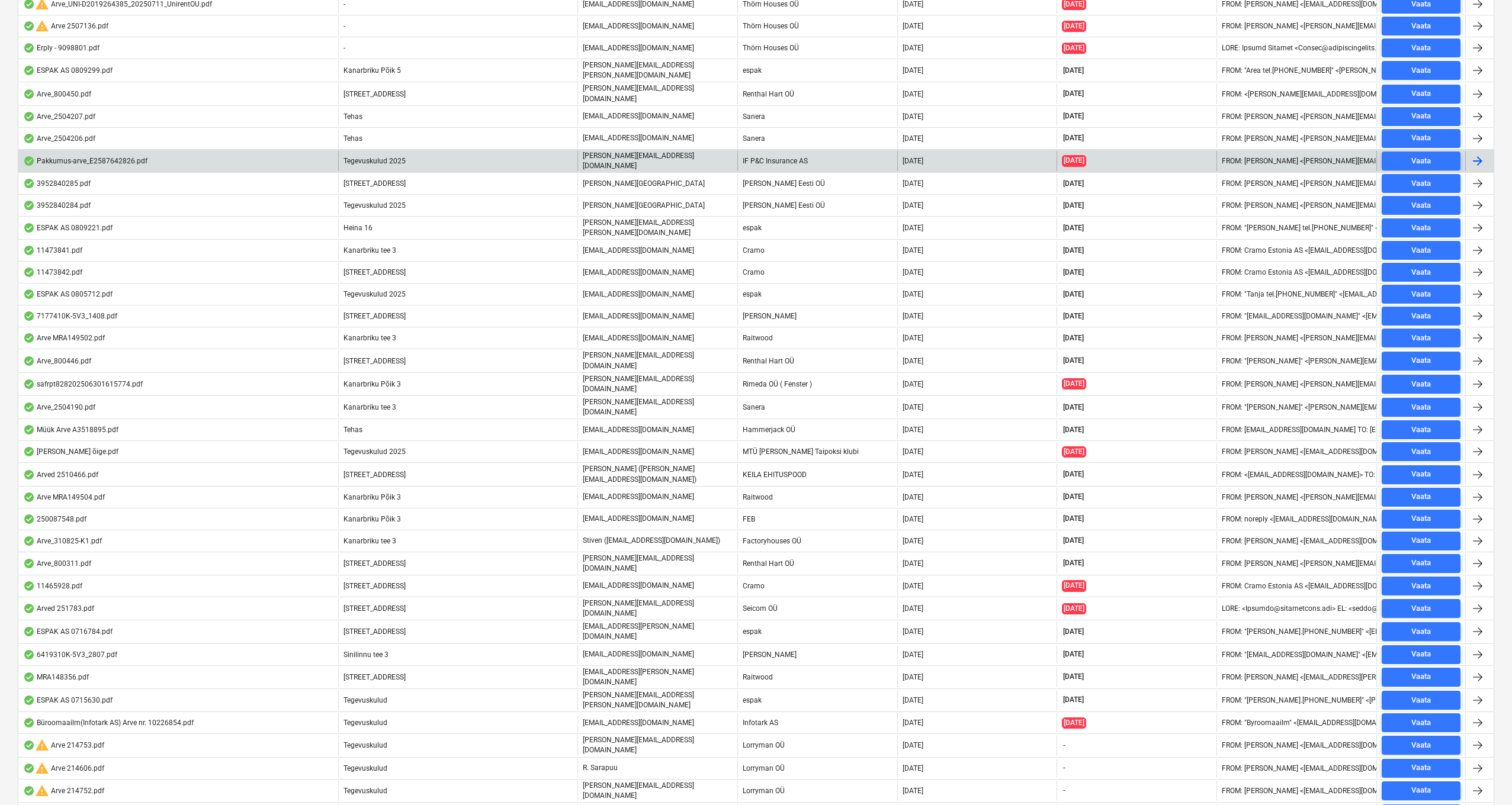
click at [391, 157] on span "Tegevuskulud 2025" at bounding box center [375, 160] width 63 height 8
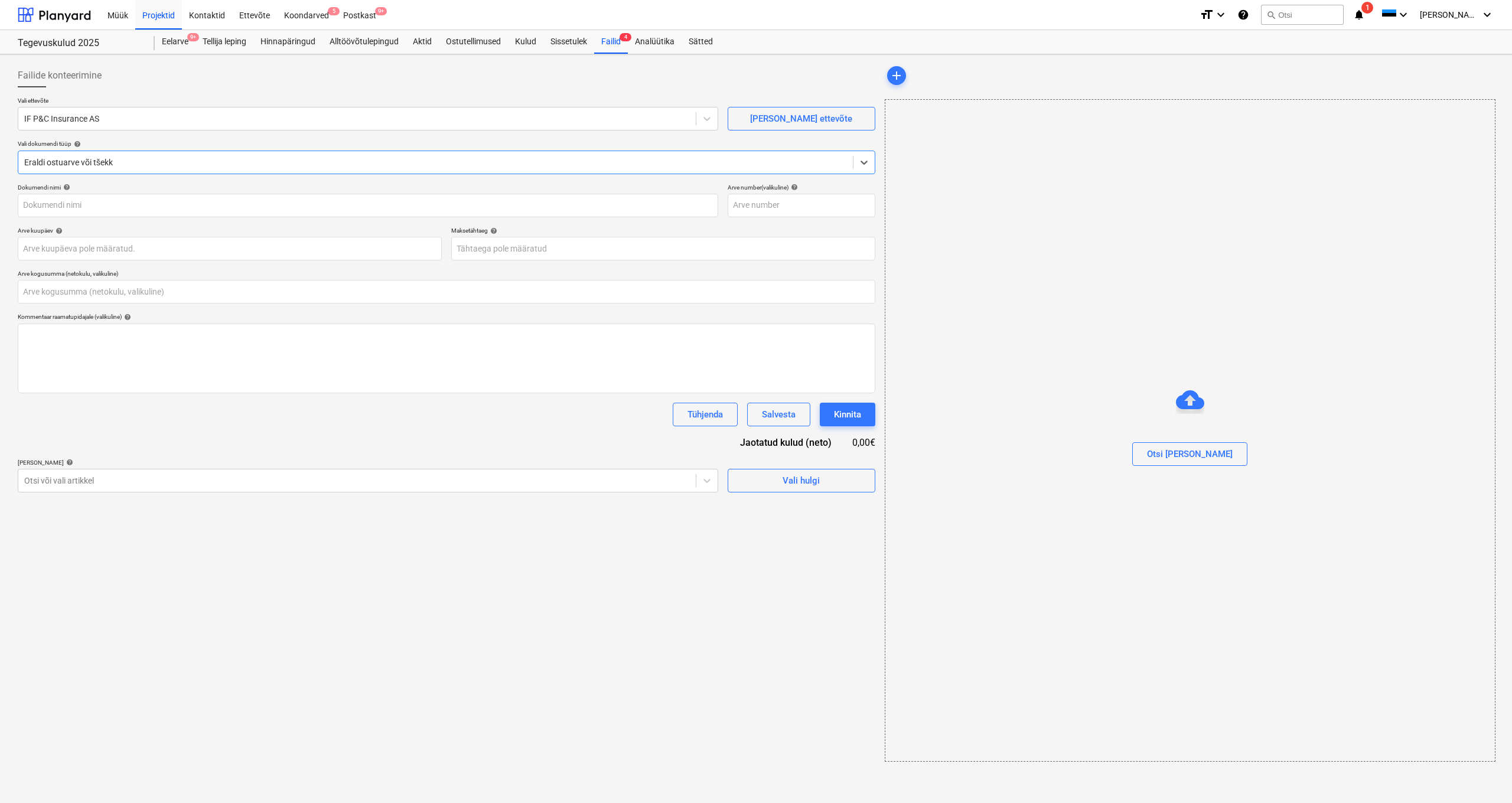
type input "0,00"
type input "E2587642826"
type input "[DATE]"
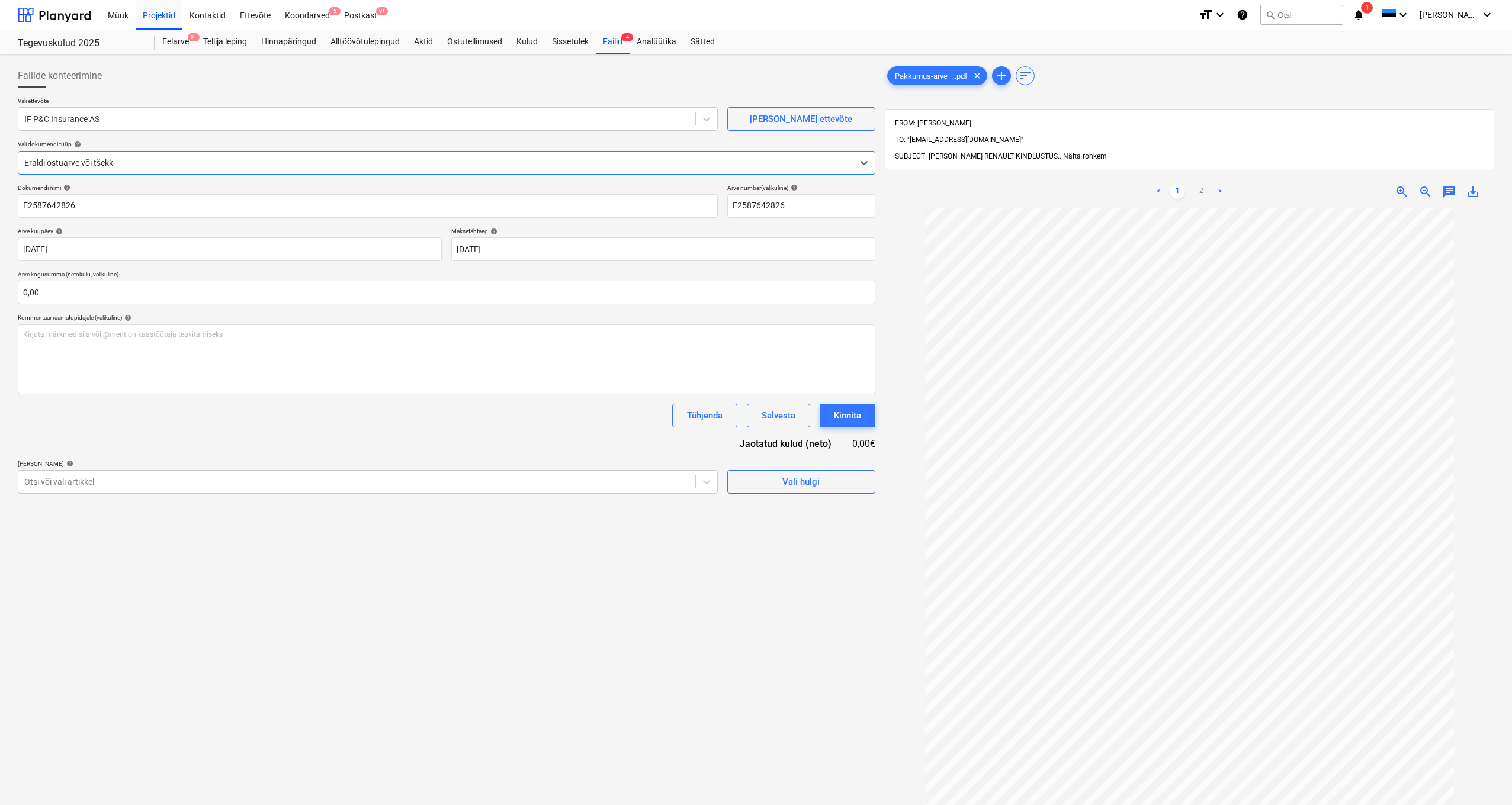
click at [1063, 152] on span "Näita rohkem" at bounding box center [1085, 156] width 44 height 8
click at [364, 14] on div "Postkast 9+" at bounding box center [360, 14] width 47 height 30
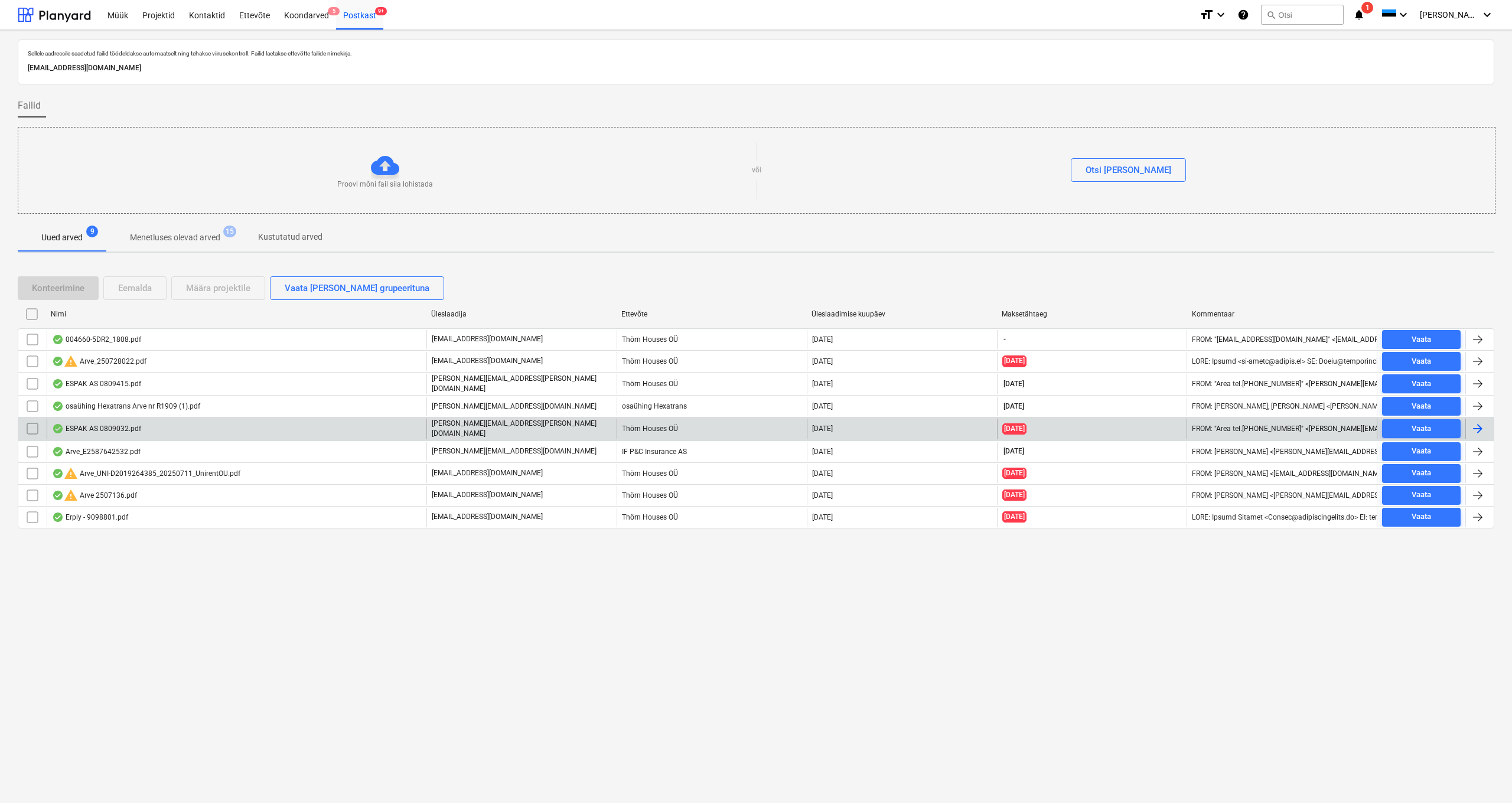
click at [112, 424] on div "ESPAK AS 0809032.pdf" at bounding box center [96, 429] width 89 height 9
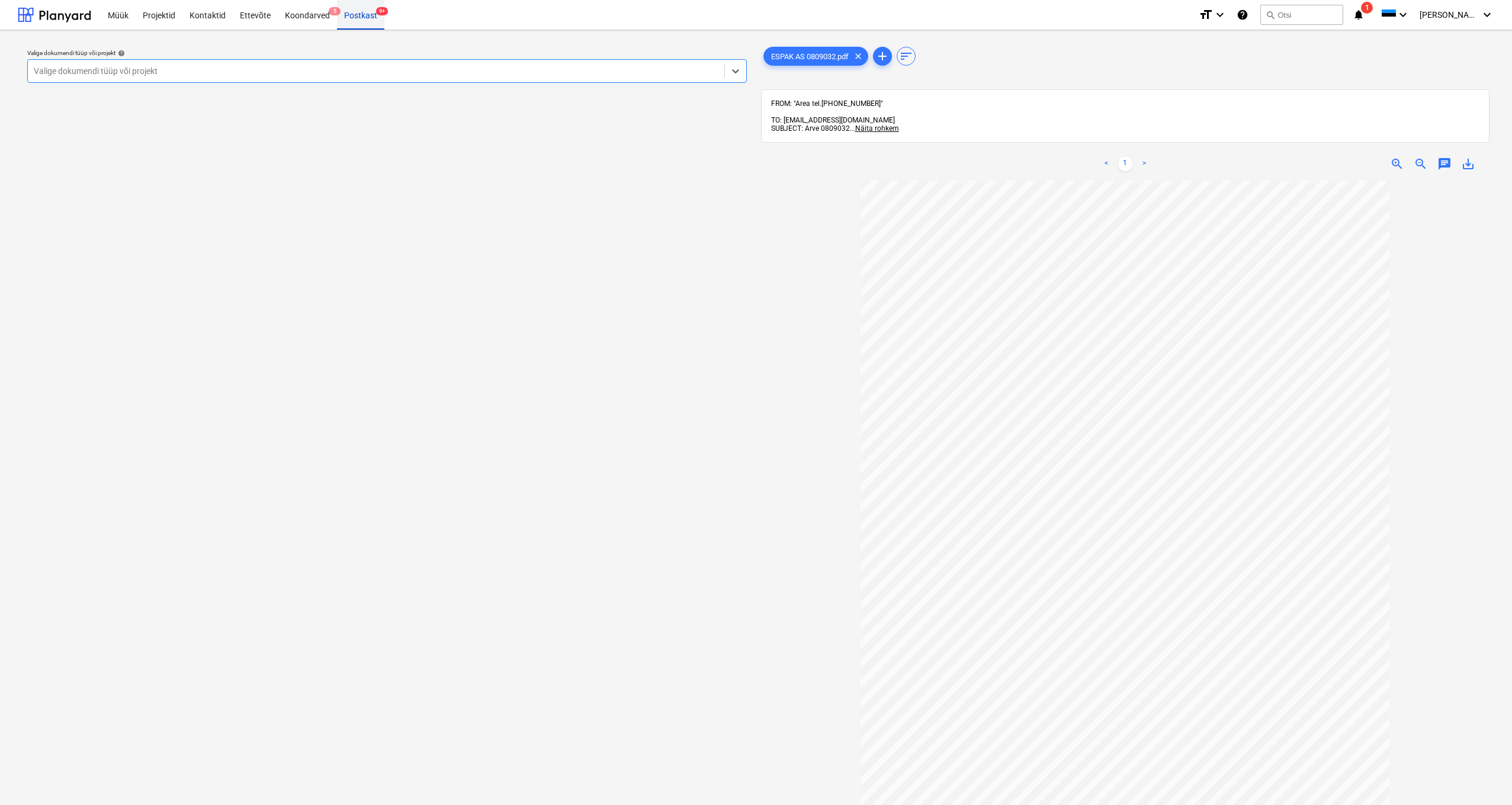
click at [355, 19] on div "Postkast 9+" at bounding box center [360, 14] width 47 height 30
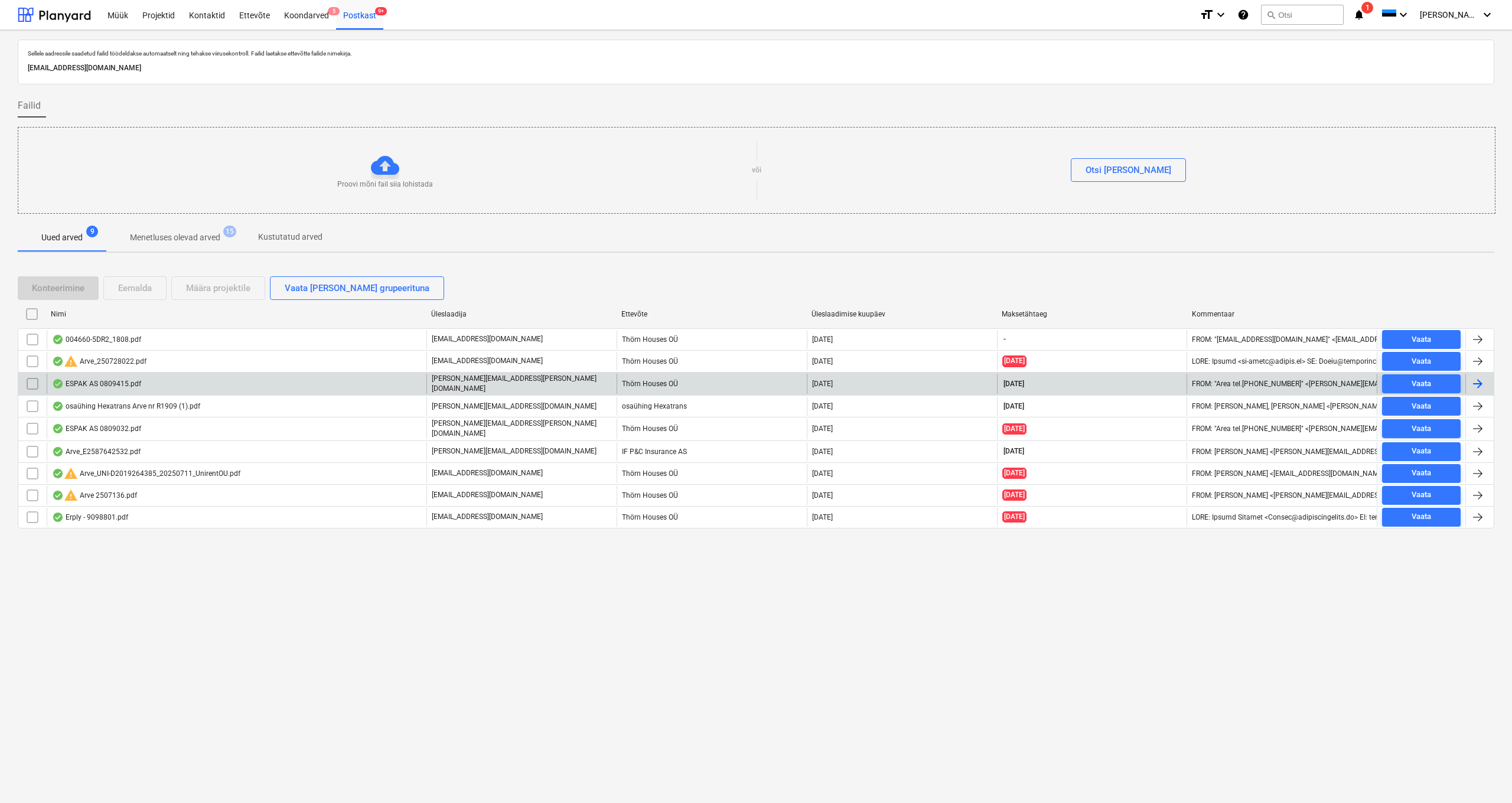
click at [110, 383] on div "ESPAK AS 0809415.pdf" at bounding box center [96, 384] width 89 height 9
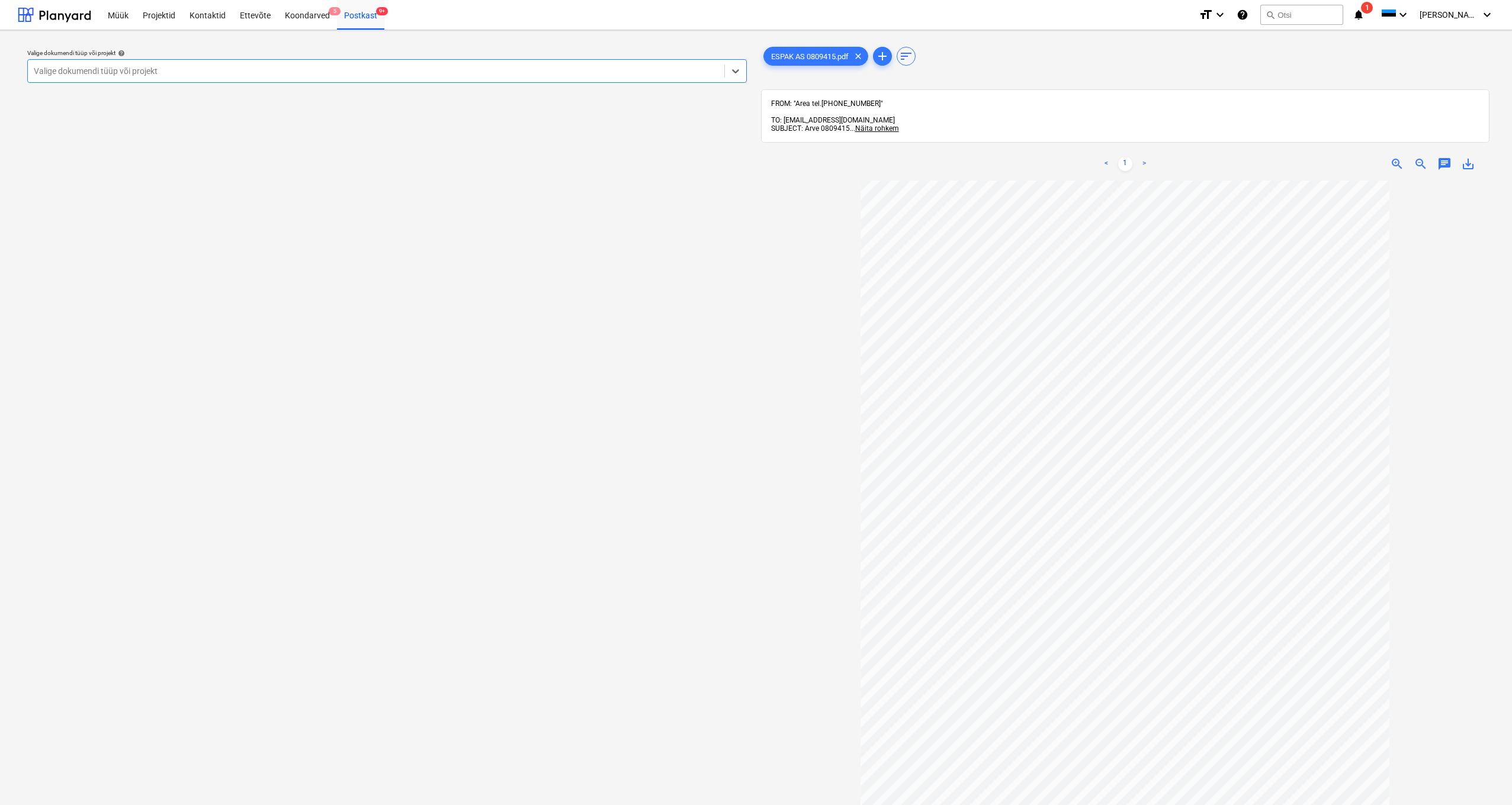
click at [113, 67] on div "Valige dokumendi tüüp või projekt" at bounding box center [376, 71] width 685 height 9
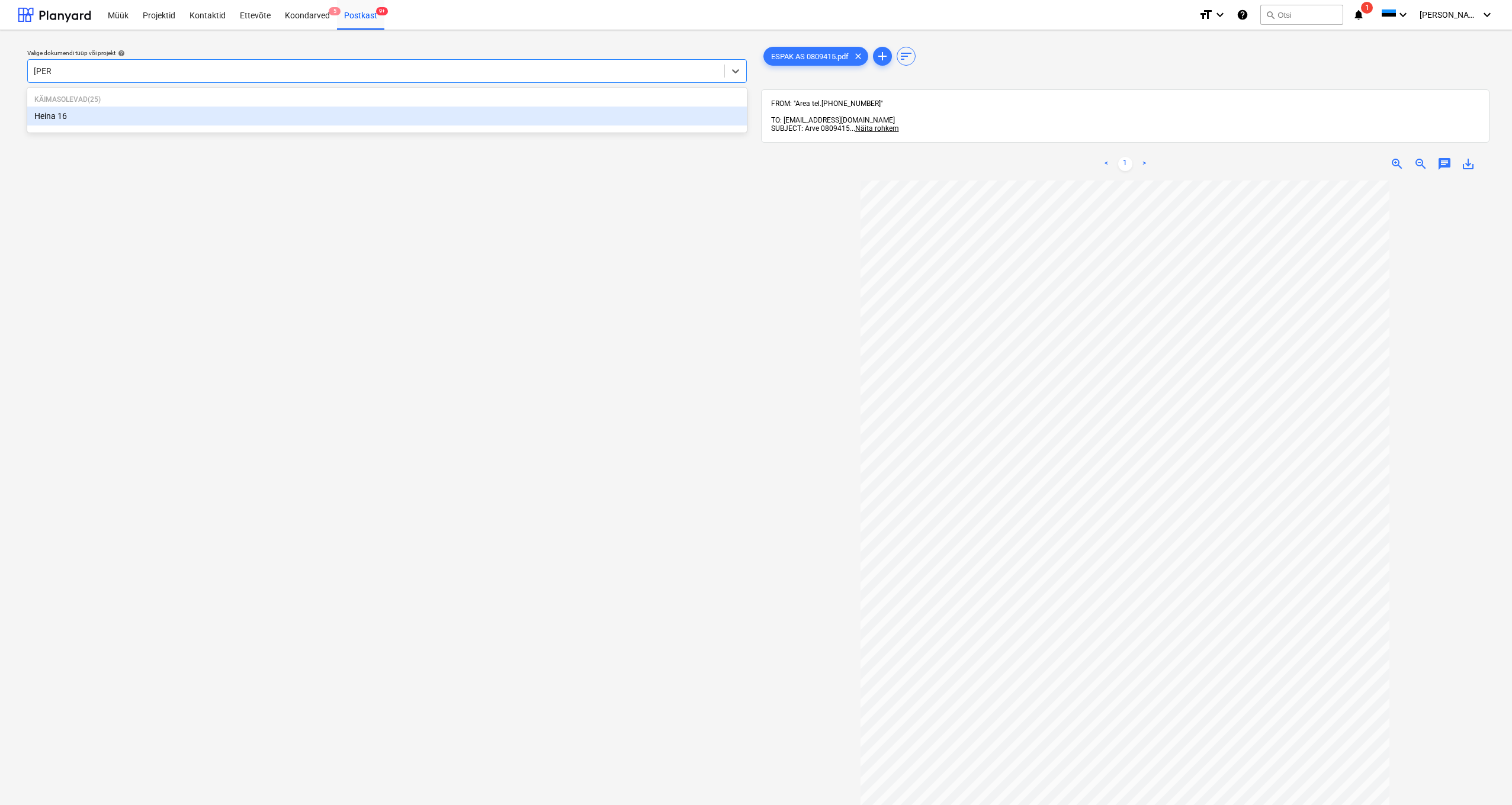
type input "heina"
click at [66, 116] on div "Heina 16" at bounding box center [387, 116] width 720 height 19
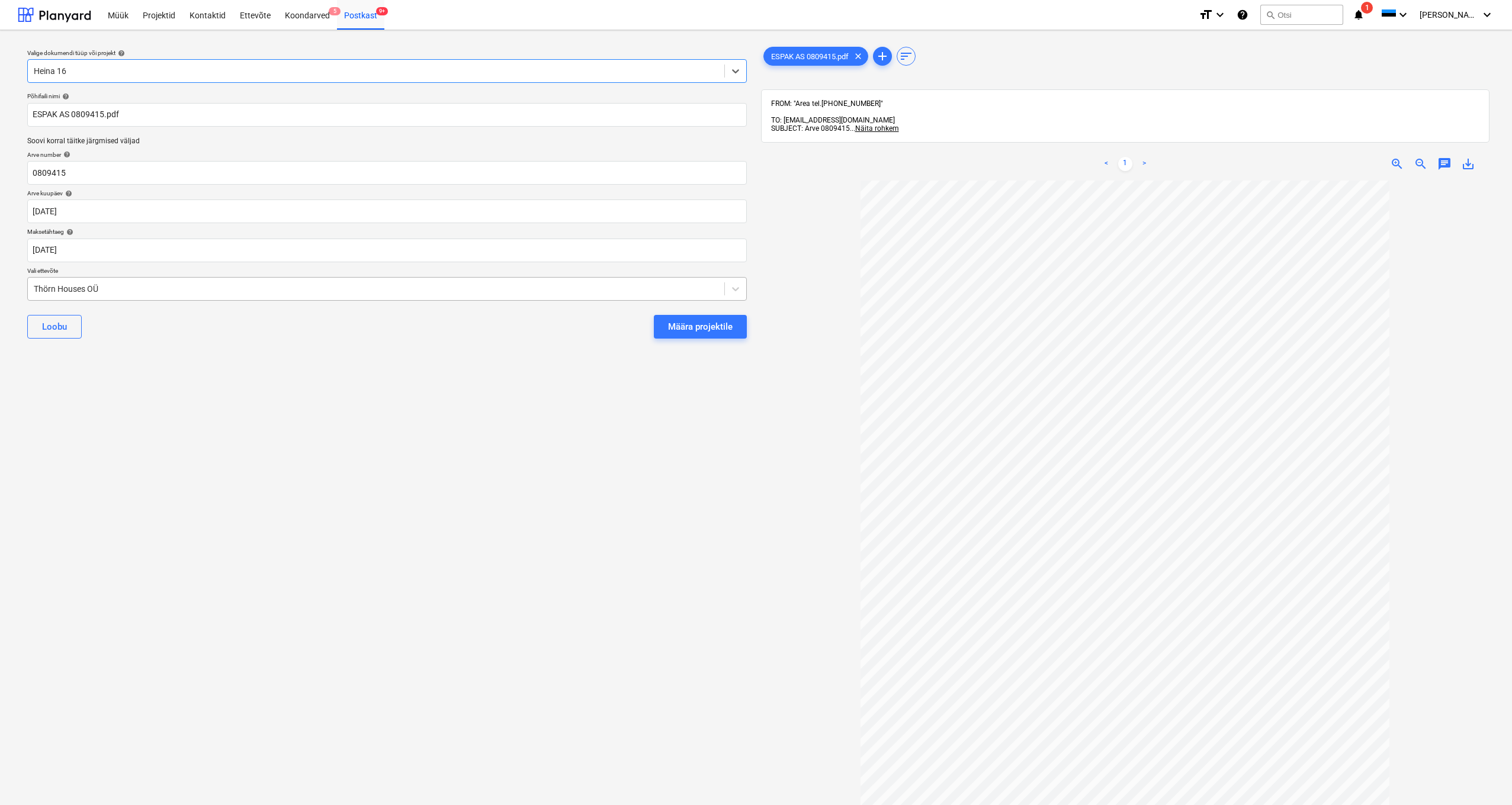
click at [29, 286] on div "Thörn Houses OÜ" at bounding box center [376, 289] width 697 height 17
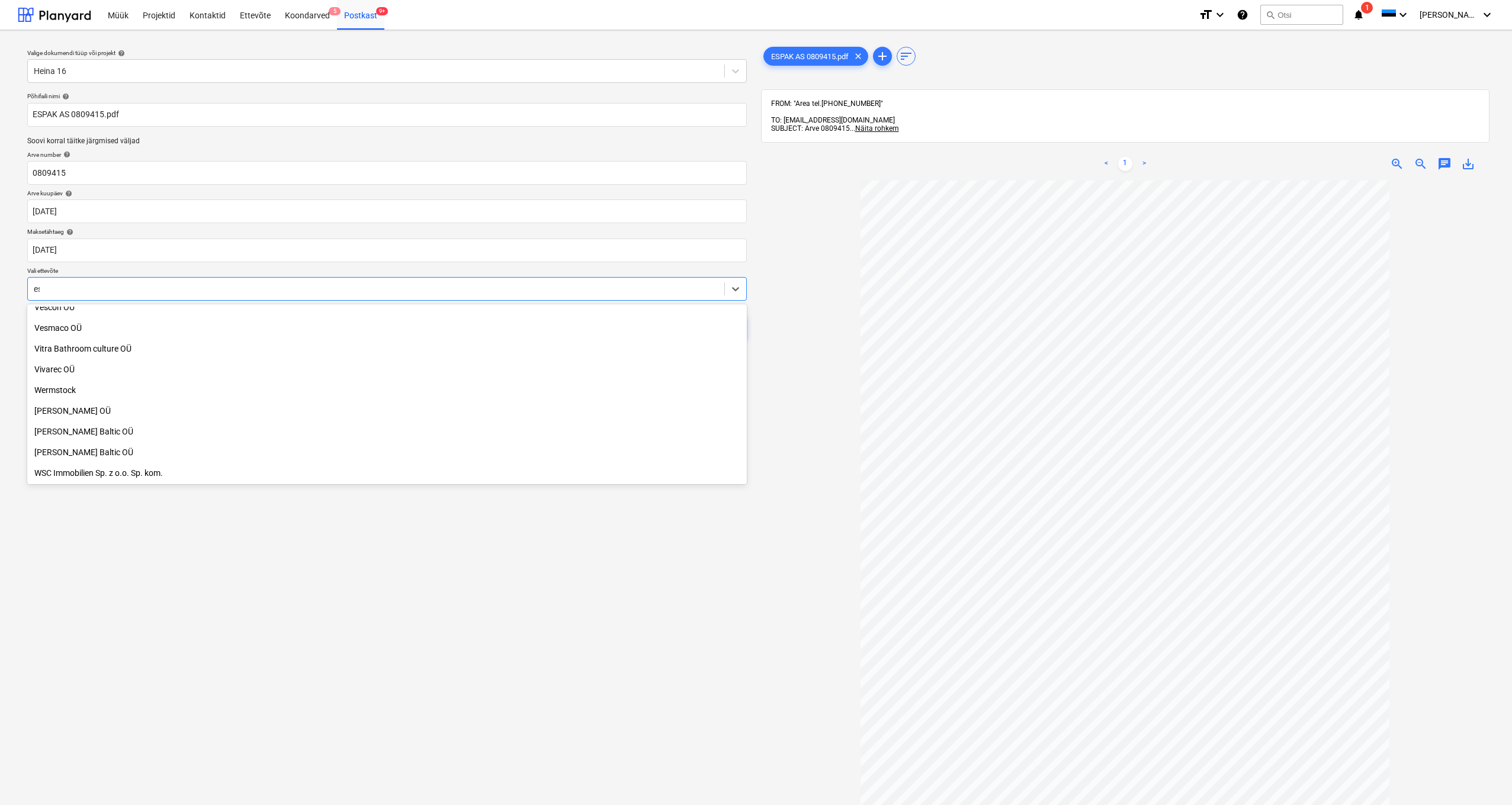
scroll to position [817, 0]
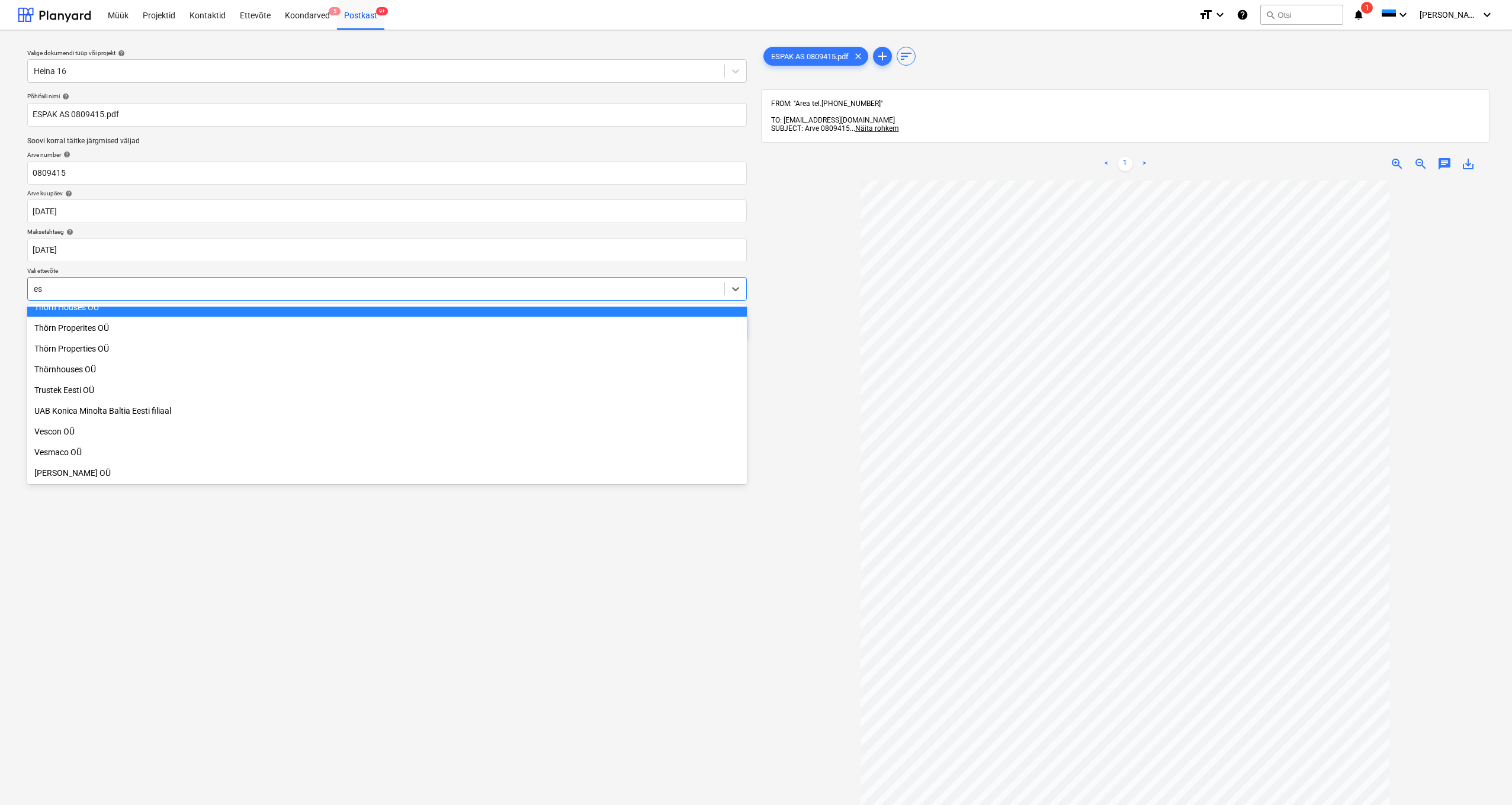
type input "esp"
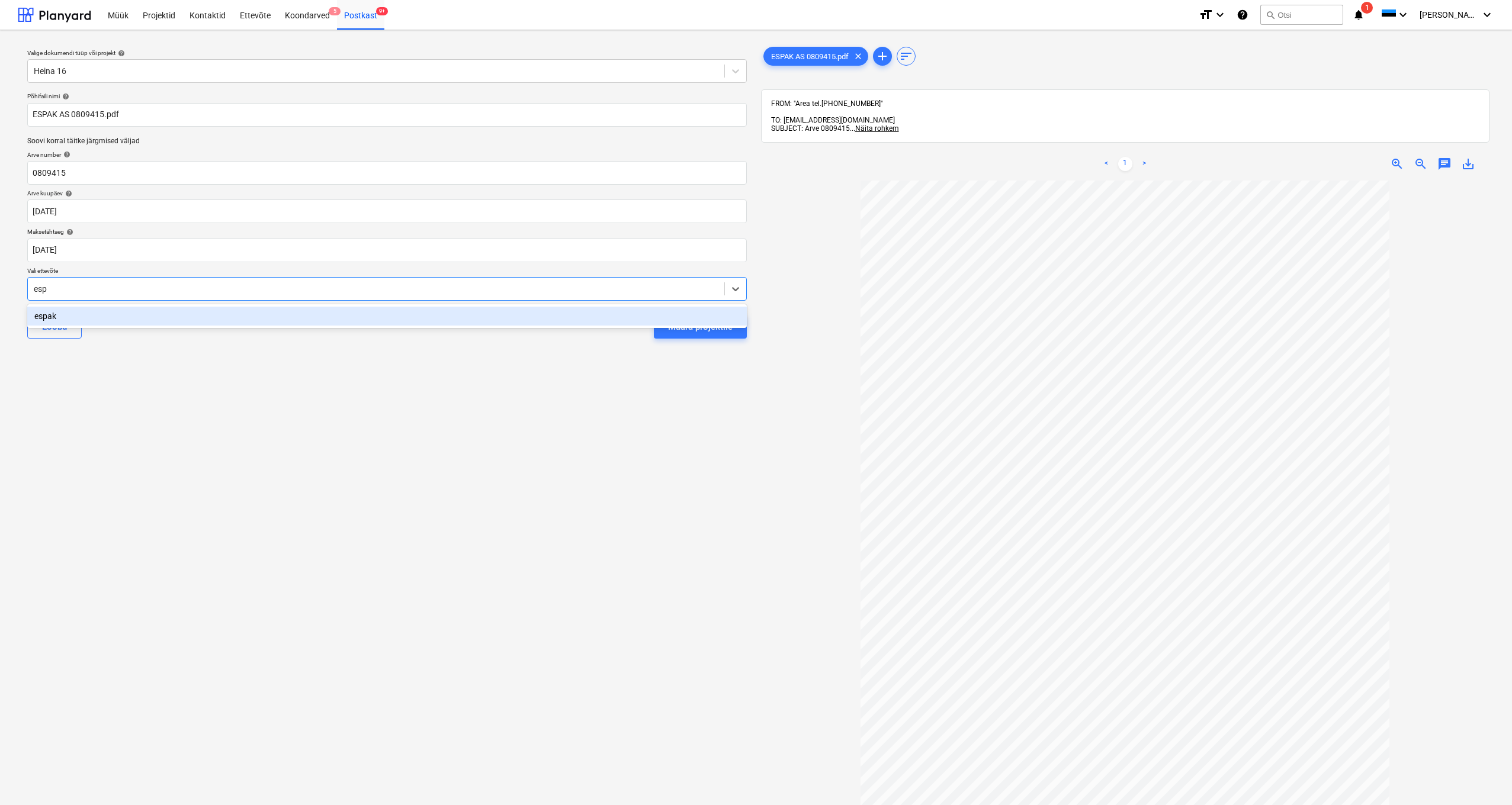
click at [53, 315] on div "espak" at bounding box center [387, 316] width 720 height 19
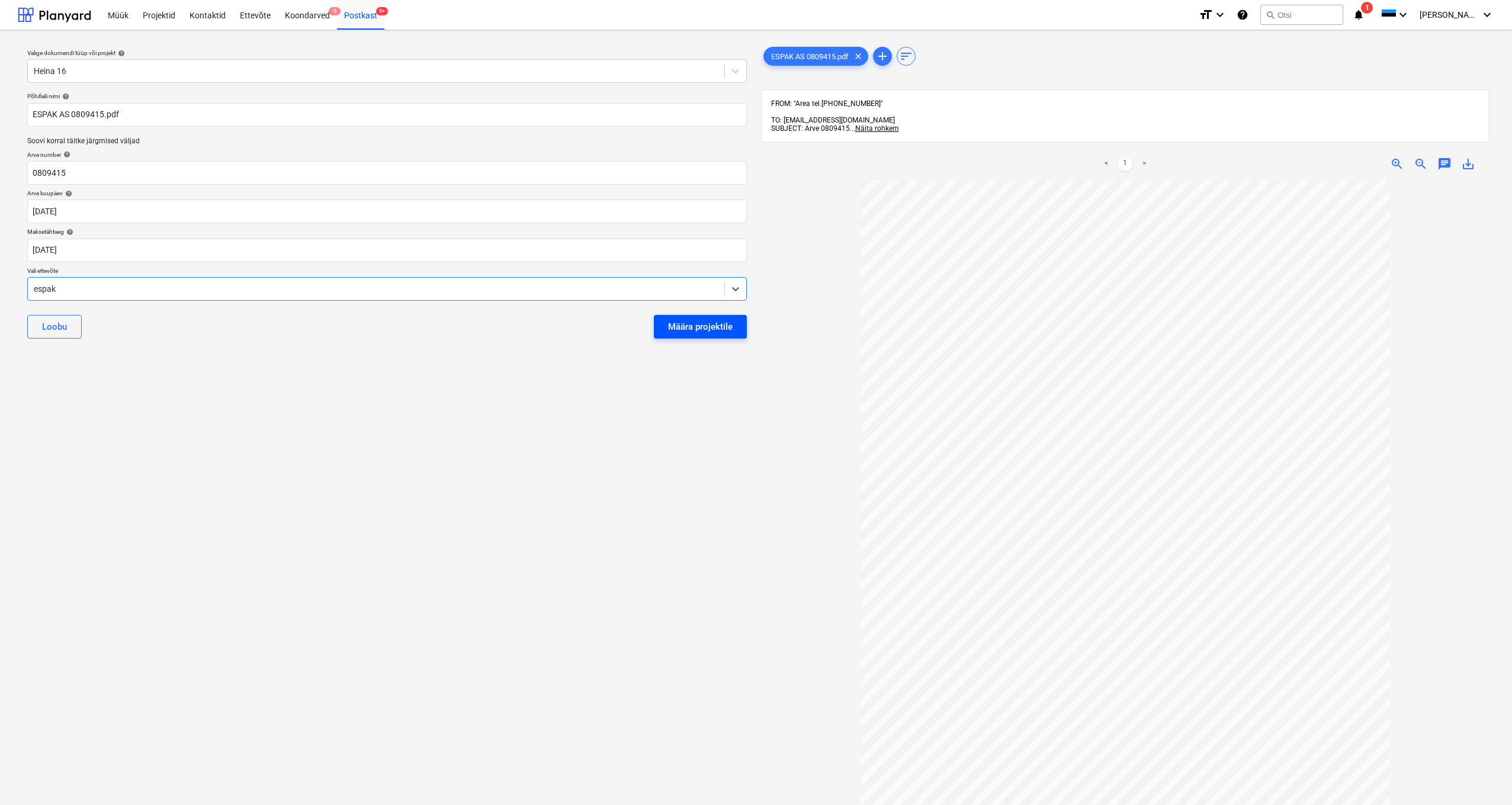
click at [700, 324] on div "Määra projektile" at bounding box center [700, 327] width 64 height 16
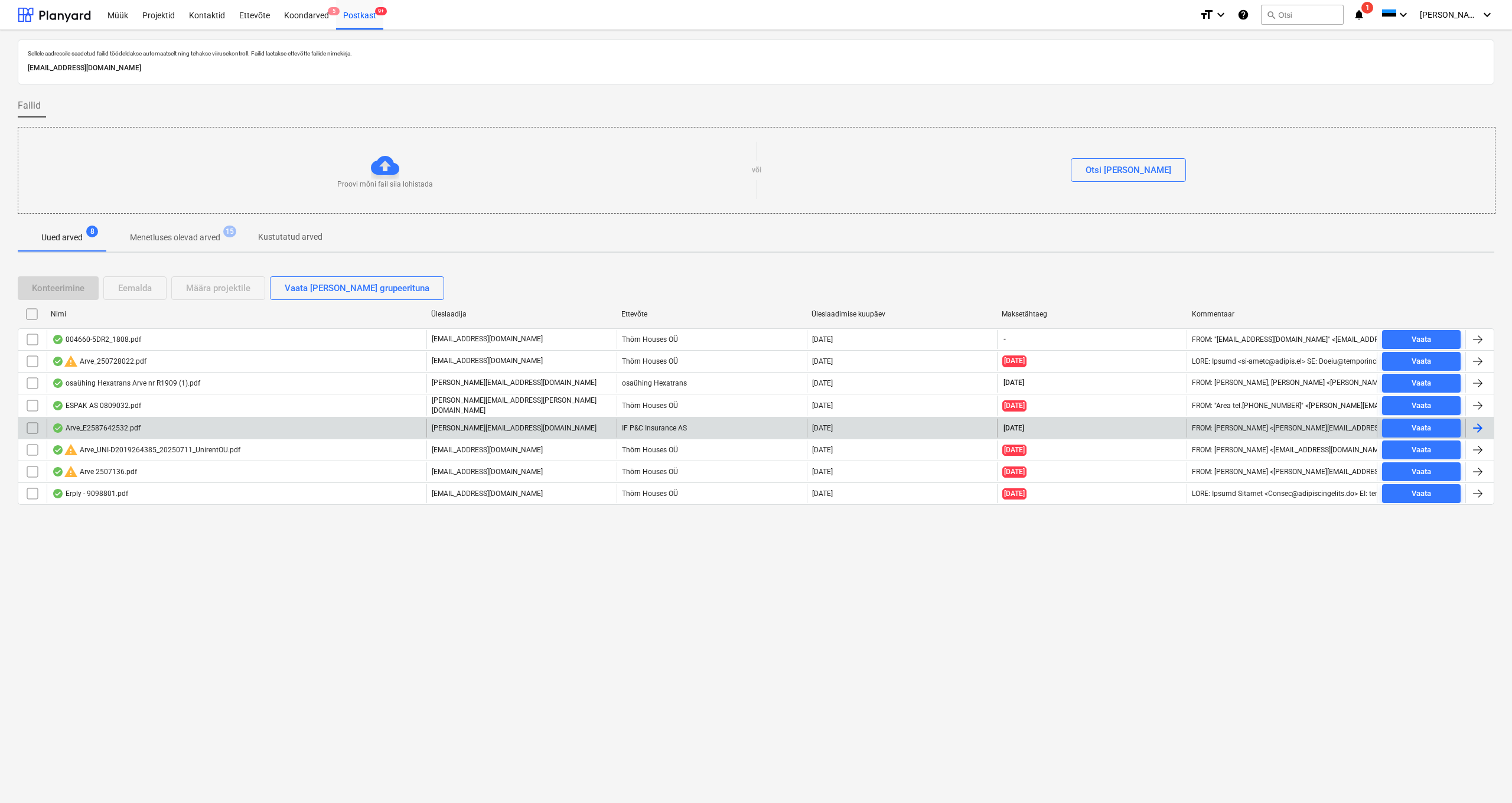
click at [104, 427] on div "Arve_E2587642532.pdf" at bounding box center [96, 428] width 88 height 9
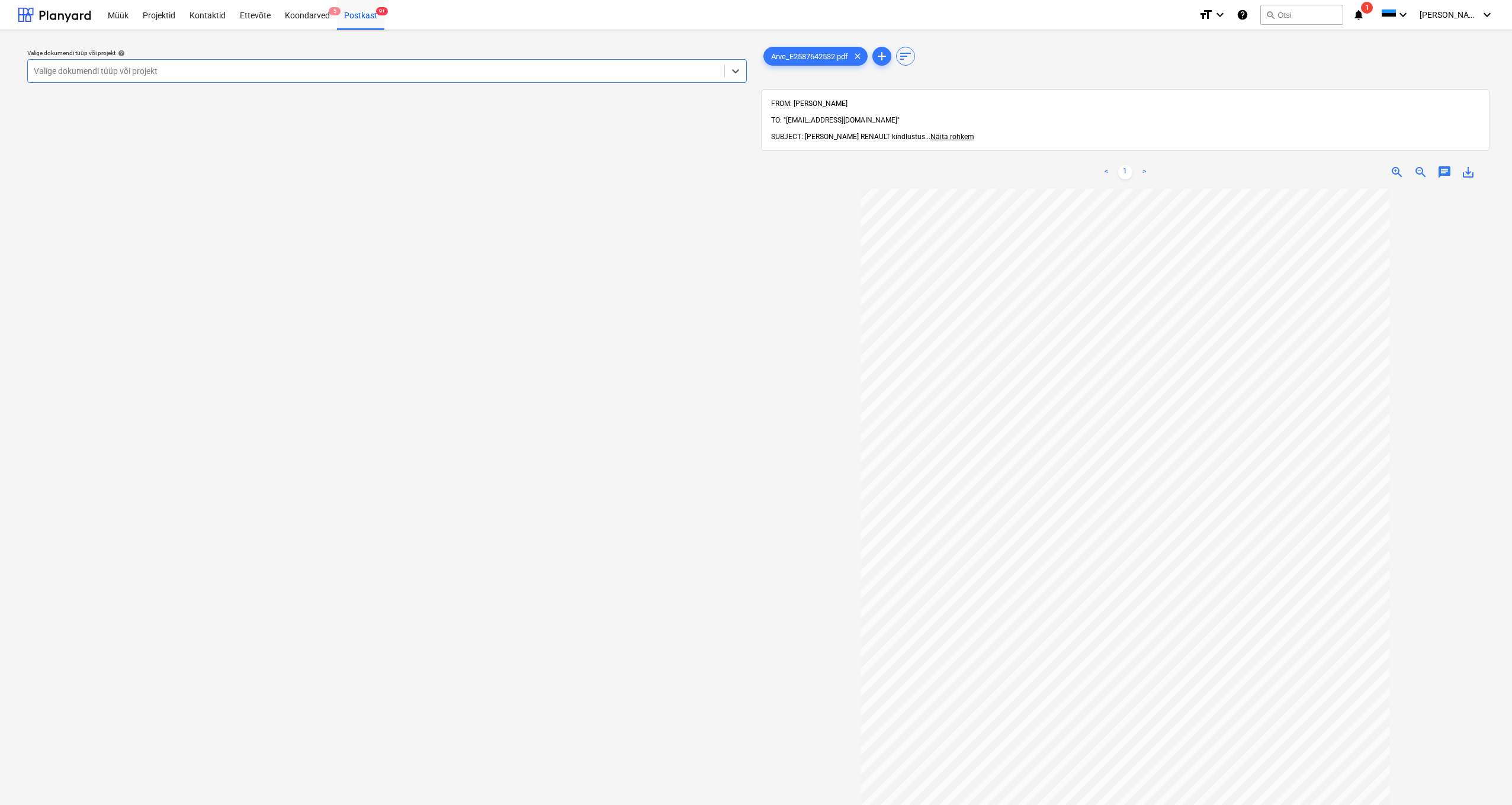
click at [140, 66] on div "Valige dokumendi tüüp või projekt" at bounding box center [376, 71] width 685 height 9
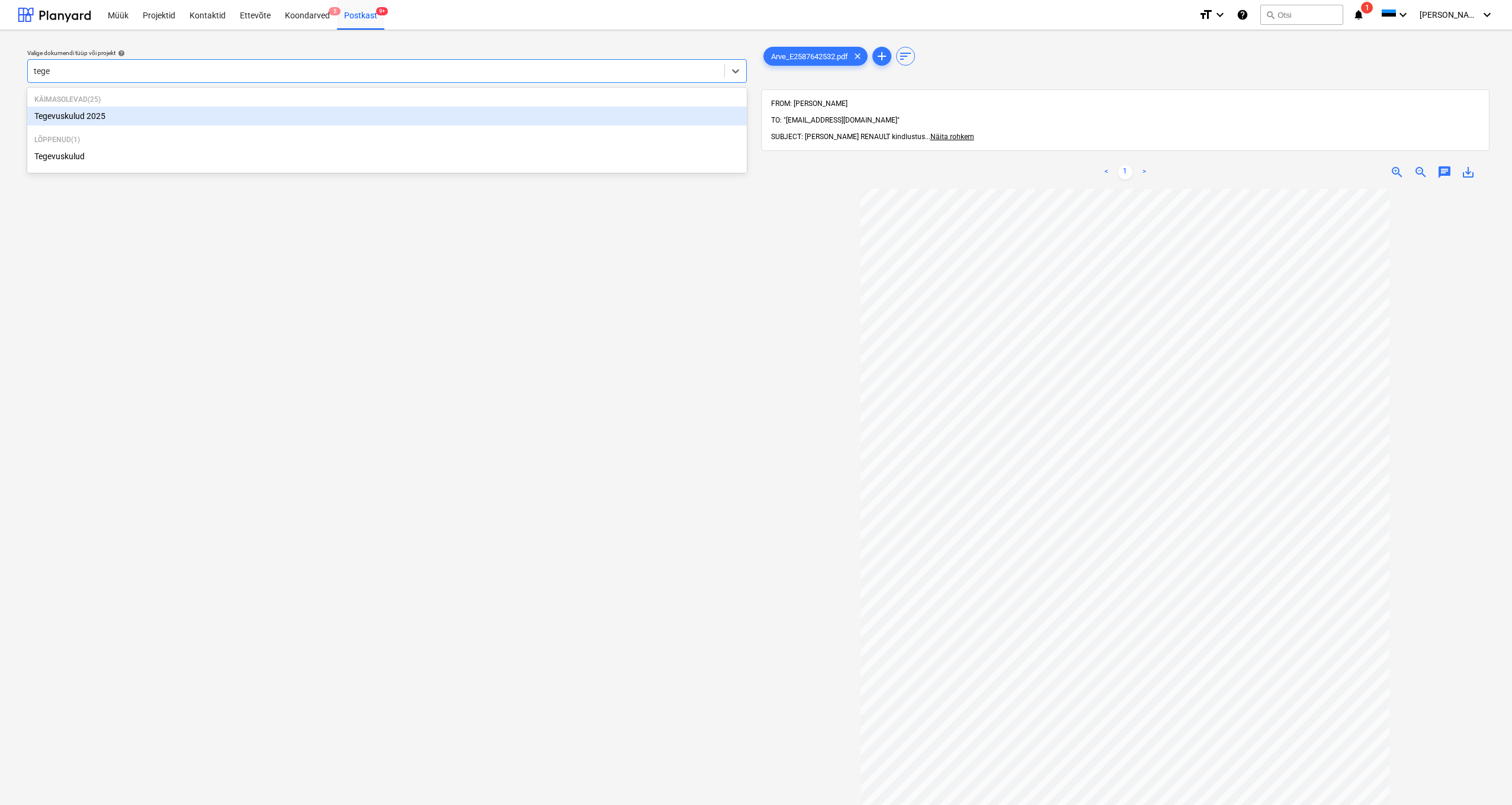
type input "tegev"
click at [100, 118] on div "Tegevuskulud 2025" at bounding box center [387, 116] width 720 height 19
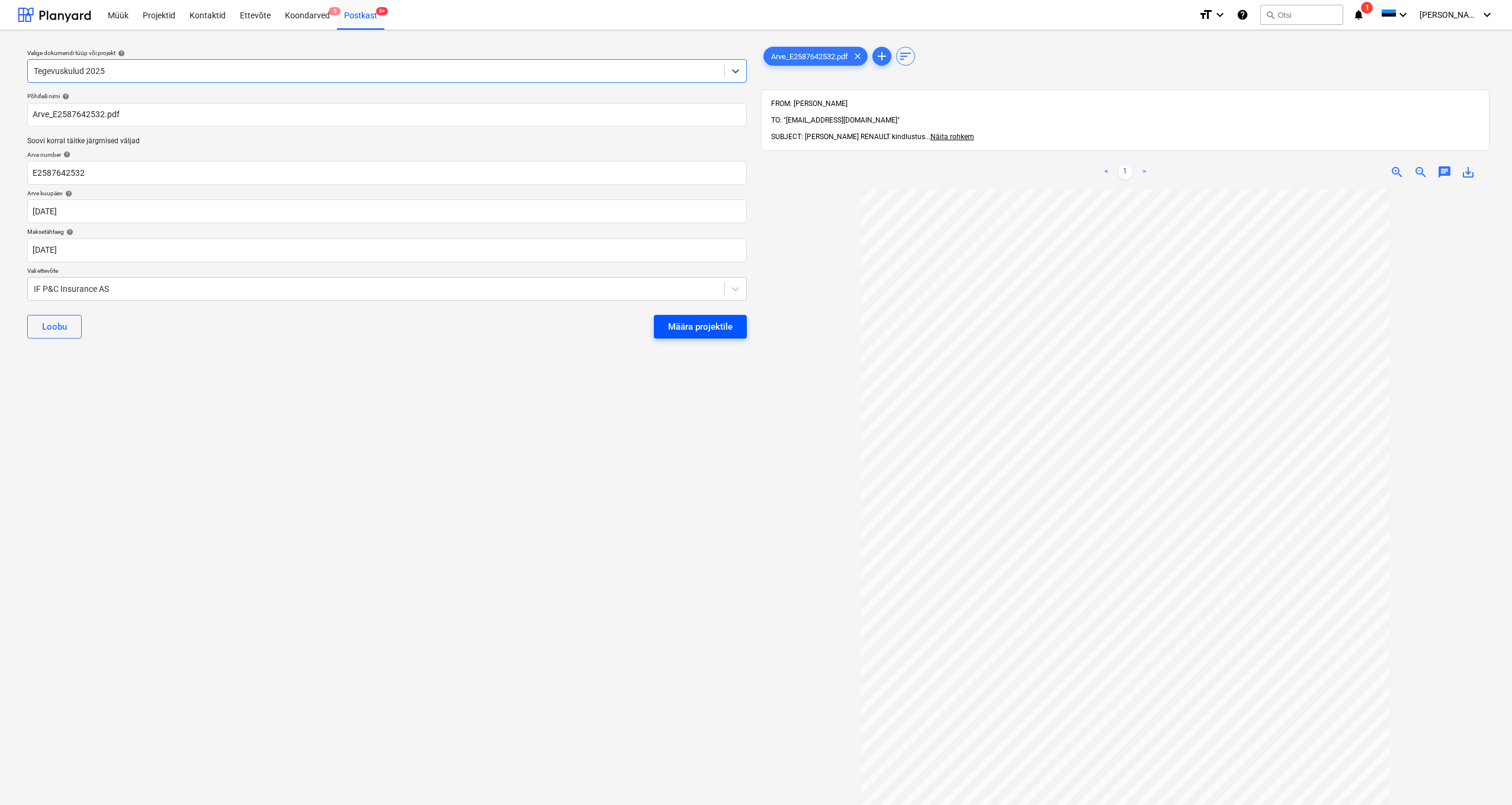
click at [691, 329] on div "Määra projektile" at bounding box center [700, 327] width 64 height 16
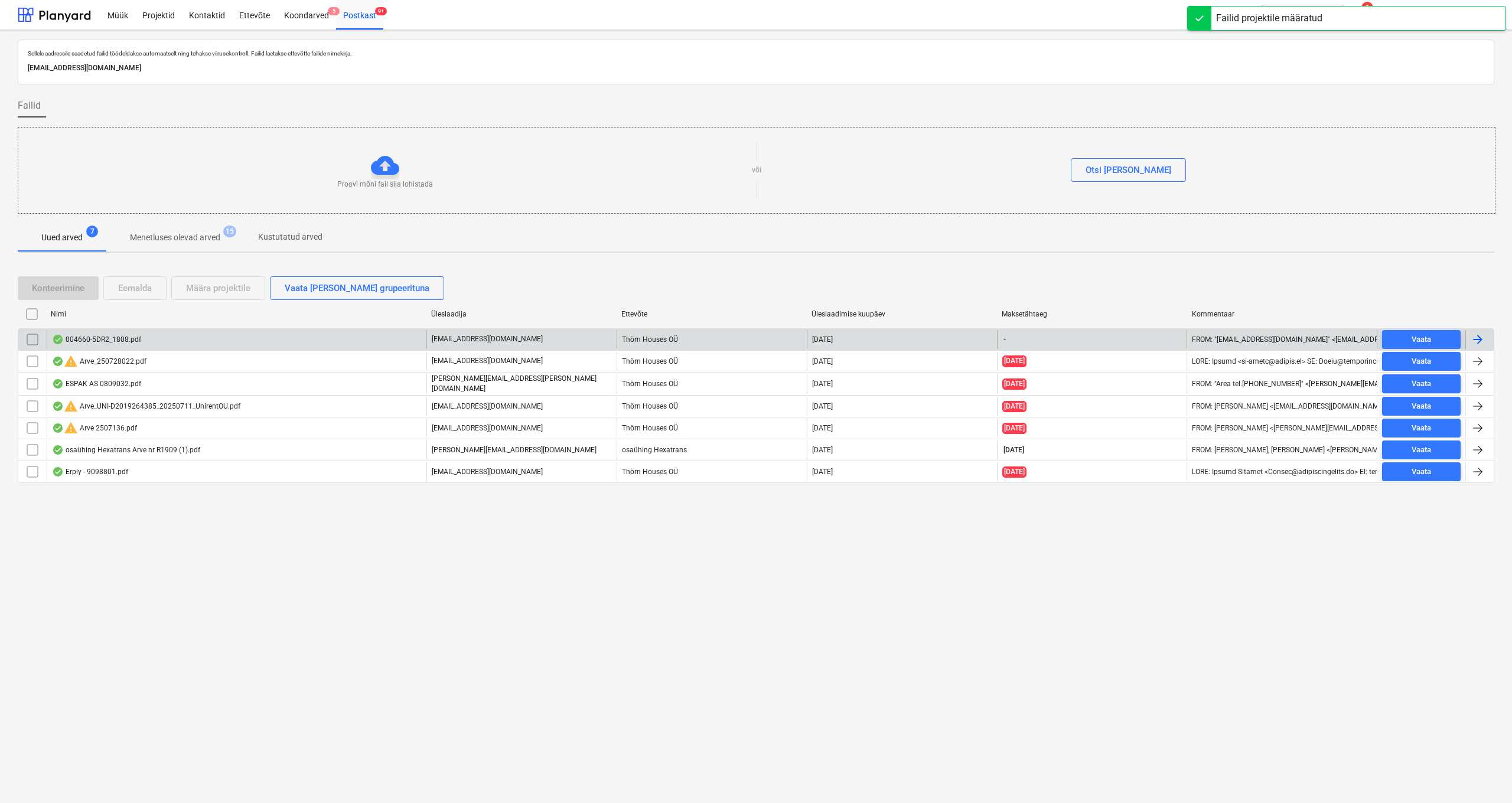
click at [111, 334] on div "004660-5DR2_1808.pdf" at bounding box center [236, 339] width 379 height 19
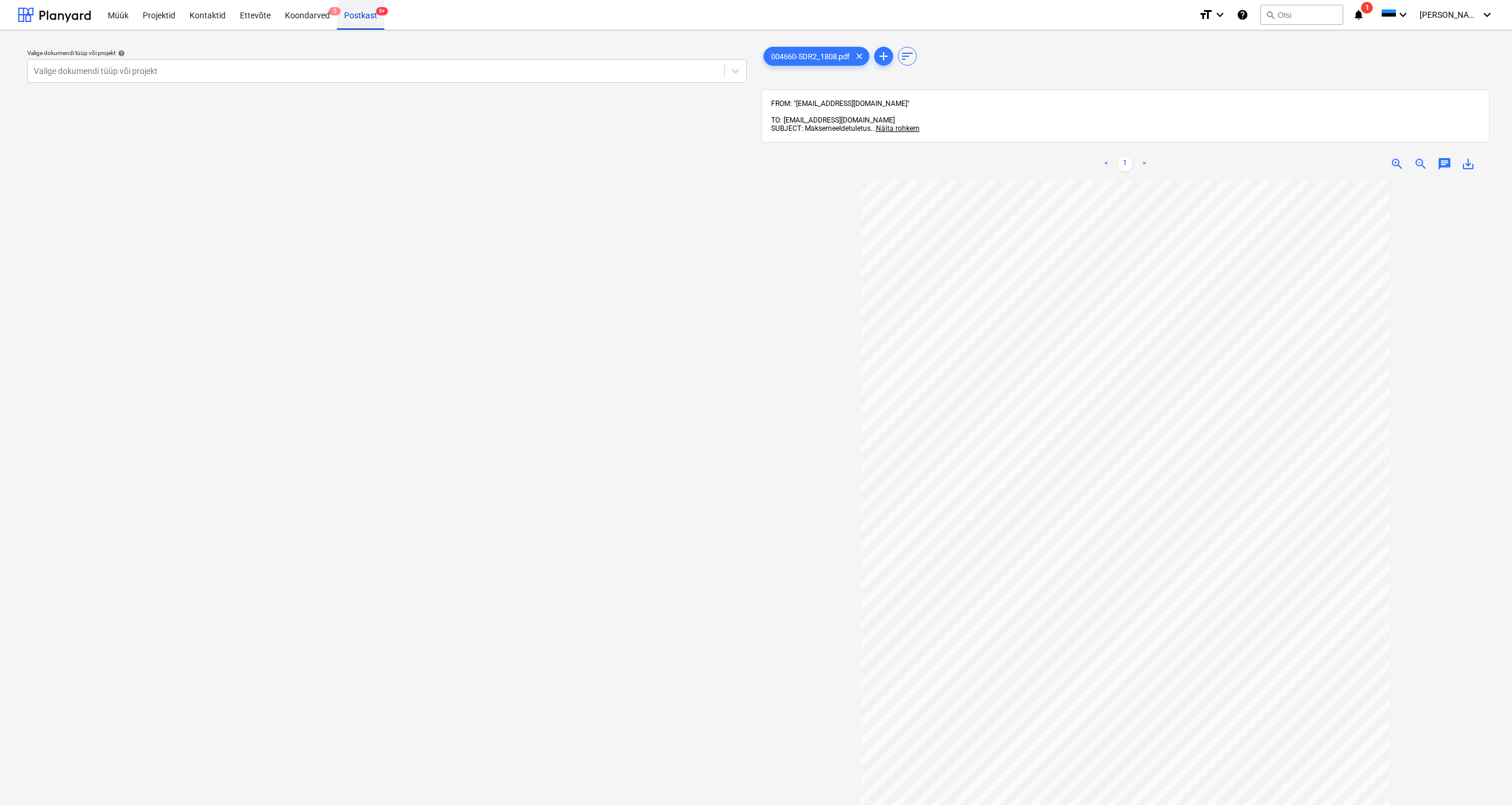
click at [360, 19] on div "Postkast 9+" at bounding box center [360, 14] width 47 height 30
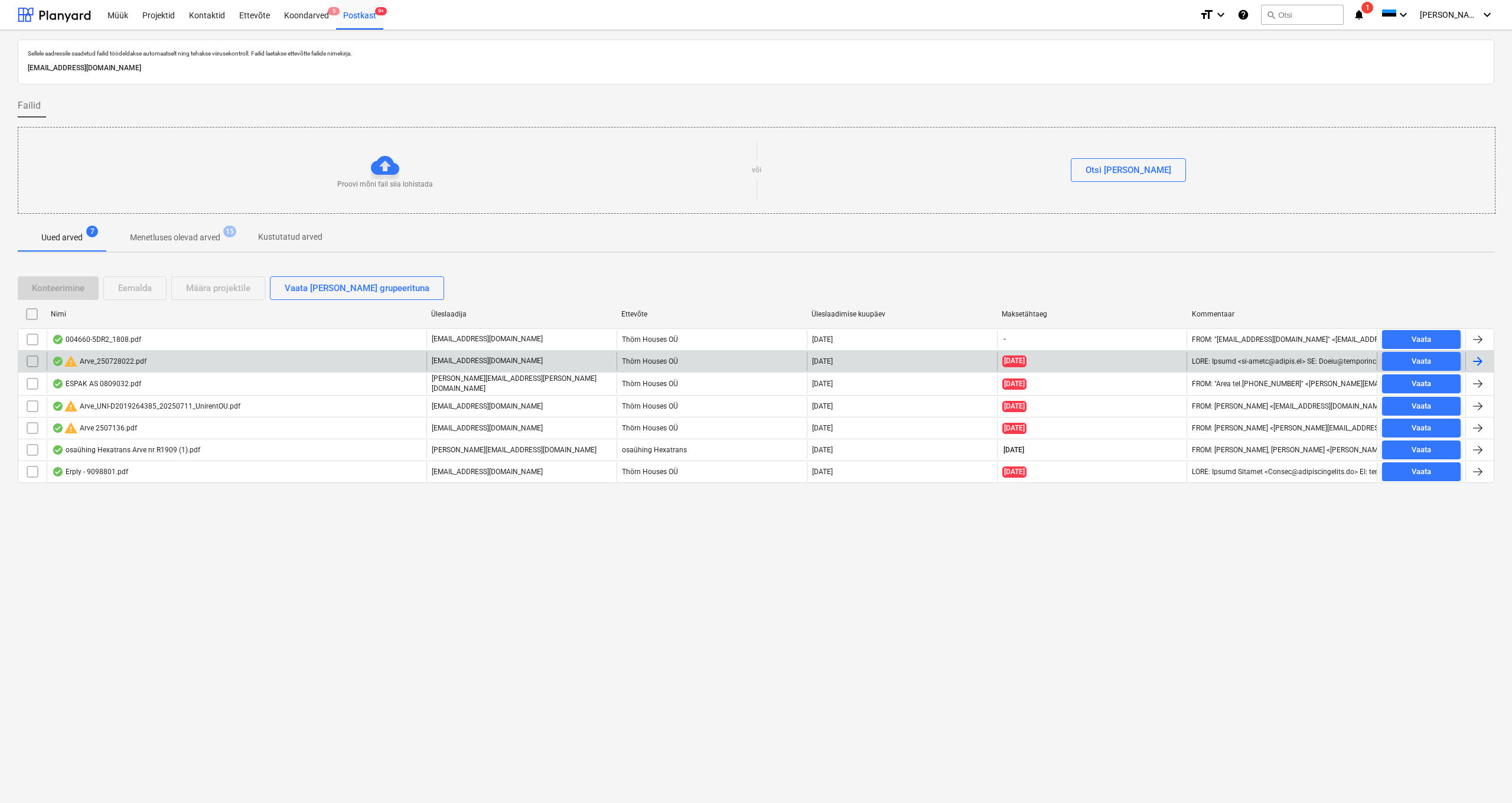
click at [112, 360] on div "warning Arve_250728022.pdf" at bounding box center [99, 361] width 95 height 14
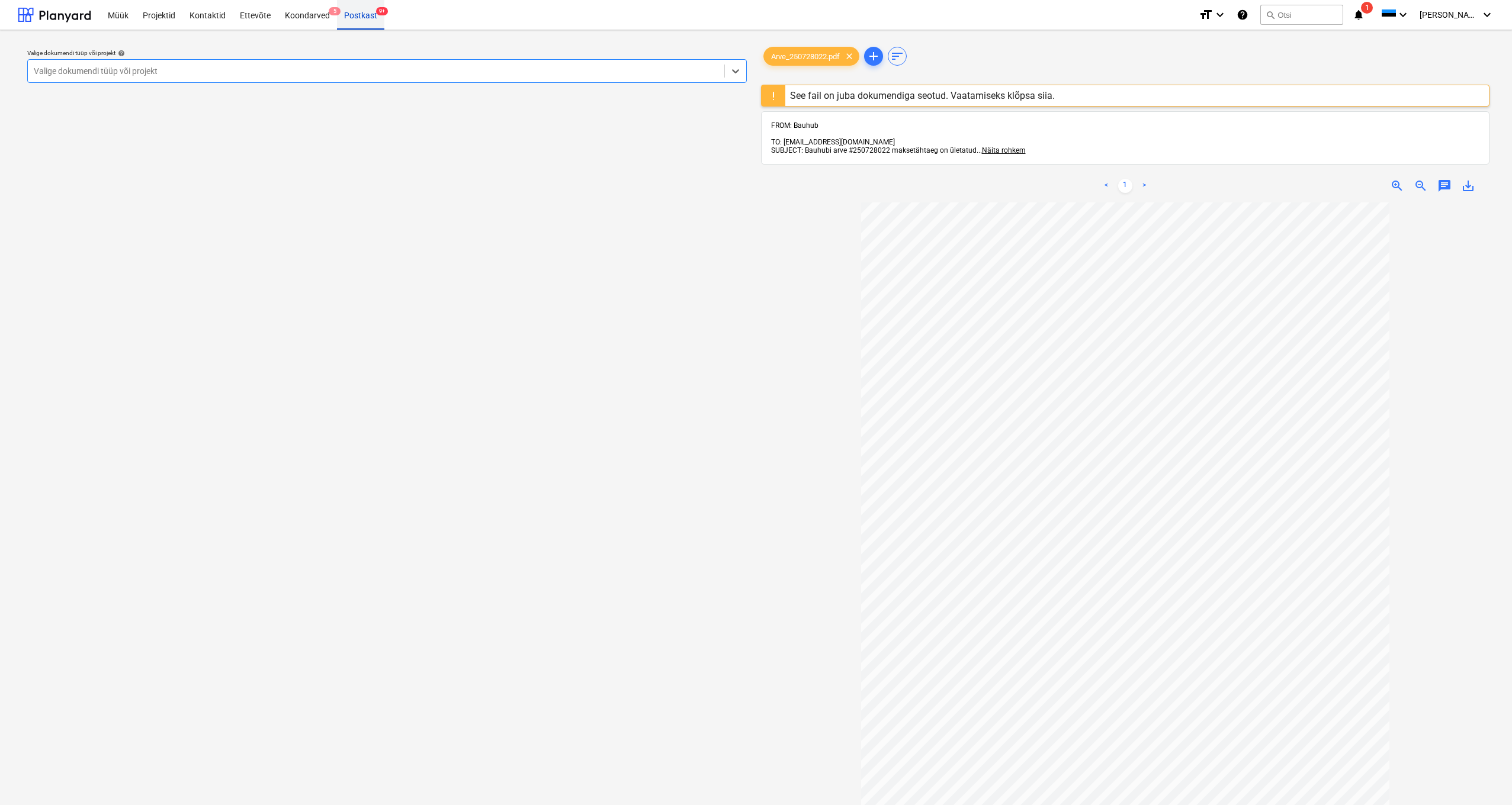
click at [362, 16] on div "Postkast 9+" at bounding box center [360, 14] width 47 height 30
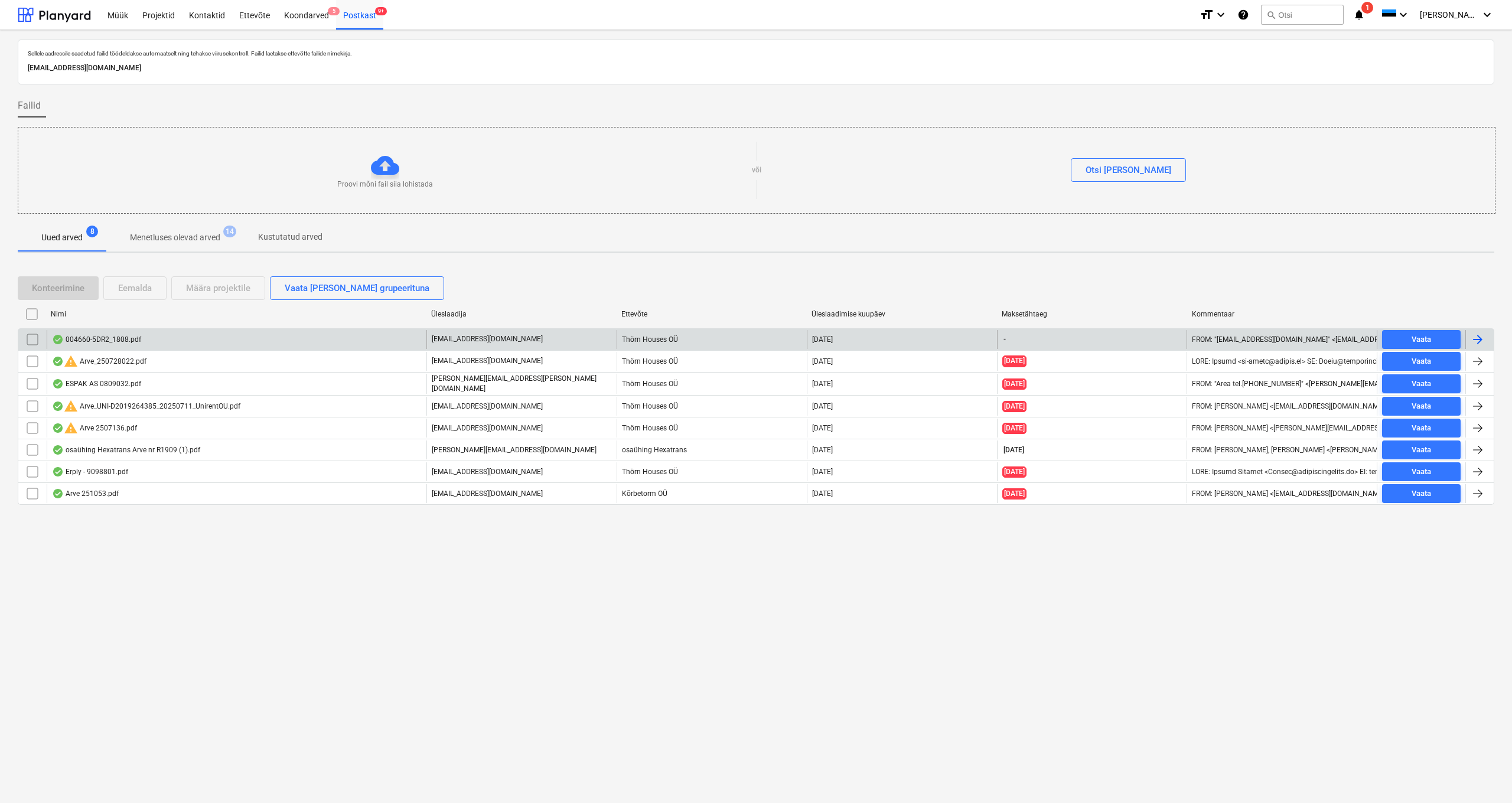
click at [96, 337] on div "004660-5DR2_1808.pdf" at bounding box center [96, 340] width 89 height 9
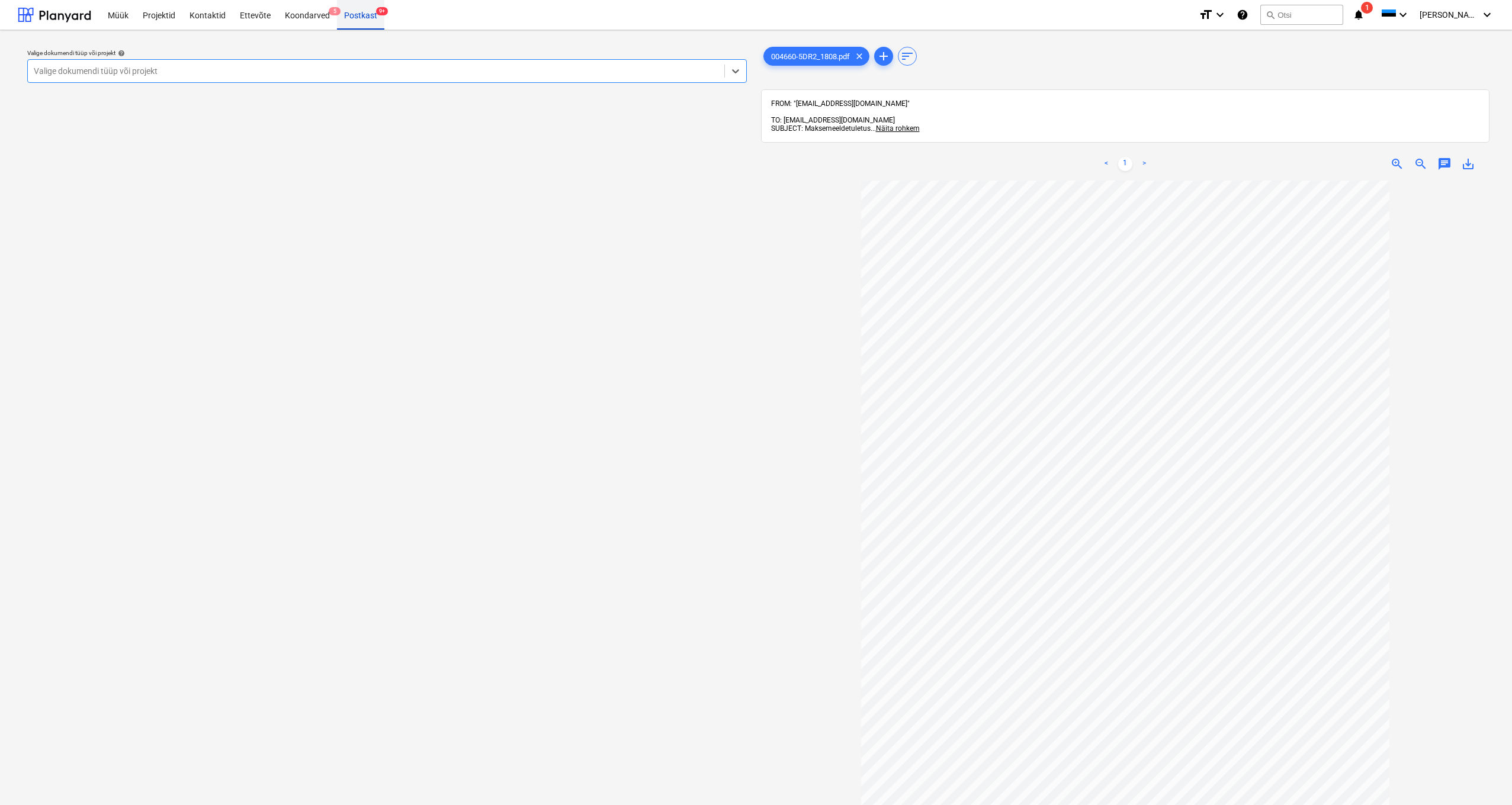
click at [366, 18] on div "Postkast 9+" at bounding box center [360, 14] width 47 height 30
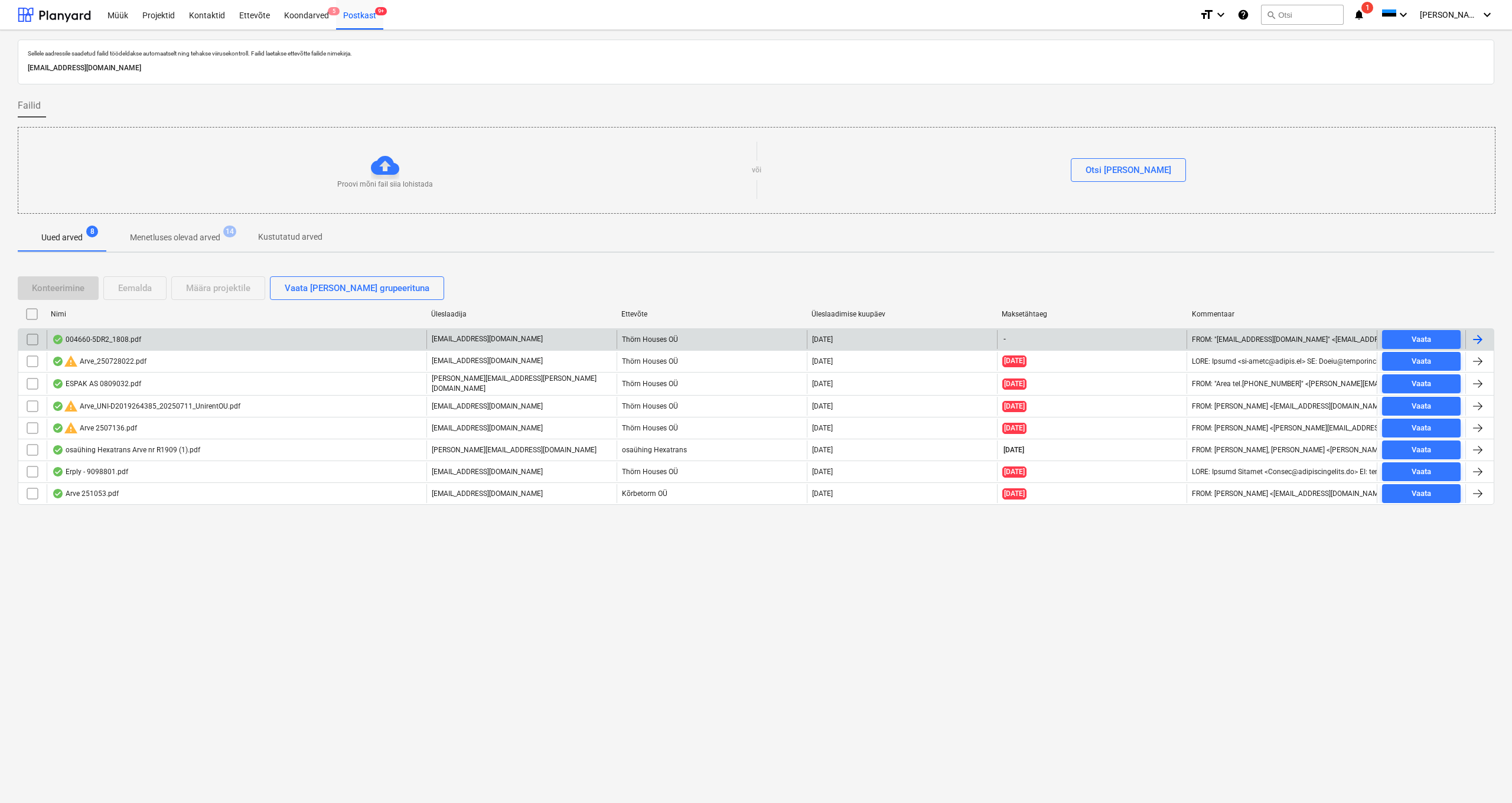
click at [28, 338] on input "checkbox" at bounding box center [32, 339] width 19 height 19
click at [140, 282] on div "Eemalda" at bounding box center [135, 288] width 34 height 16
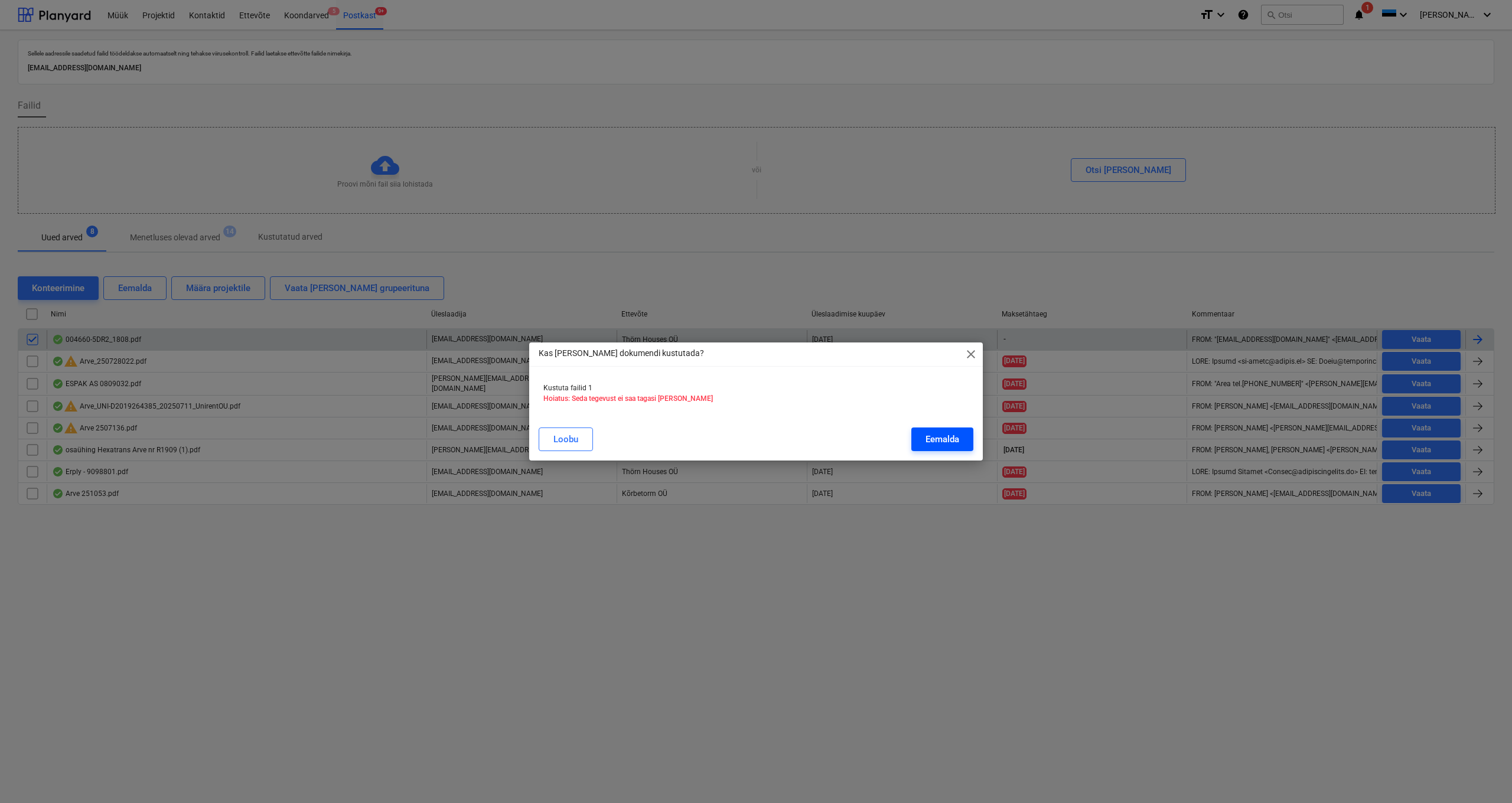
click at [928, 440] on div "Eemalda" at bounding box center [942, 439] width 34 height 16
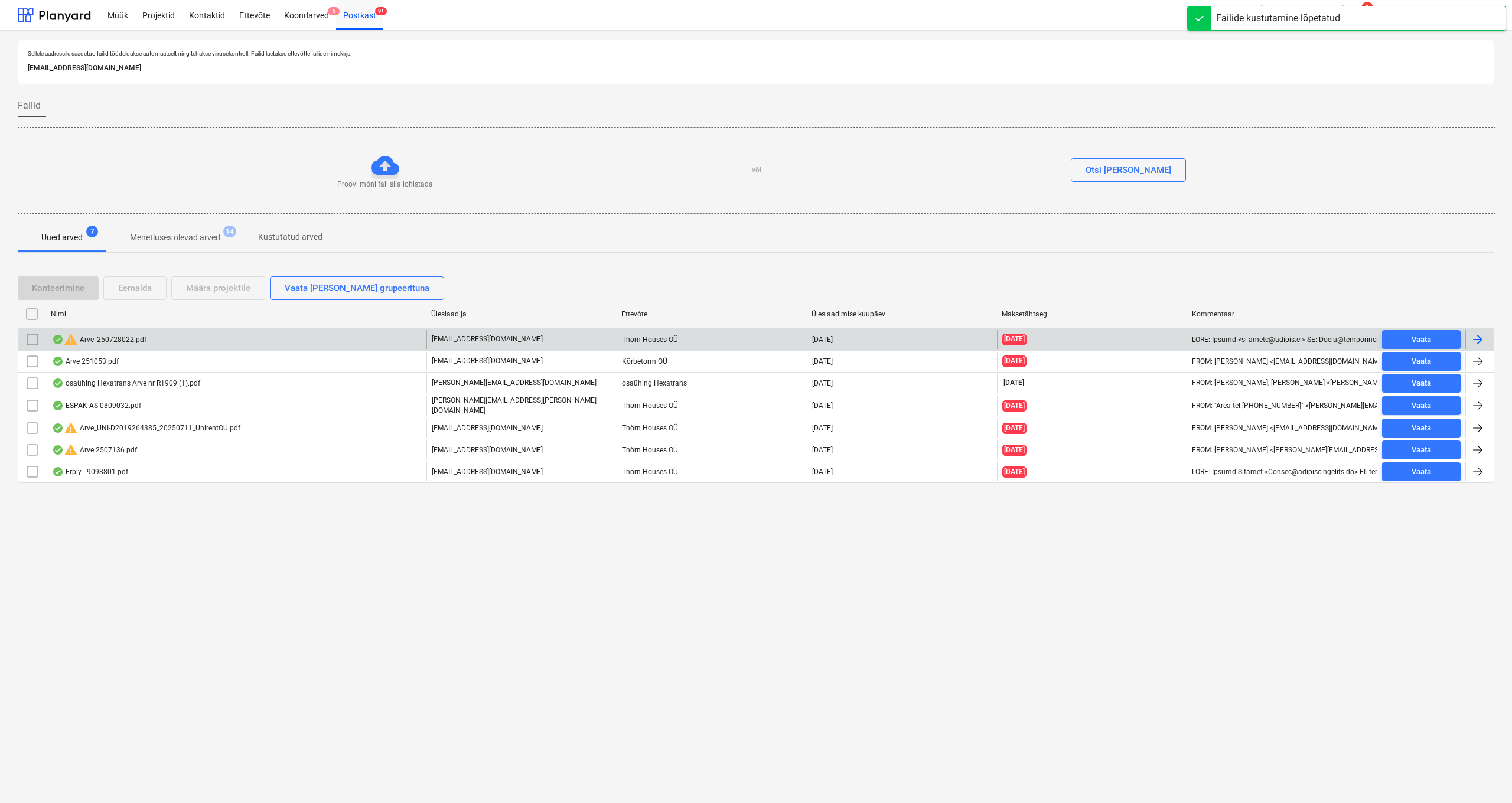
click at [115, 339] on div "warning Arve_250728022.pdf" at bounding box center [99, 339] width 95 height 14
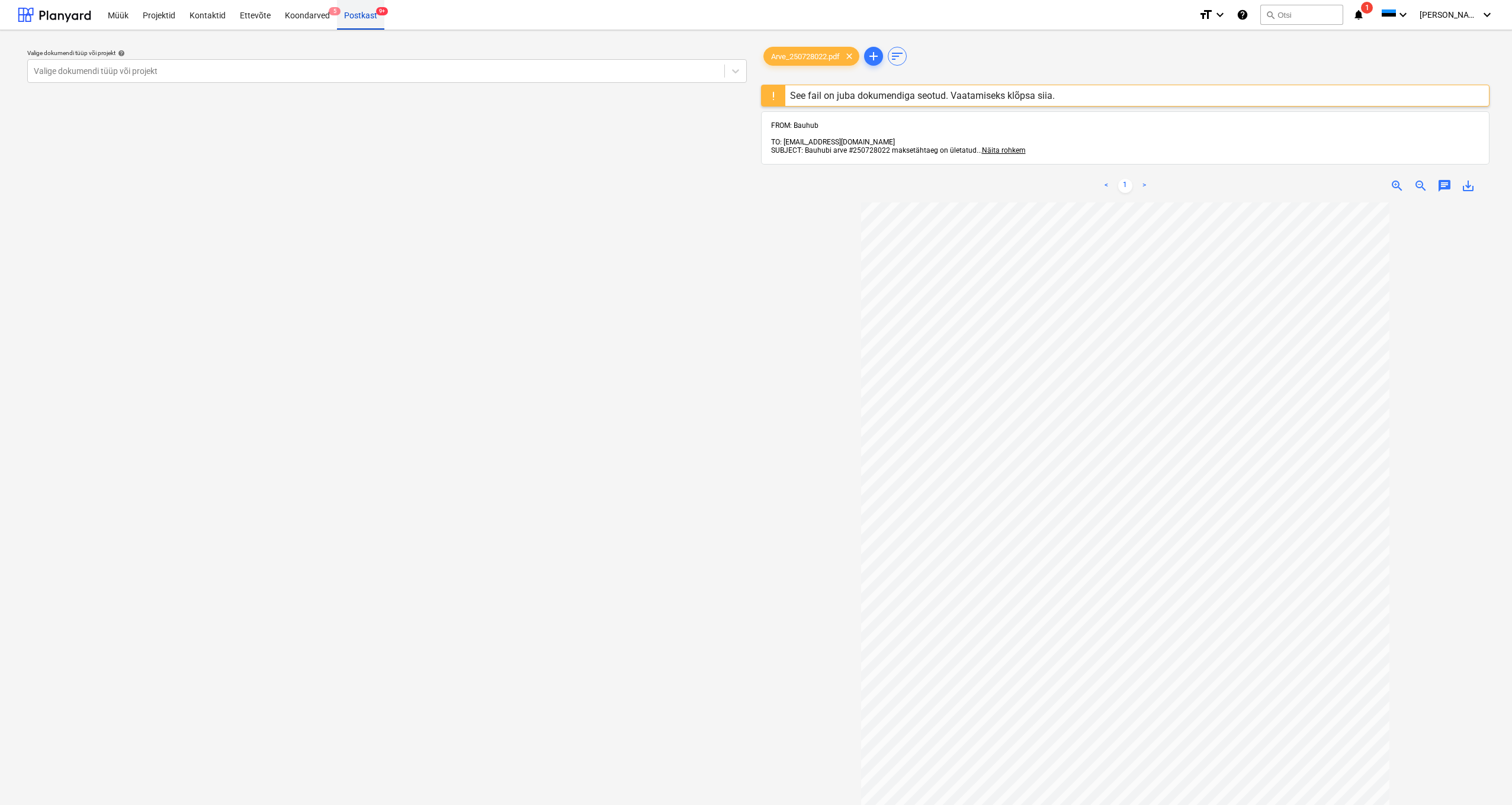
click at [354, 13] on div "Postkast 9+" at bounding box center [360, 14] width 47 height 30
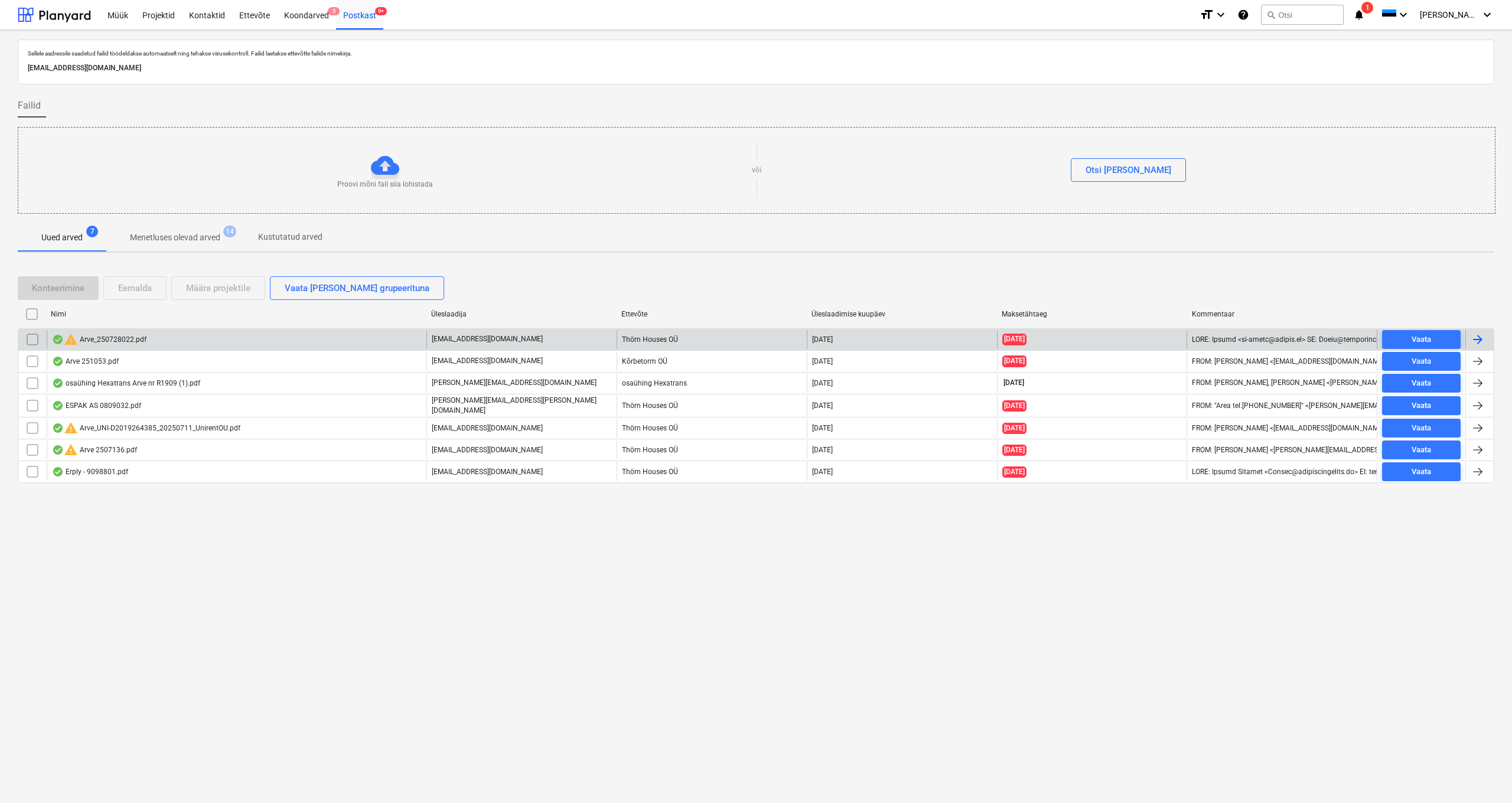
click at [32, 336] on input "checkbox" at bounding box center [32, 339] width 19 height 19
click at [150, 287] on div "Eemalda" at bounding box center [135, 288] width 34 height 16
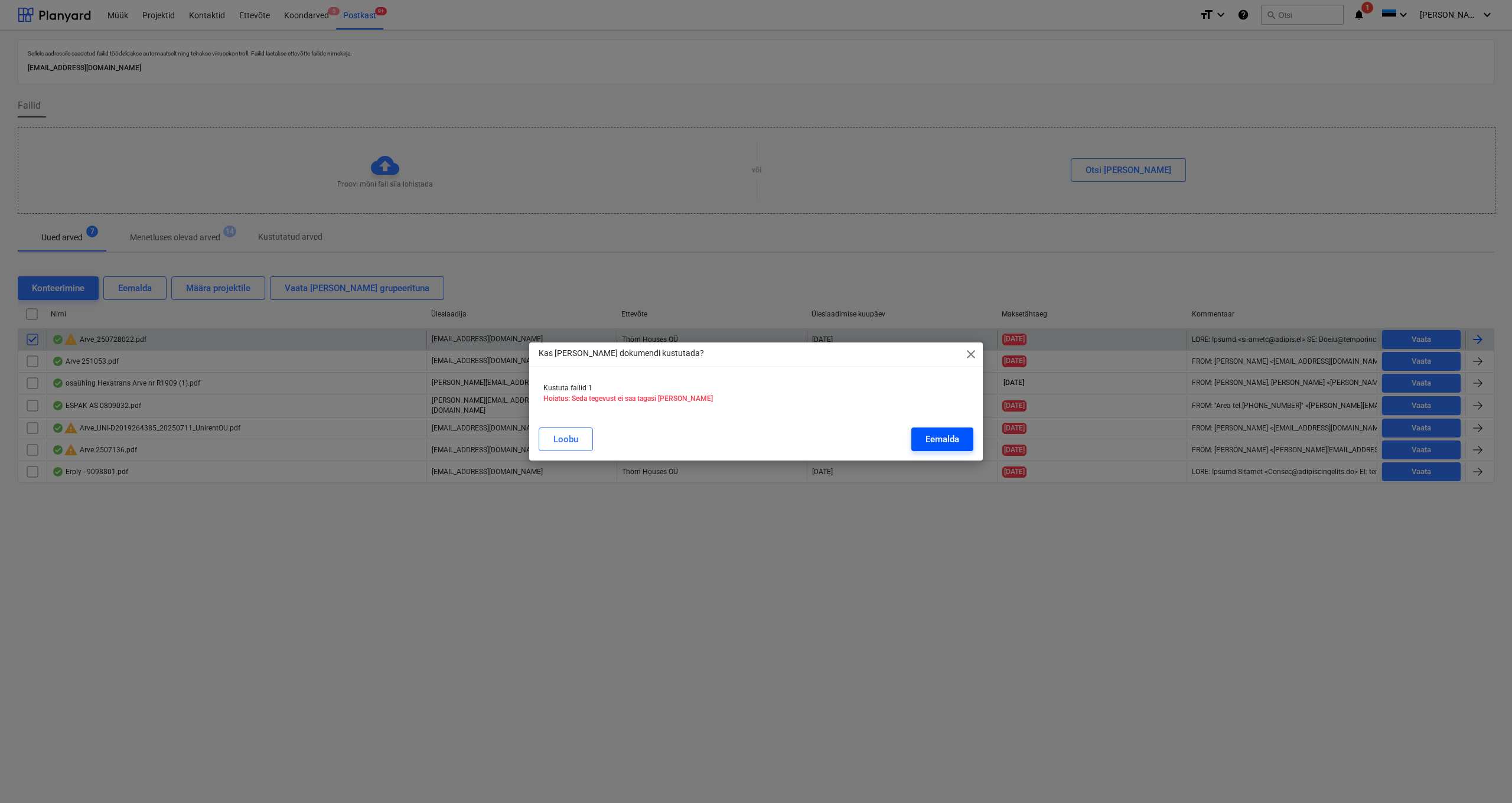
click at [948, 439] on div "Eemalda" at bounding box center [942, 439] width 34 height 16
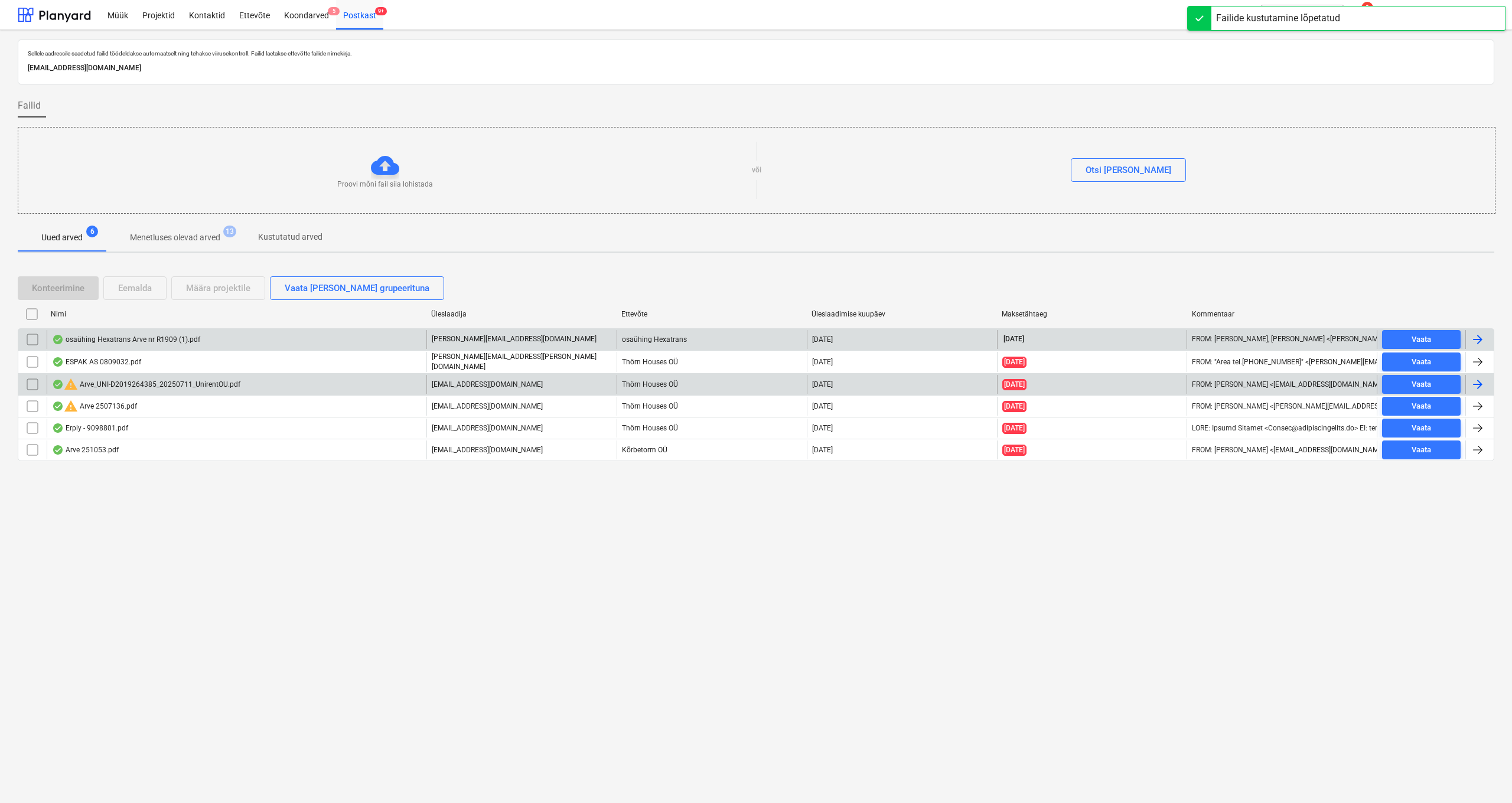
click at [133, 381] on div "warning Arve_UNI-D2019264385_20250711_UnirentOU.pdf" at bounding box center [146, 384] width 188 height 14
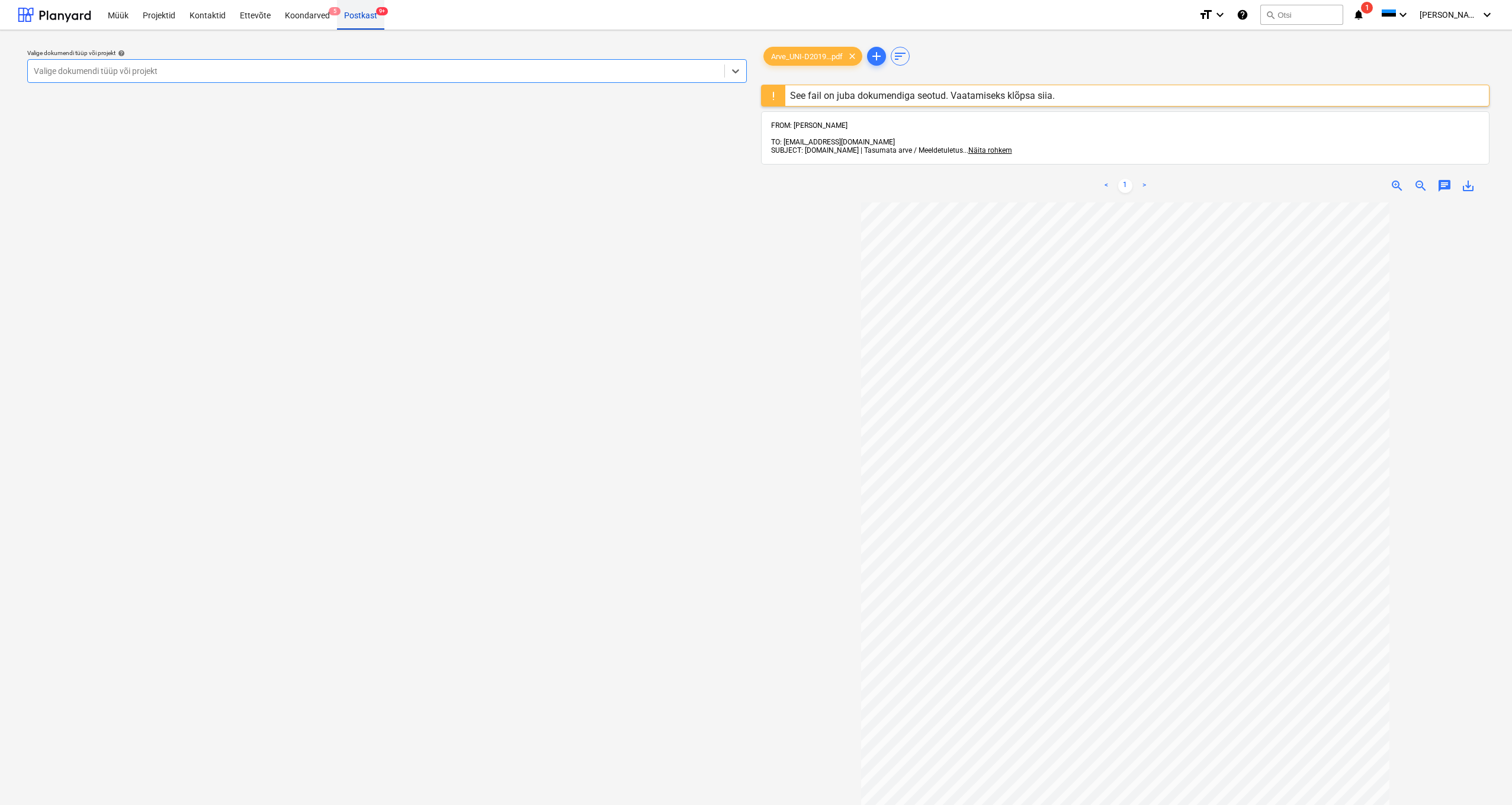
click at [363, 17] on div "Postkast 9+" at bounding box center [360, 14] width 47 height 30
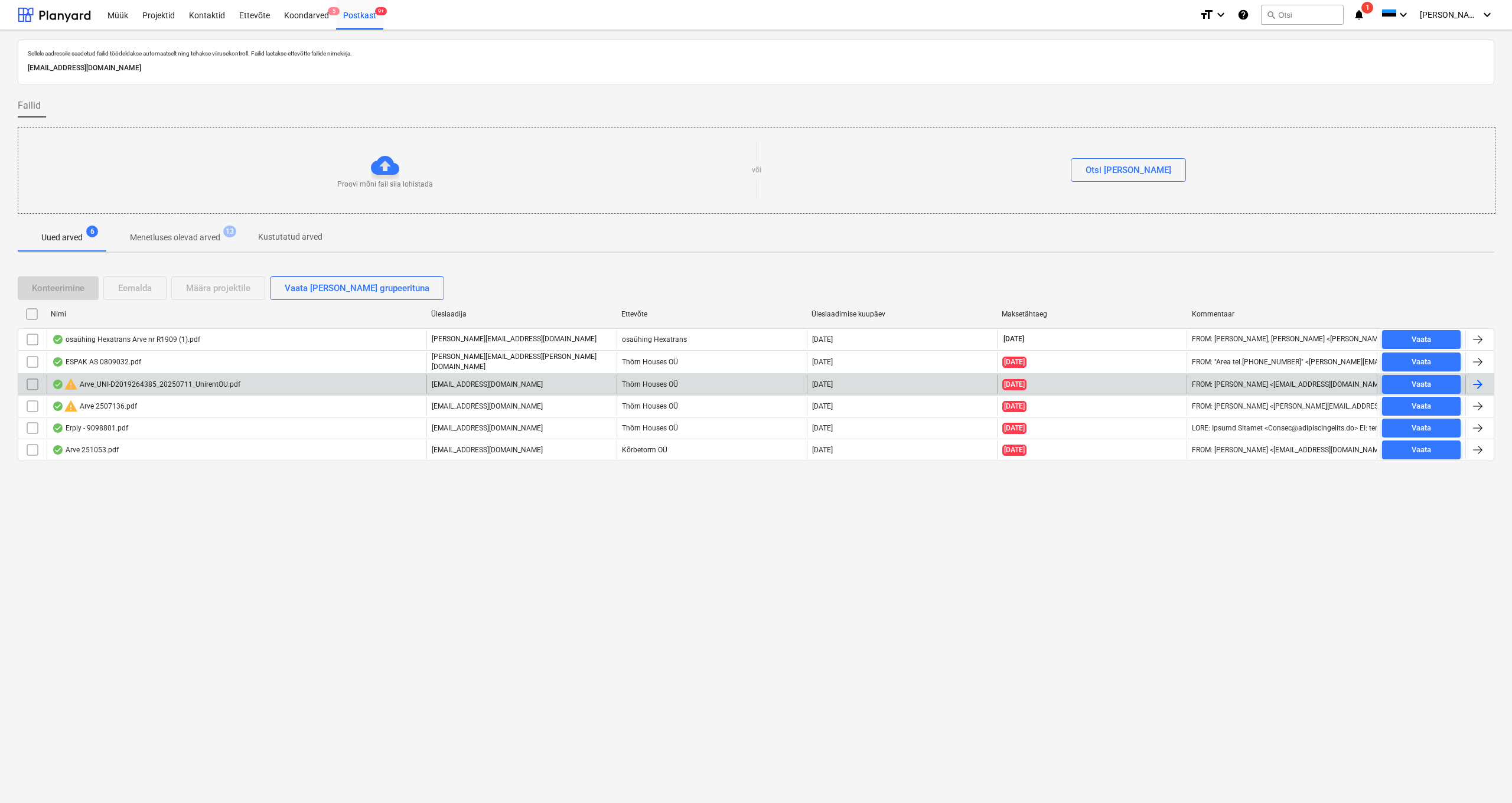
click at [31, 383] on input "checkbox" at bounding box center [32, 384] width 19 height 19
click at [148, 288] on div "Eemalda" at bounding box center [135, 288] width 34 height 16
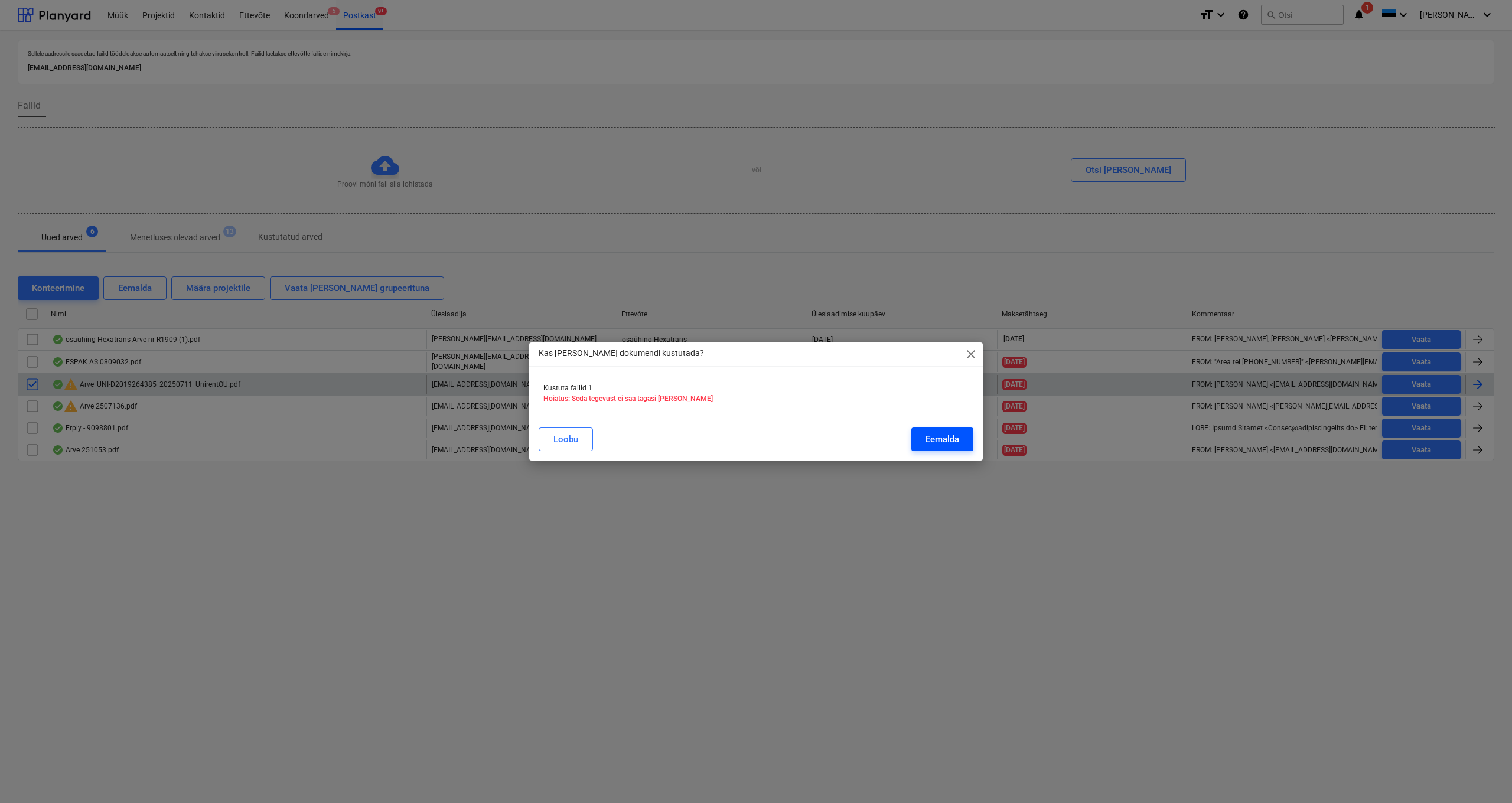
click at [945, 441] on div "Eemalda" at bounding box center [942, 439] width 34 height 16
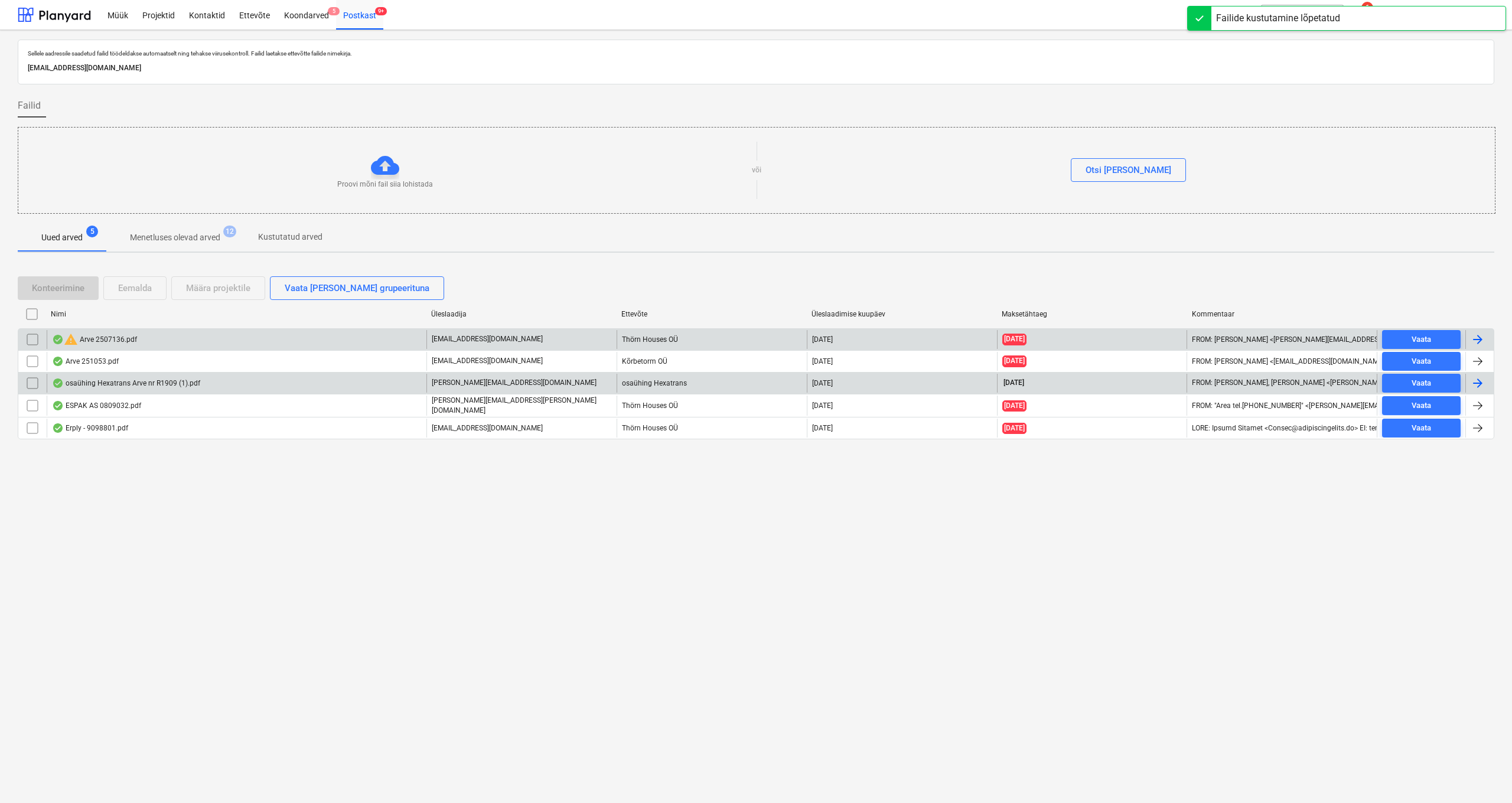
click at [100, 335] on div "warning Arve 2507136.pdf" at bounding box center [95, 339] width 85 height 14
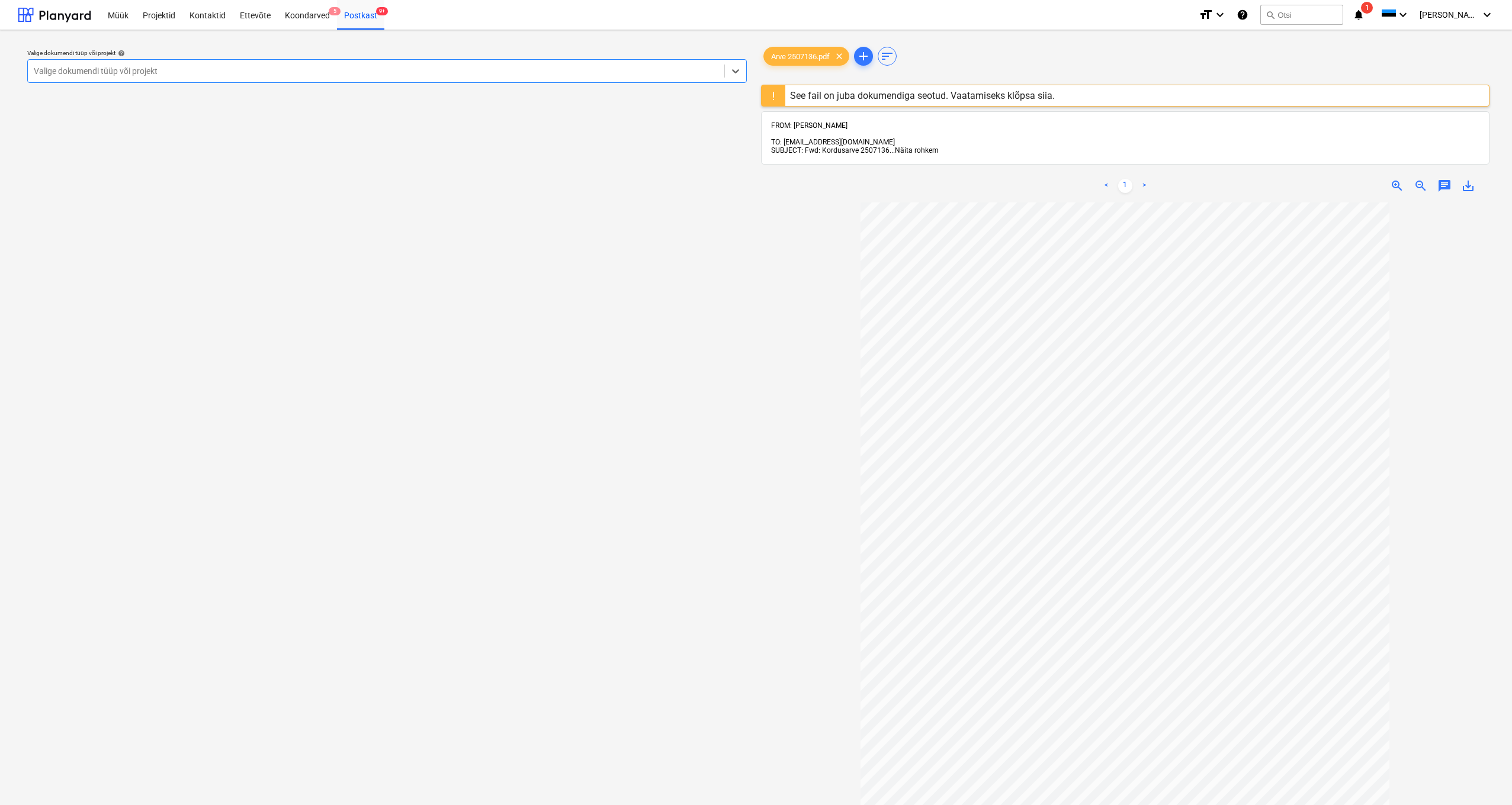
click at [910, 146] on span "Näita rohkem" at bounding box center [917, 150] width 44 height 8
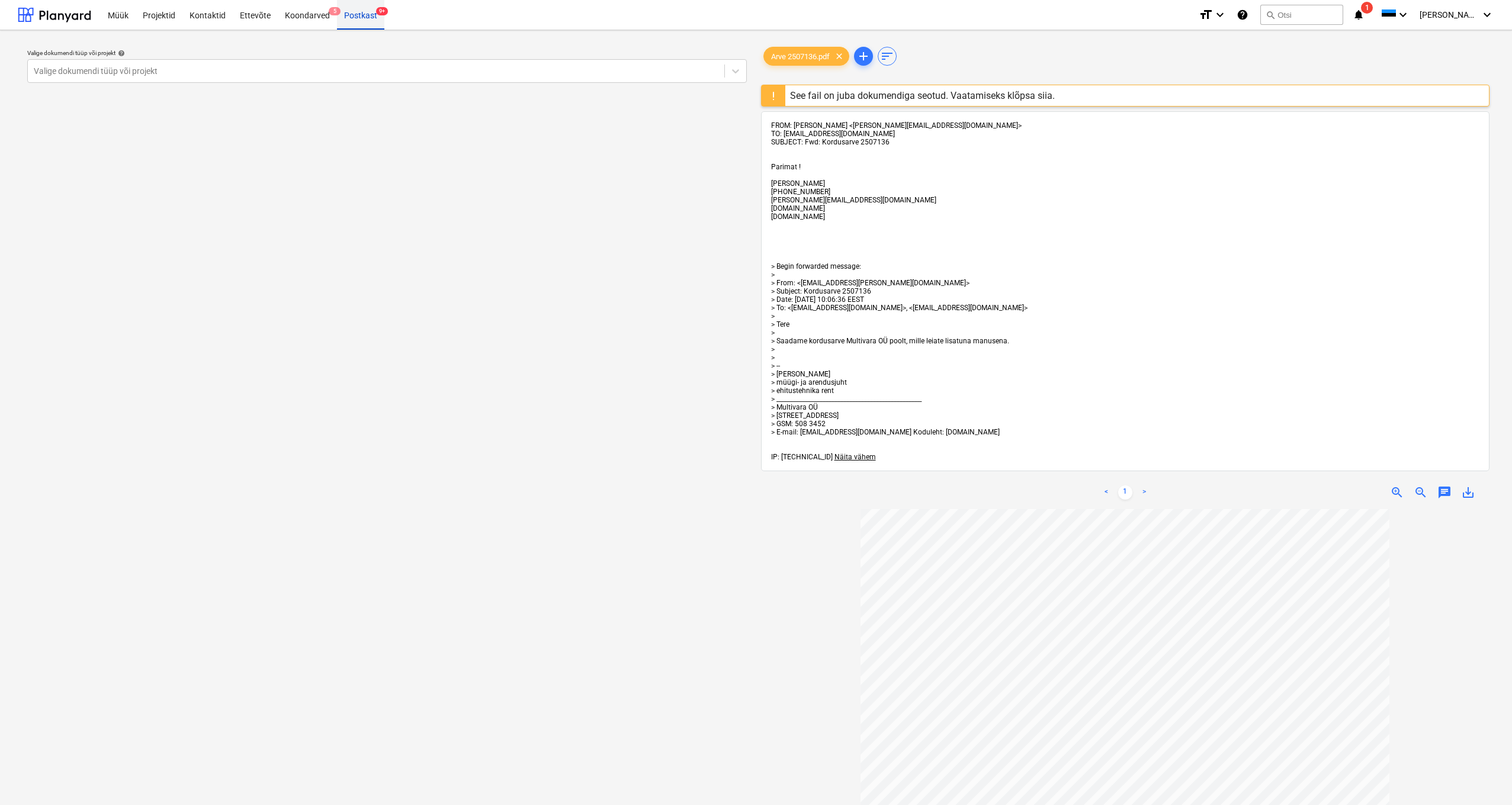
click at [371, 12] on div "Postkast 9+" at bounding box center [360, 14] width 47 height 30
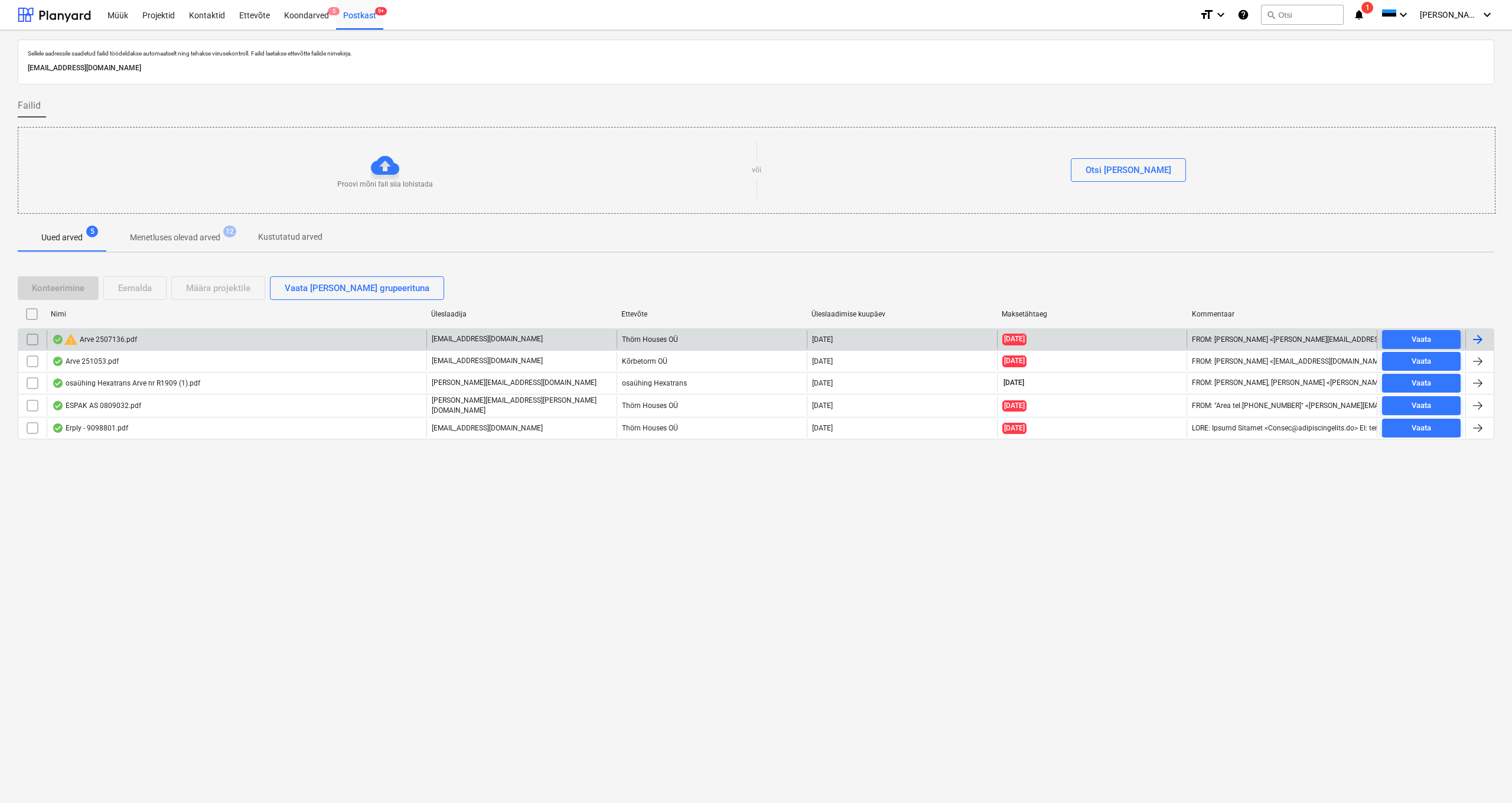
click at [30, 338] on input "checkbox" at bounding box center [32, 339] width 19 height 19
click at [139, 288] on div "Eemalda" at bounding box center [135, 288] width 34 height 16
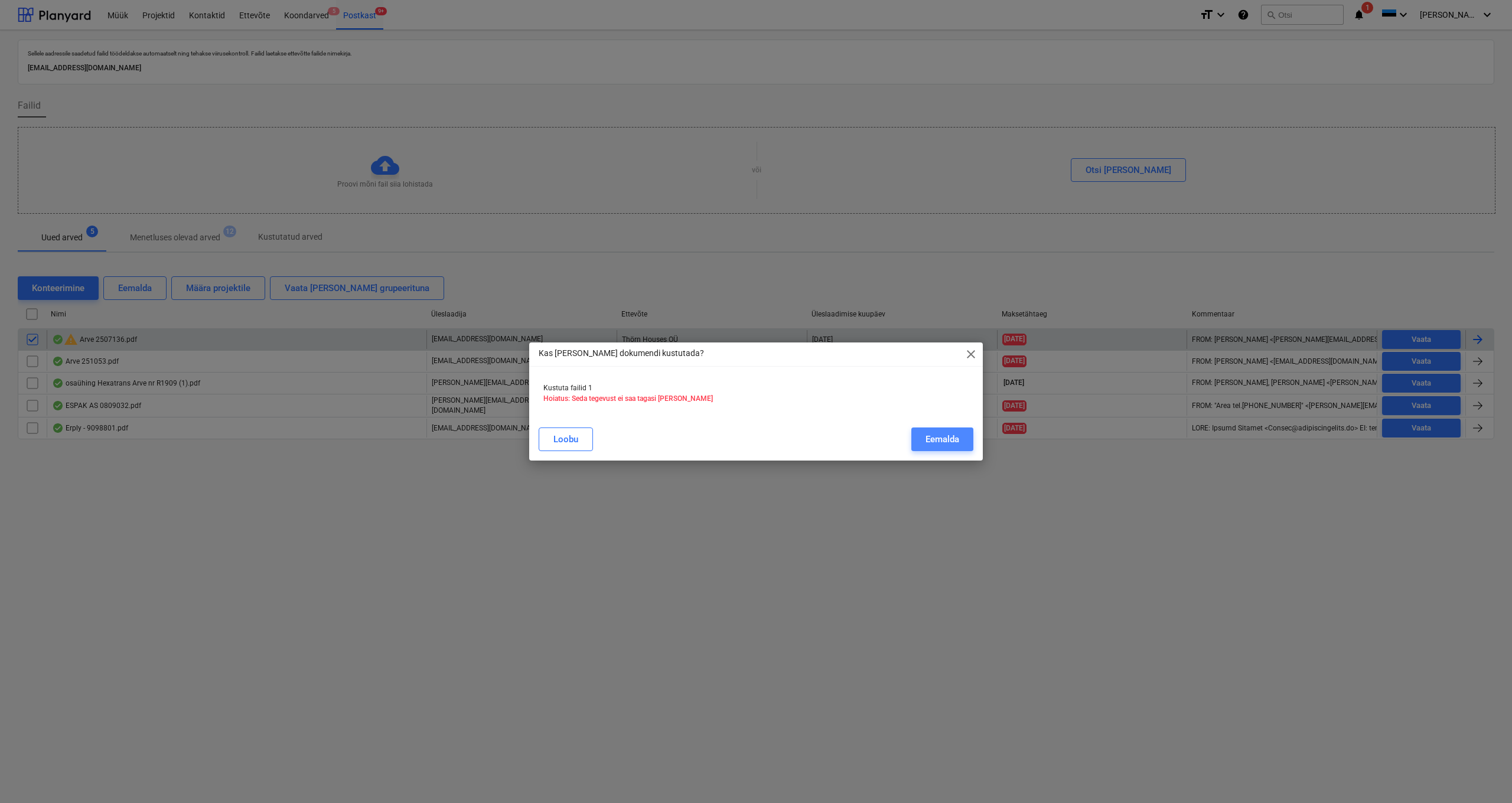
click at [948, 445] on div "Eemalda" at bounding box center [942, 439] width 34 height 16
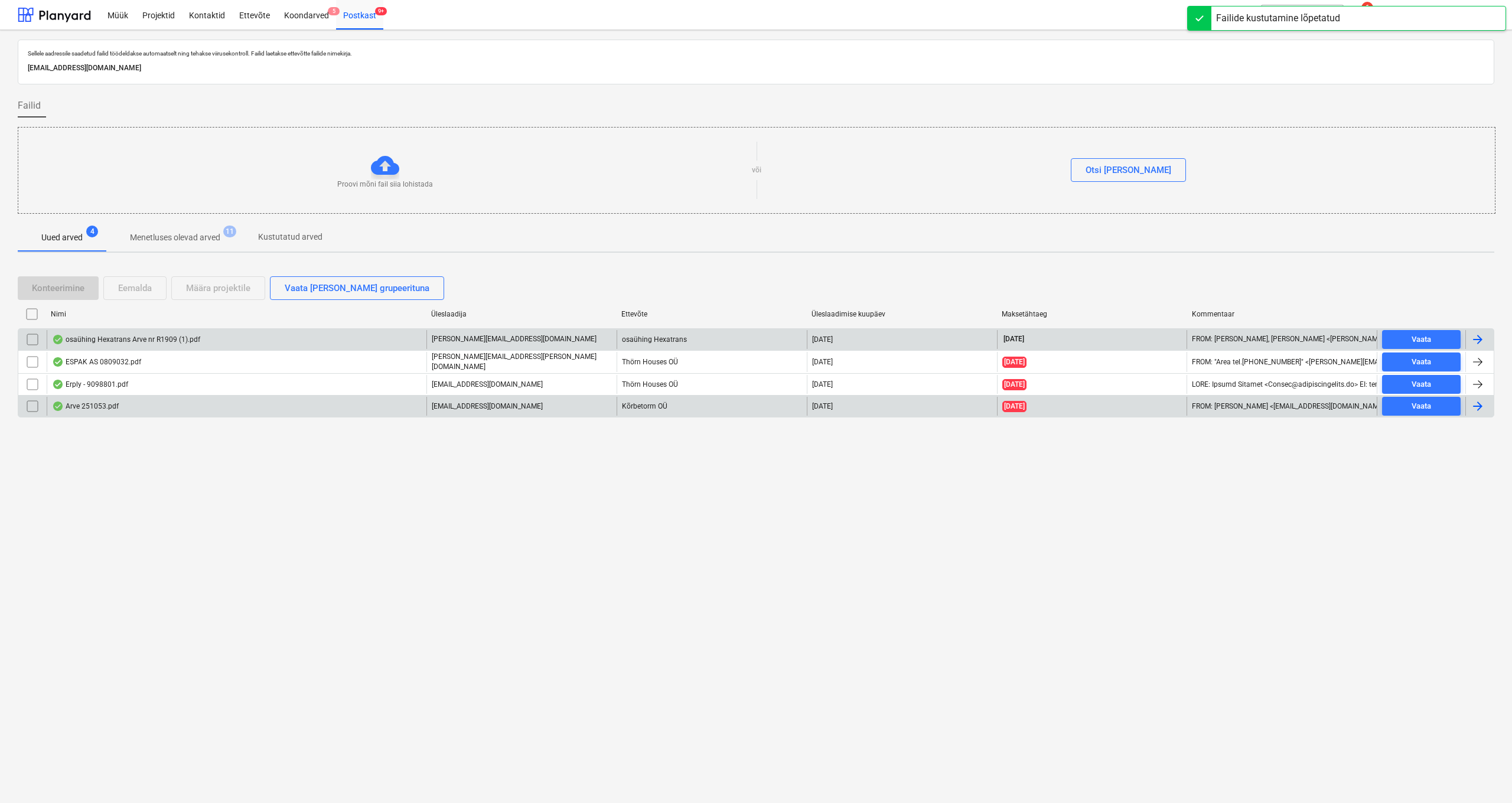
click at [86, 406] on div "Arve 251053.pdf" at bounding box center [85, 406] width 67 height 9
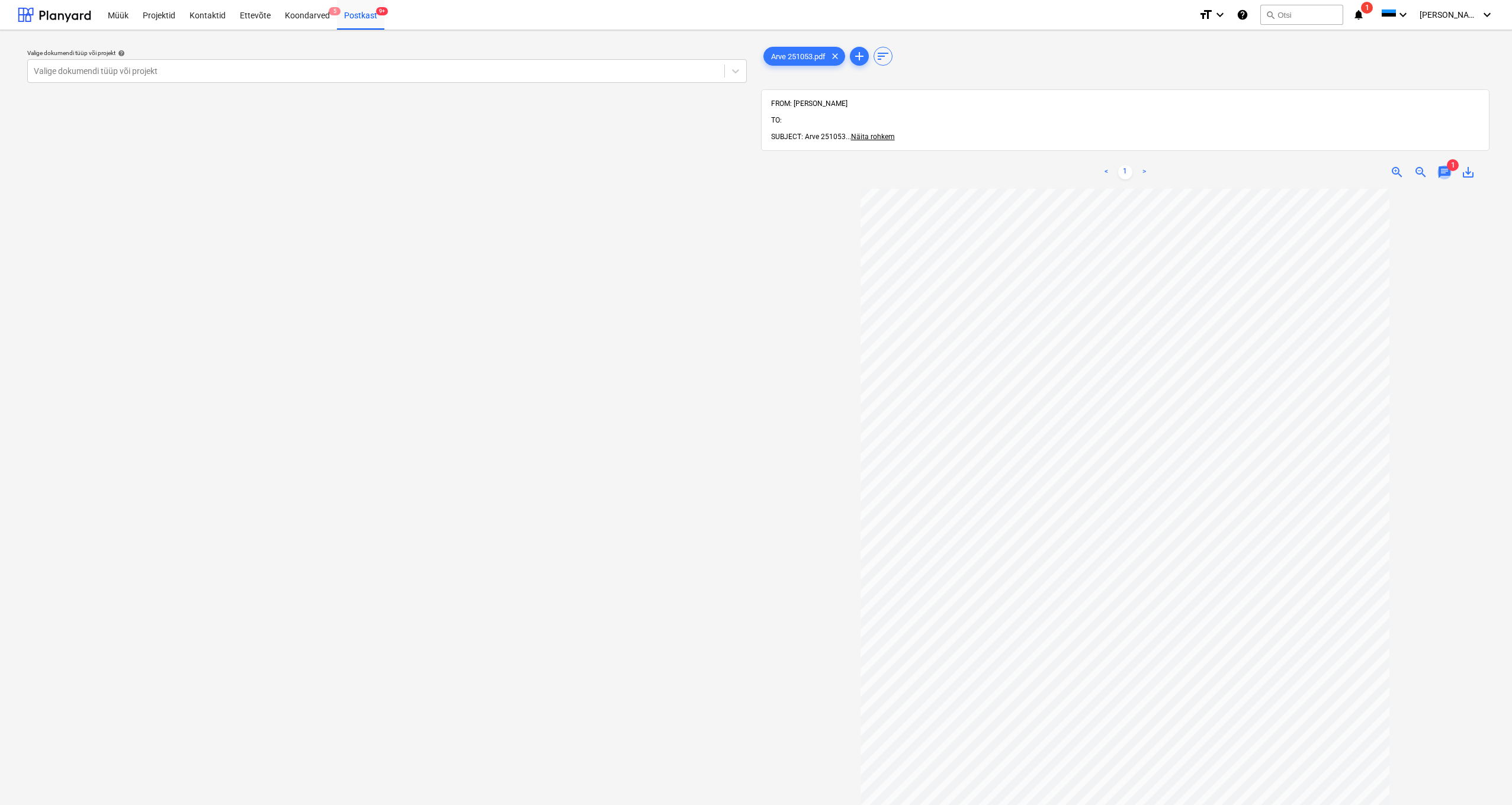
click at [1449, 165] on span "chat" at bounding box center [1444, 171] width 14 height 14
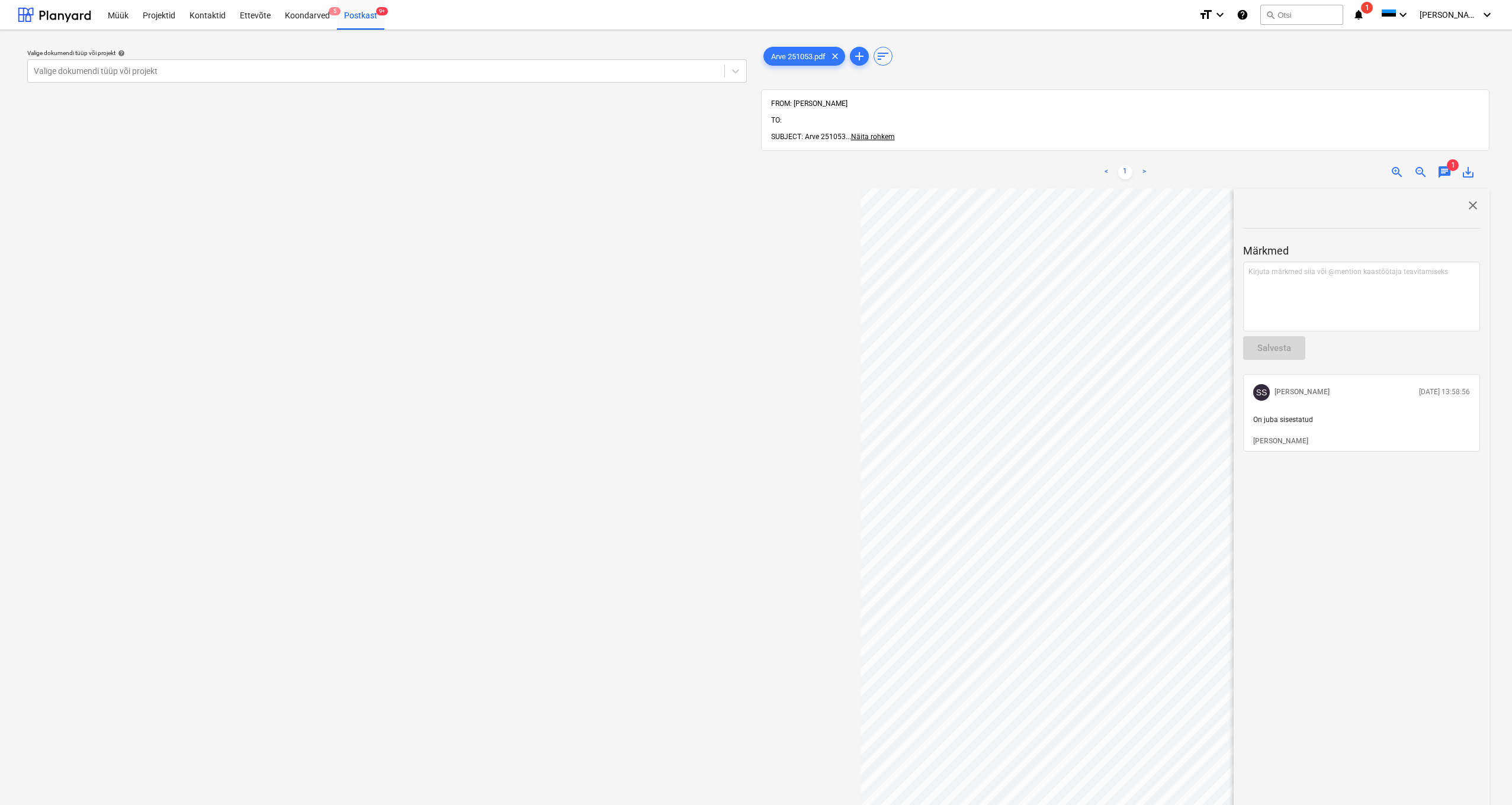
click at [821, 365] on div at bounding box center [1125, 575] width 729 height 772
click at [353, 16] on div "Postkast 9+" at bounding box center [360, 14] width 47 height 30
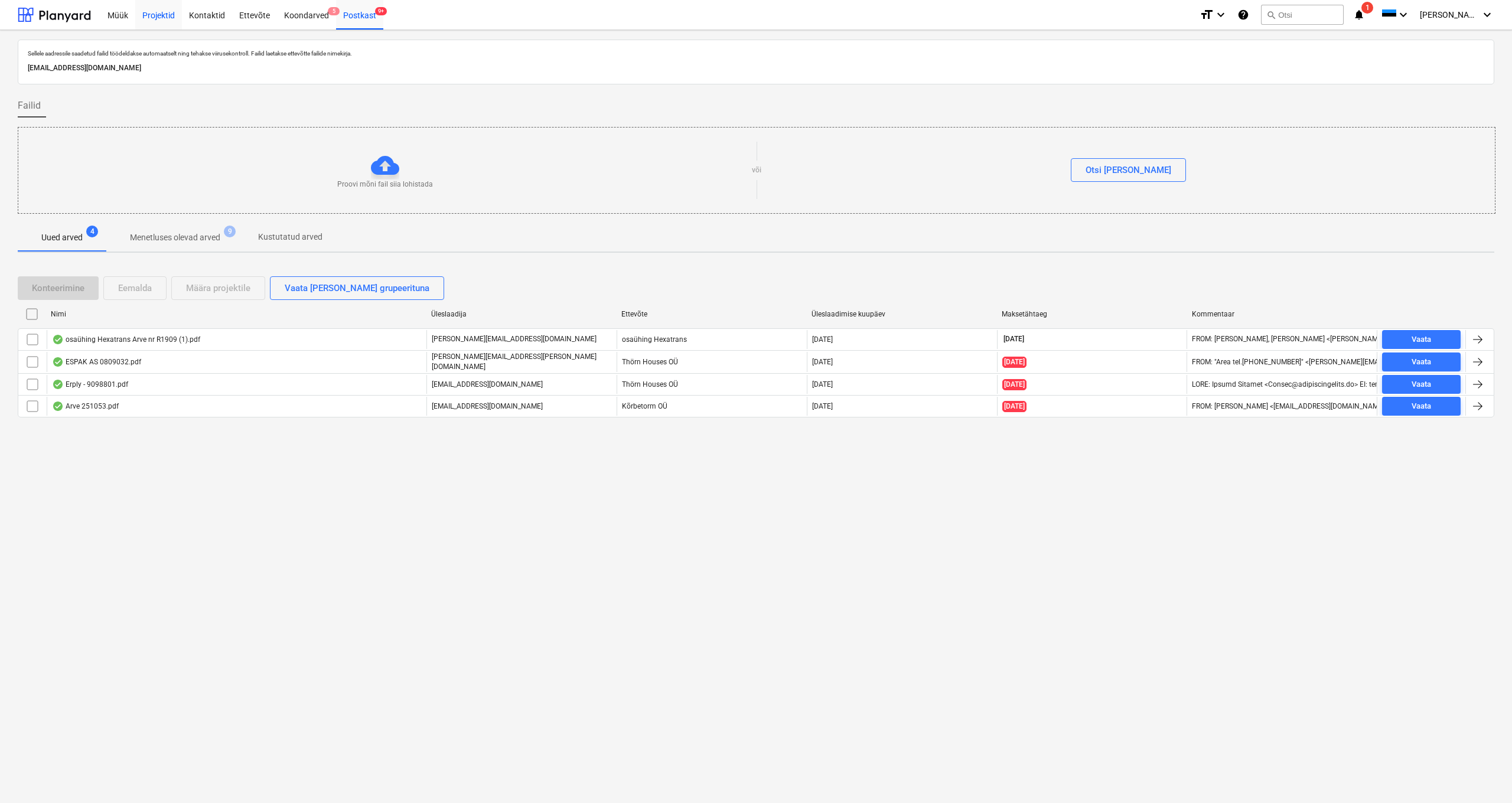
click at [157, 15] on div "Projektid" at bounding box center [158, 14] width 47 height 30
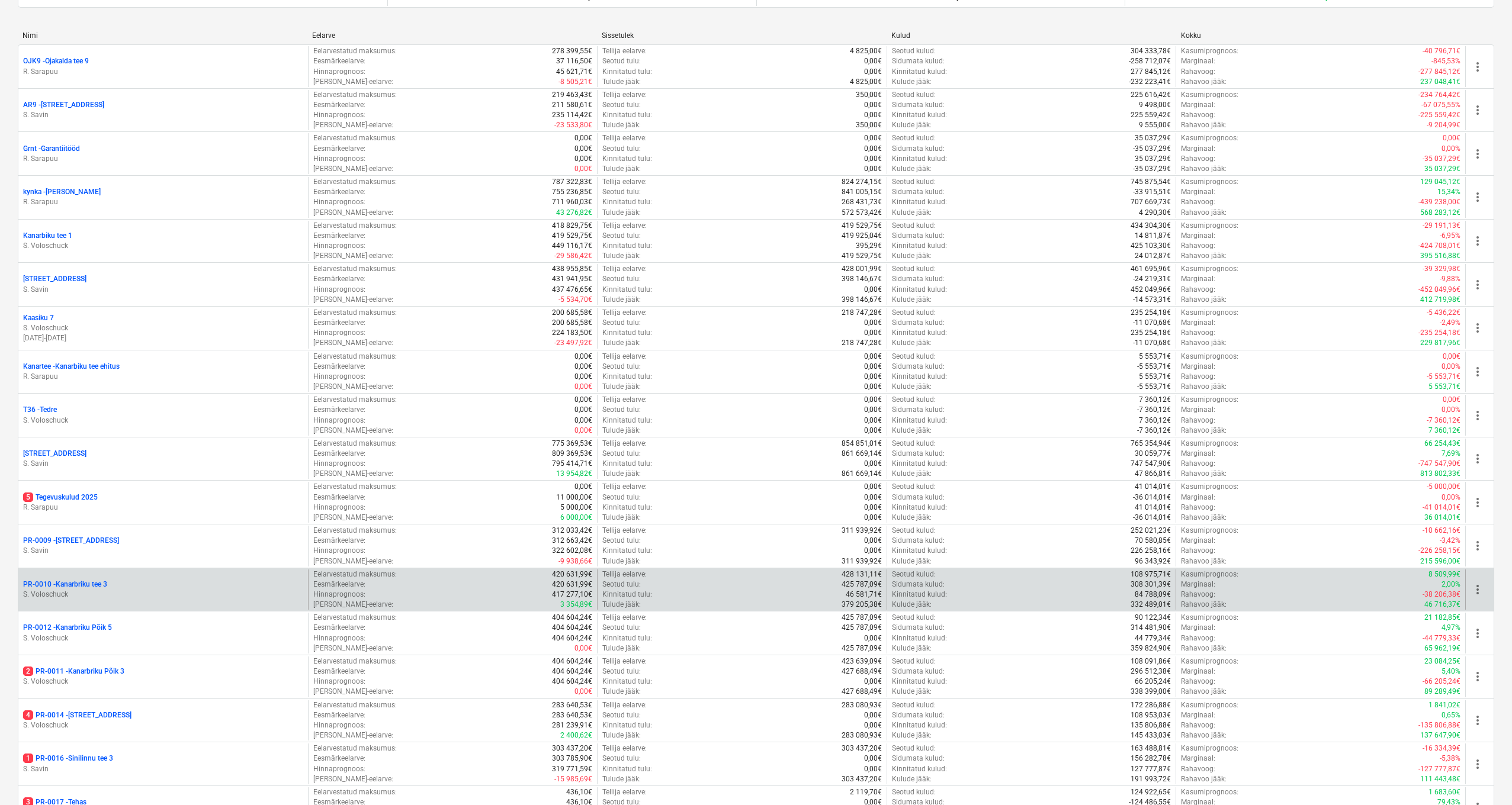
scroll to position [580, 0]
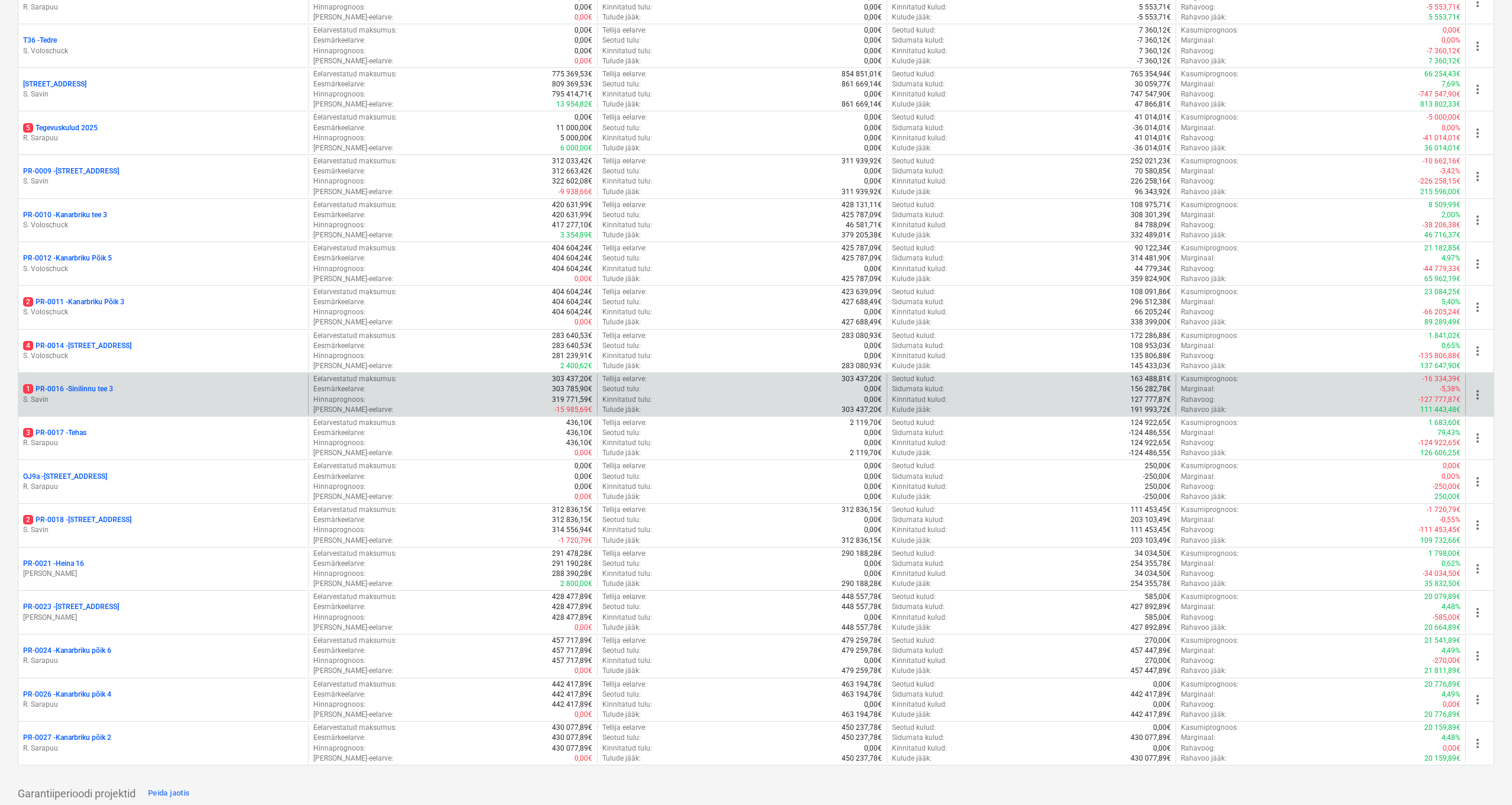
click at [88, 395] on p "S. Savin" at bounding box center [163, 400] width 280 height 10
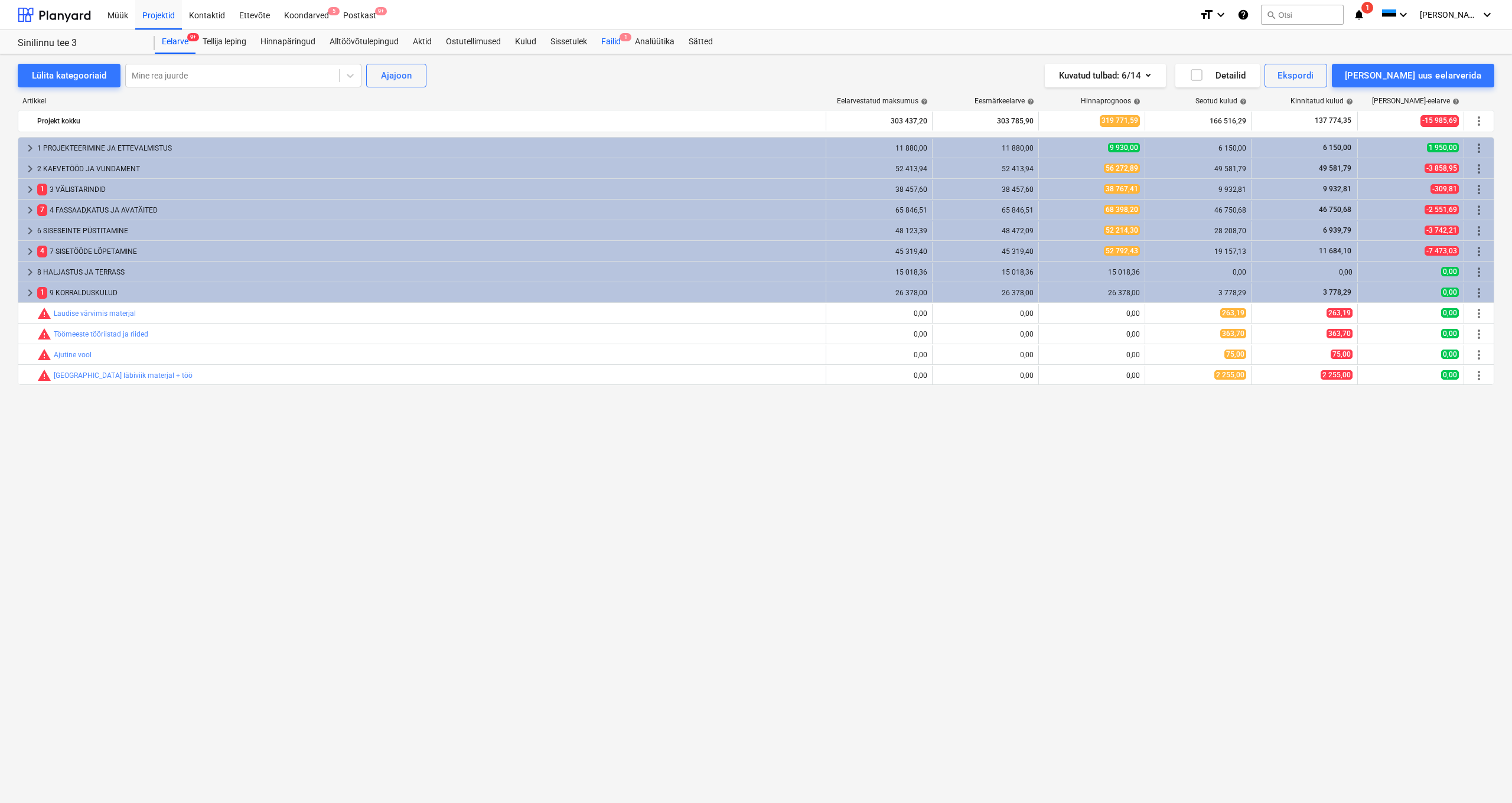
click at [613, 42] on div "Failid 1" at bounding box center [611, 42] width 34 height 24
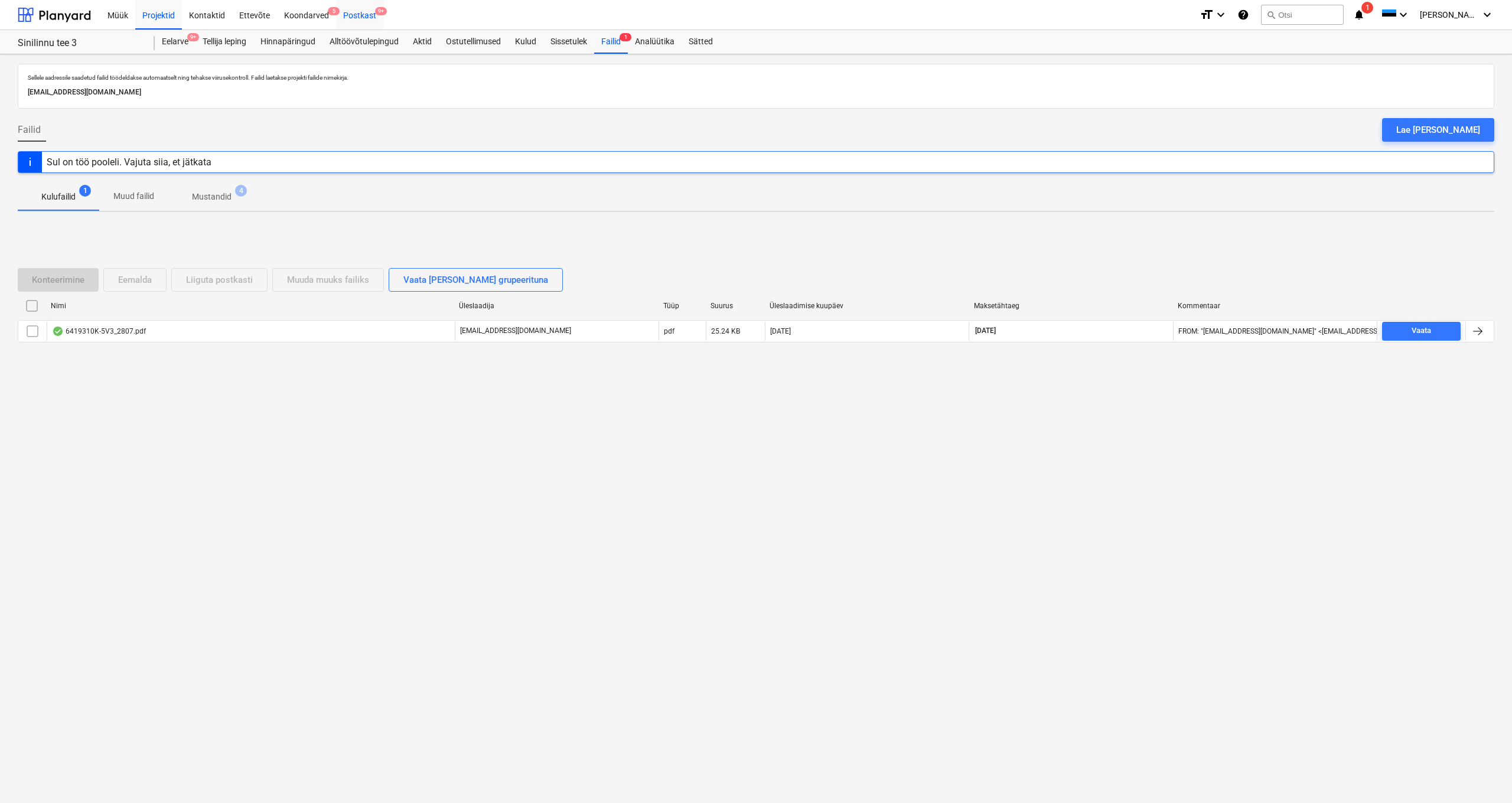
click at [356, 17] on div "Postkast 9+" at bounding box center [359, 14] width 47 height 30
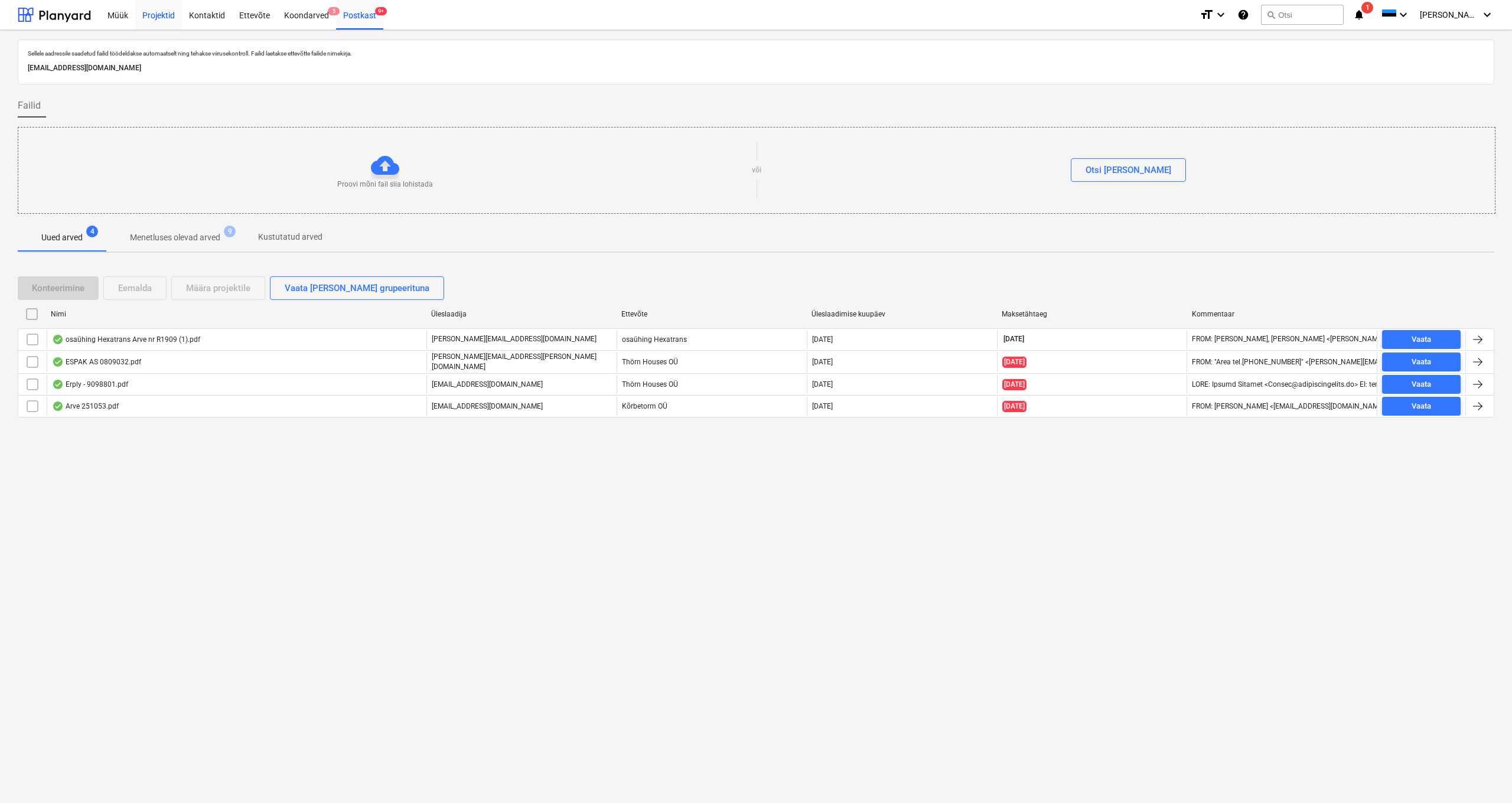
click at [147, 22] on div "Projektid" at bounding box center [158, 14] width 47 height 30
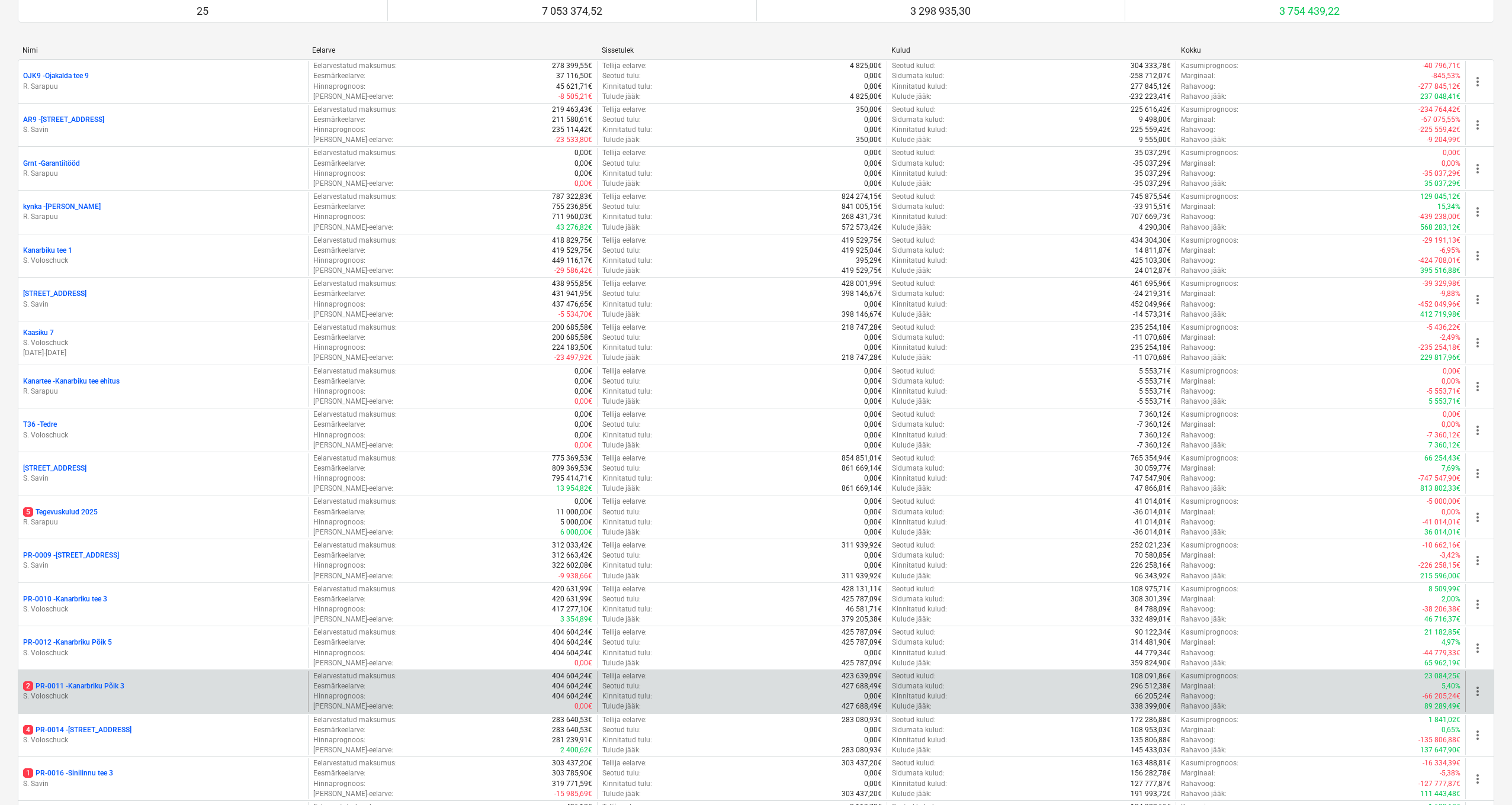
scroll to position [198, 0]
click at [116, 679] on p "2 PR-0011 - Kanarbriku Põik 3" at bounding box center [74, 683] width 101 height 10
